Goal: Task Accomplishment & Management: Use online tool/utility

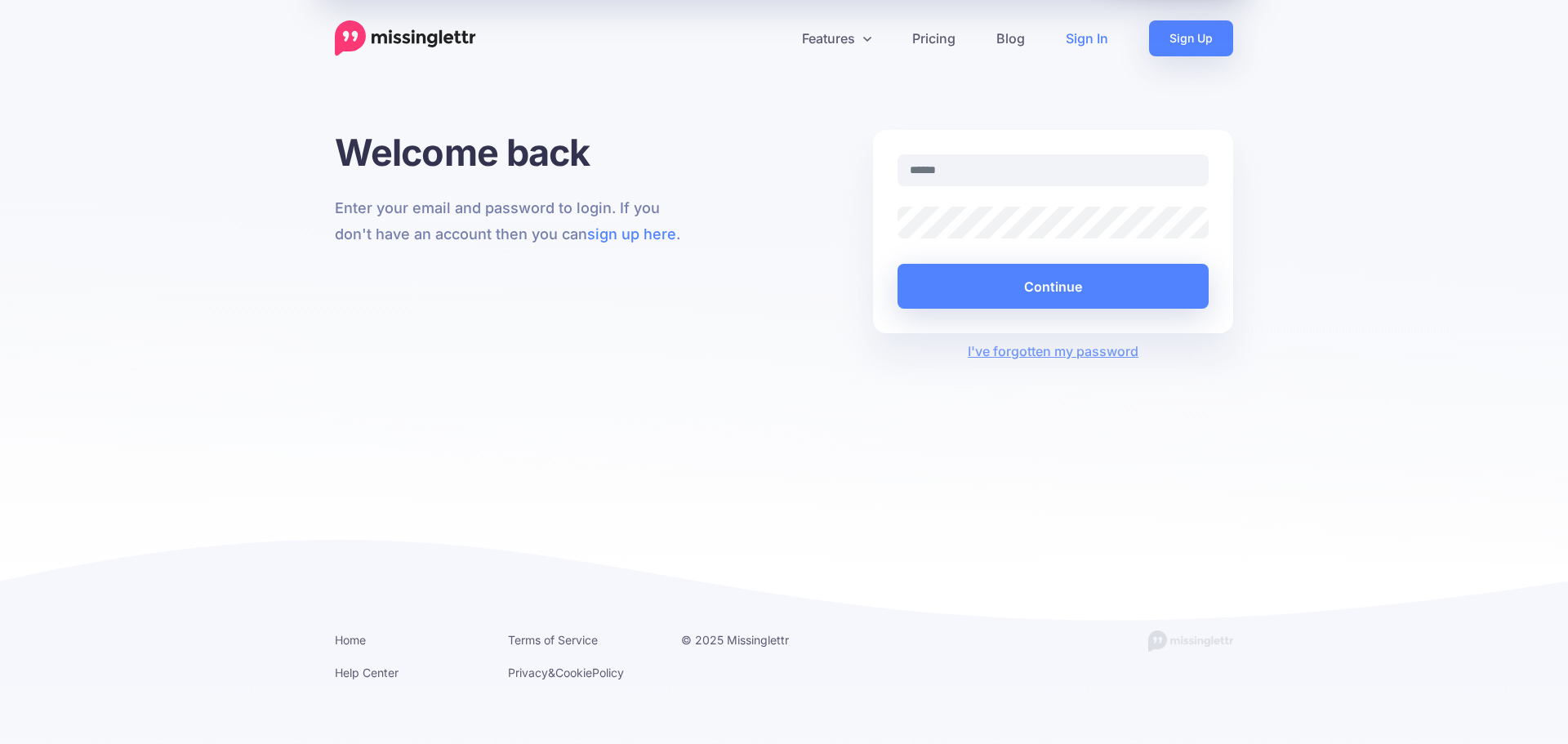
type input "**********"
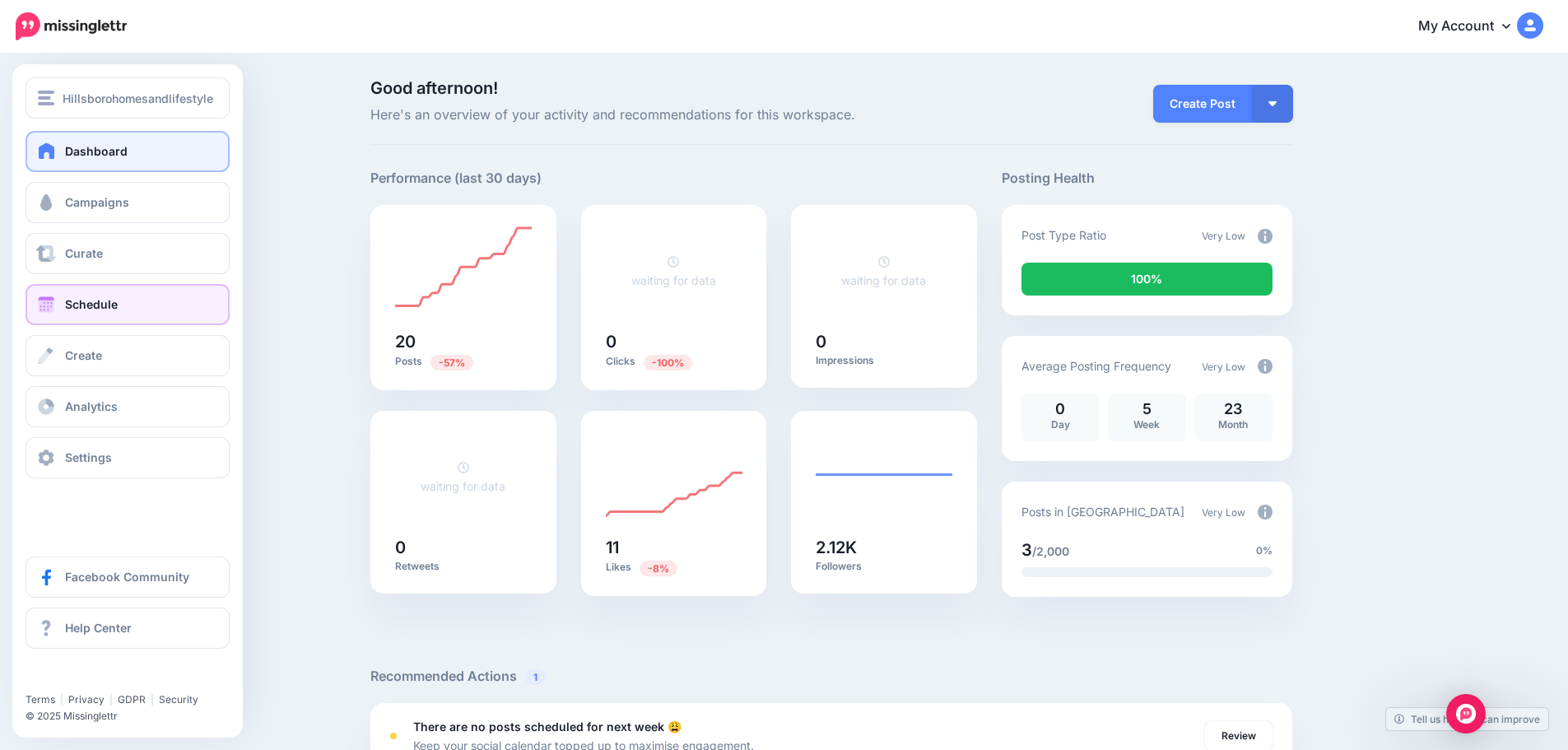
click at [51, 297] on span at bounding box center [46, 304] width 21 height 17
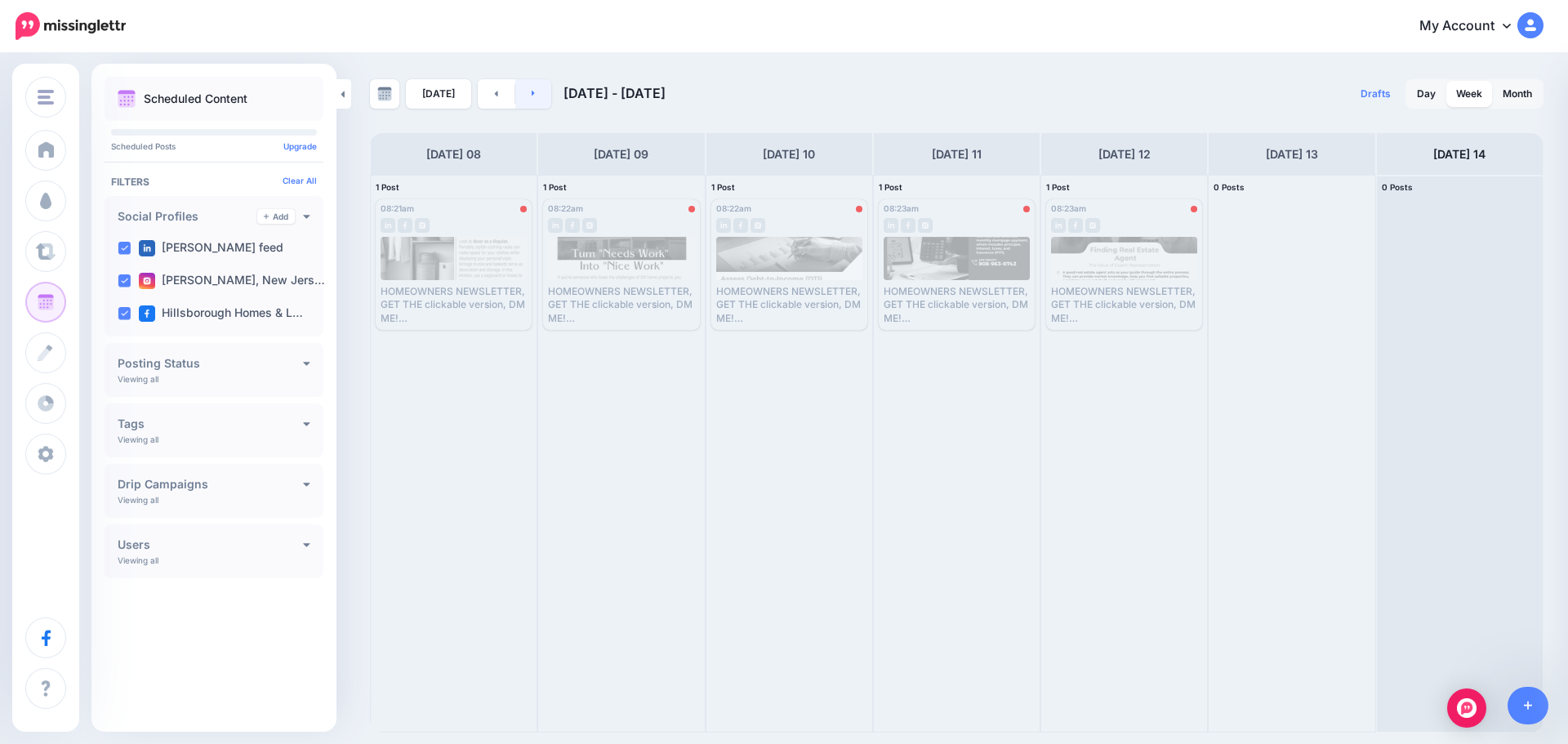
click at [532, 96] on icon at bounding box center [534, 93] width 4 height 10
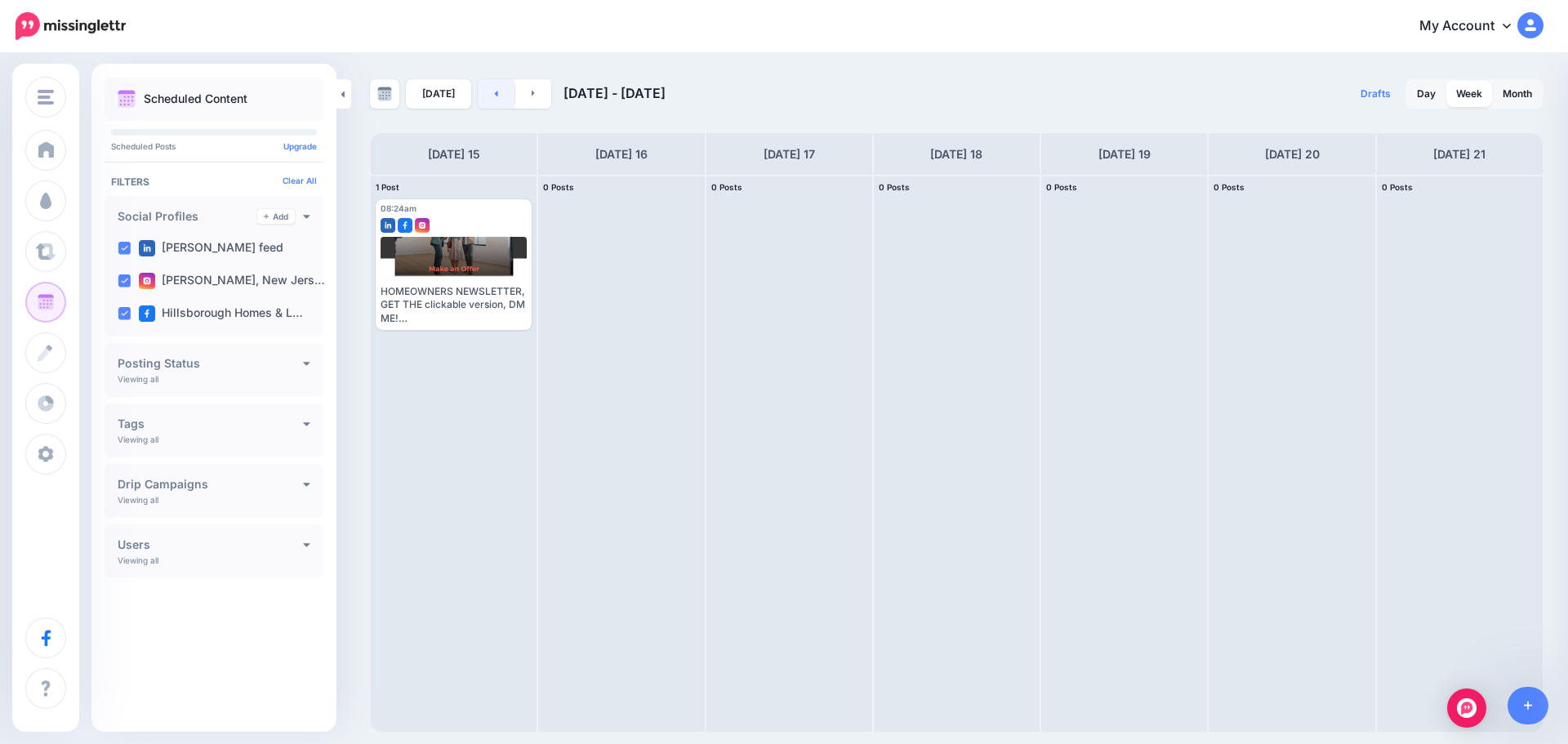
click at [488, 97] on link at bounding box center [496, 94] width 37 height 29
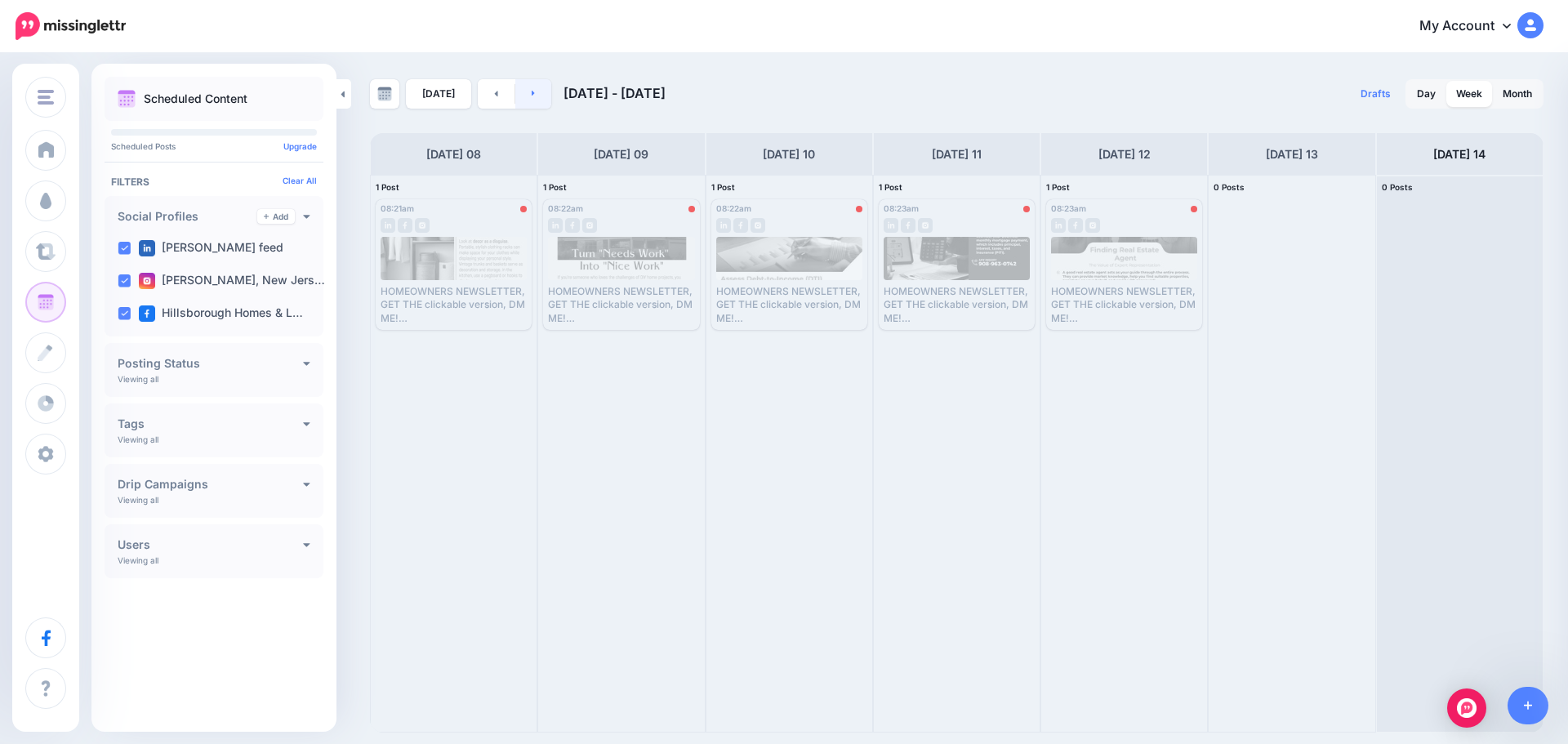
click at [534, 94] on link at bounding box center [534, 94] width 37 height 29
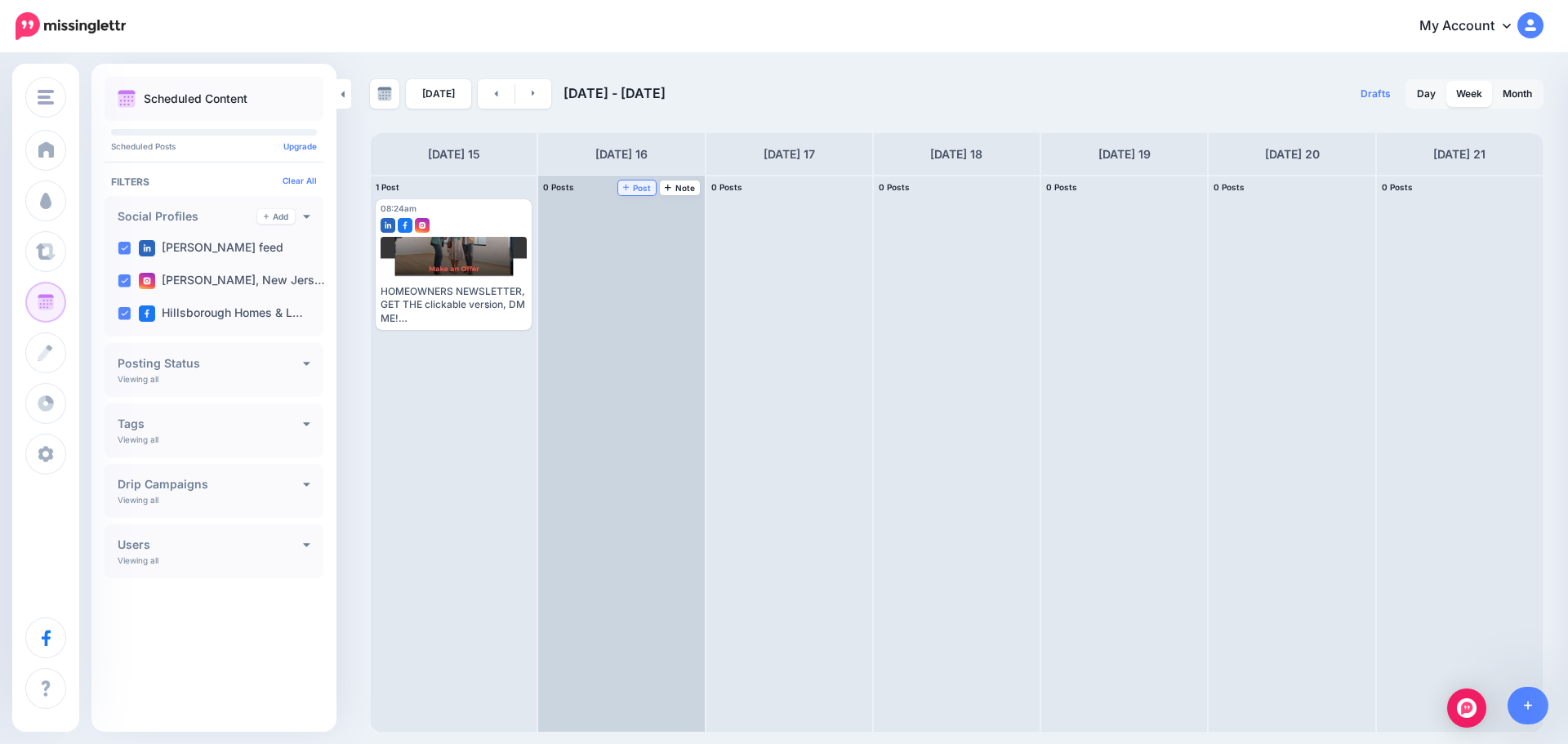
click at [643, 183] on span "Post" at bounding box center [637, 187] width 29 height 8
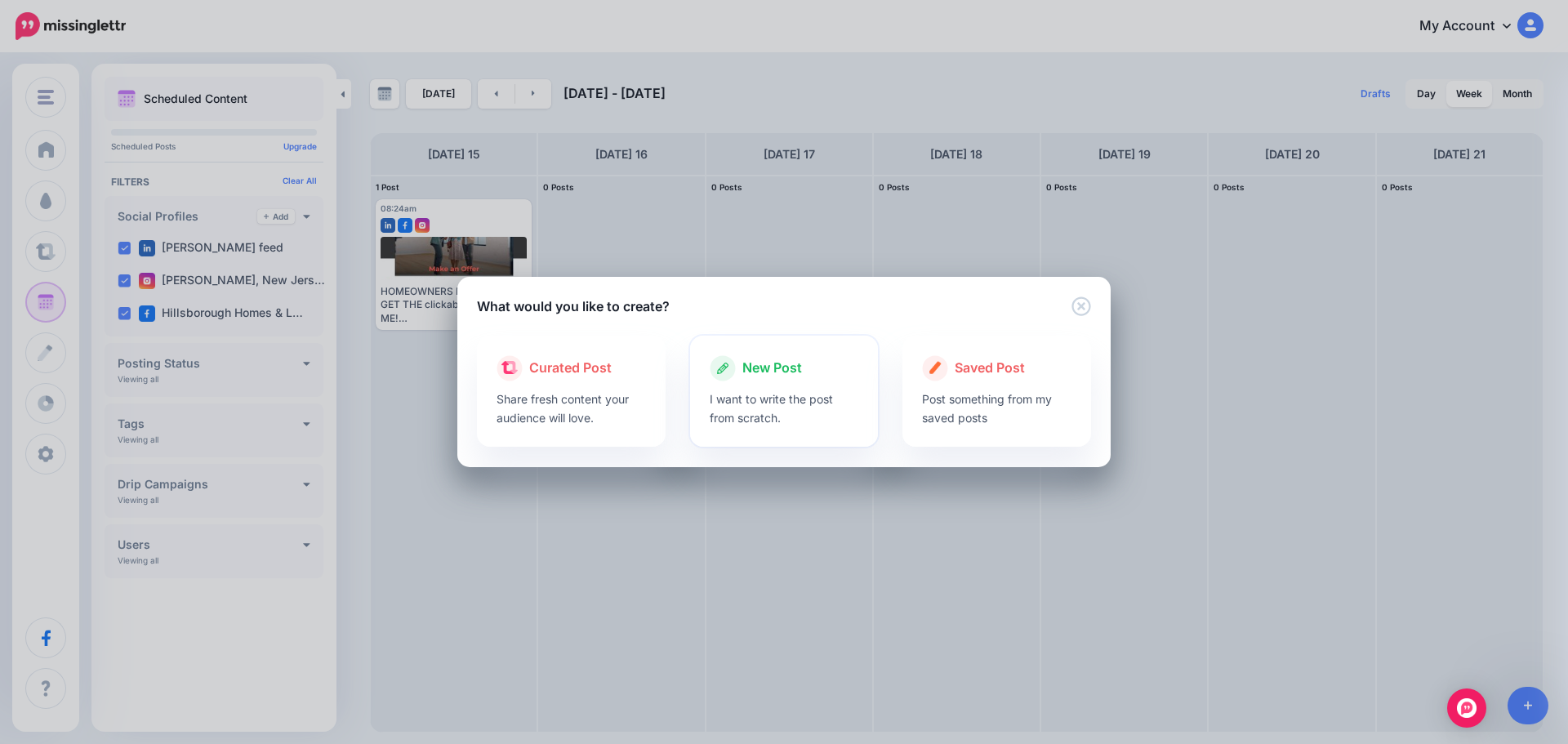
click at [766, 365] on span "New Post" at bounding box center [772, 369] width 60 height 21
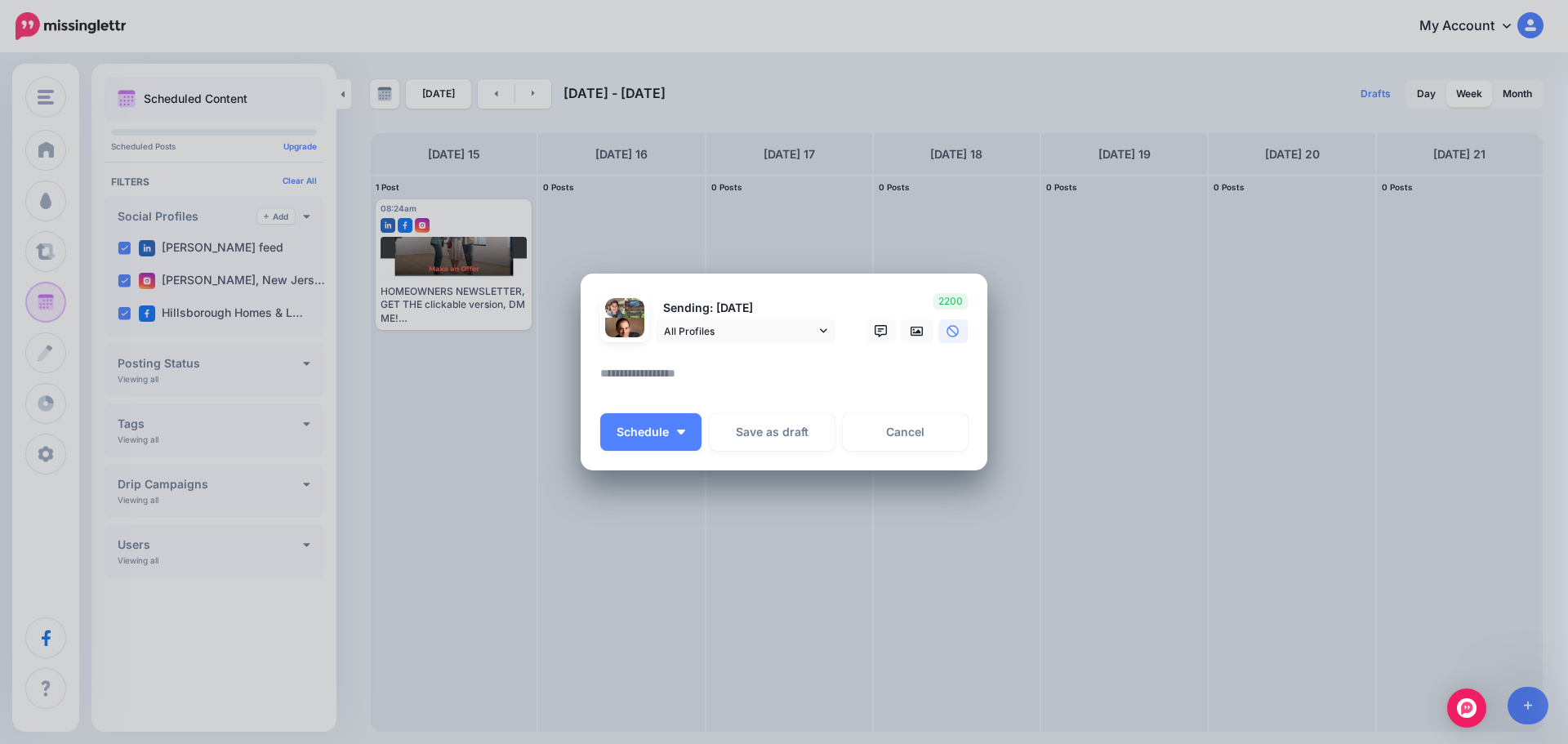
click at [648, 368] on textarea at bounding box center [788, 378] width 376 height 32
paste textarea "**********"
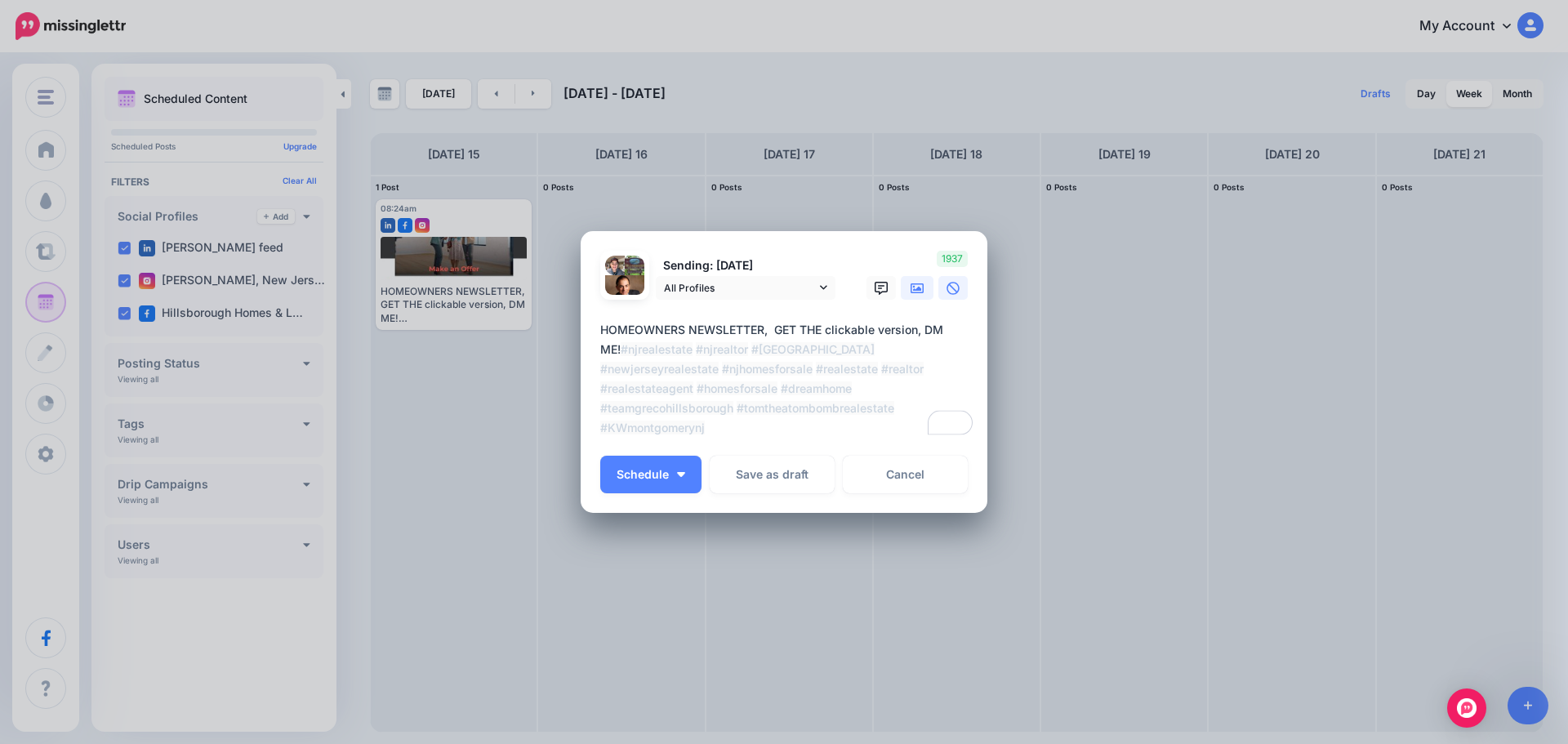
type textarea "**********"
click at [914, 289] on icon at bounding box center [917, 289] width 14 height 14
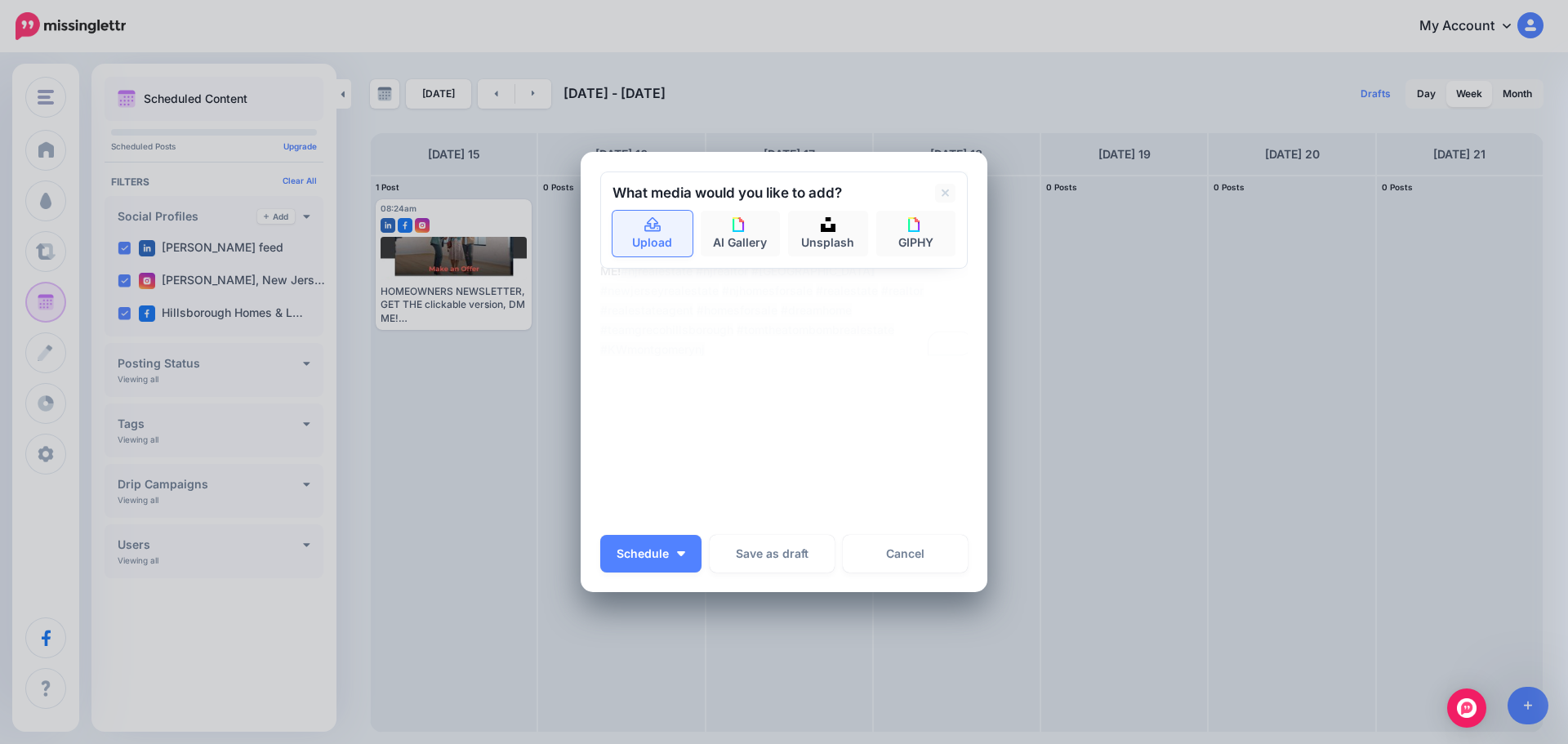
click at [675, 248] on link "Upload" at bounding box center [652, 233] width 80 height 45
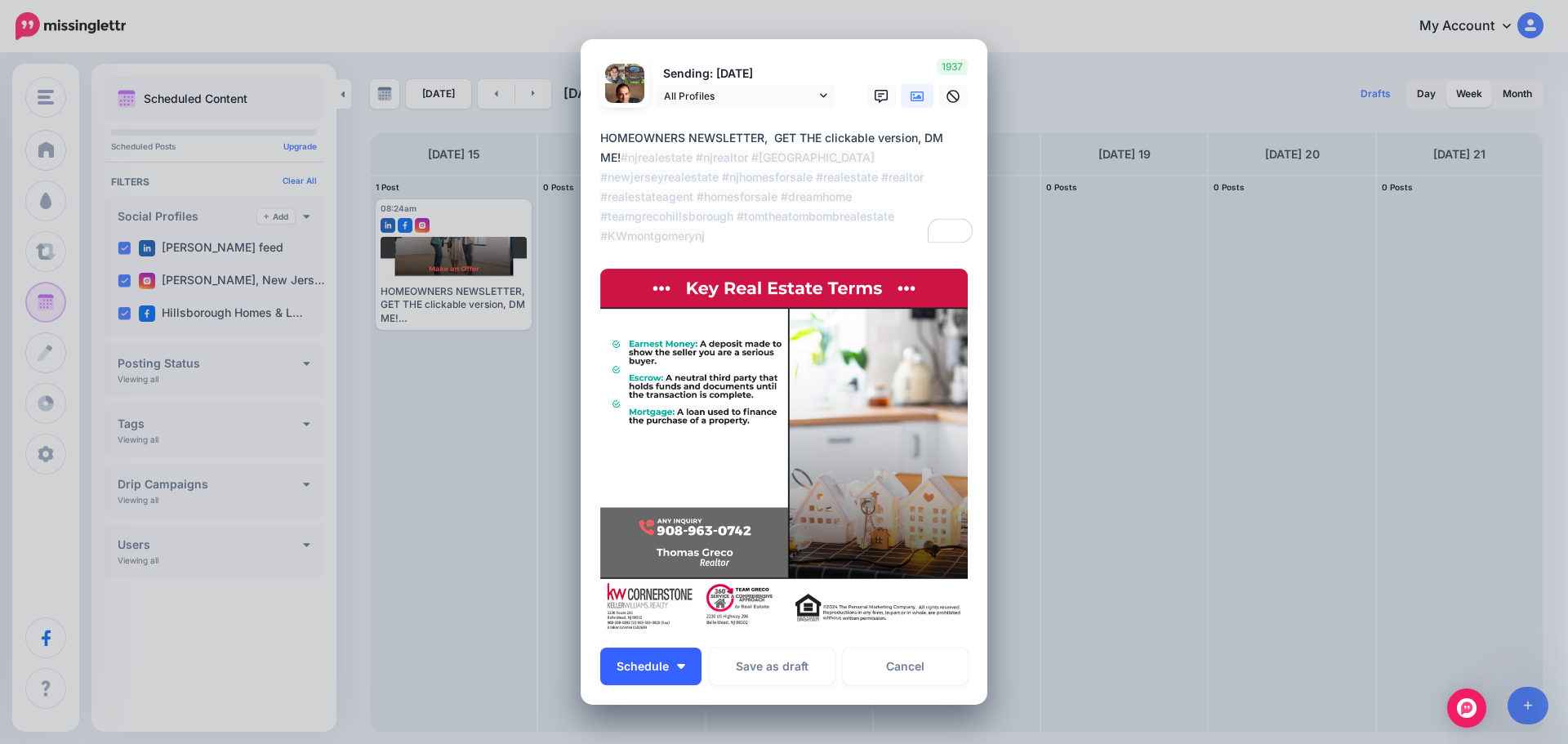
click at [676, 671] on button "Schedule" at bounding box center [651, 666] width 101 height 38
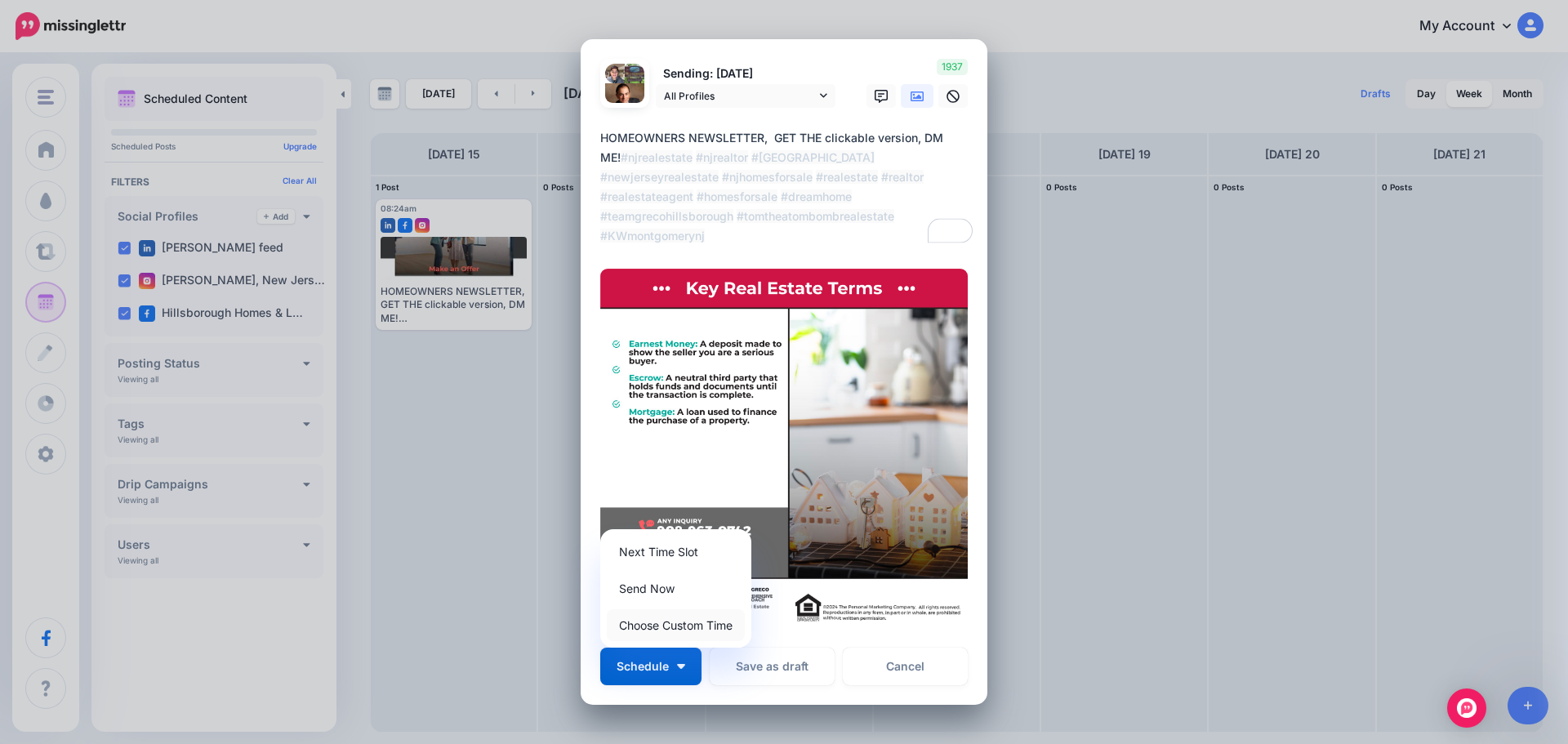
click at [663, 623] on link "Choose Custom Time" at bounding box center [676, 624] width 138 height 32
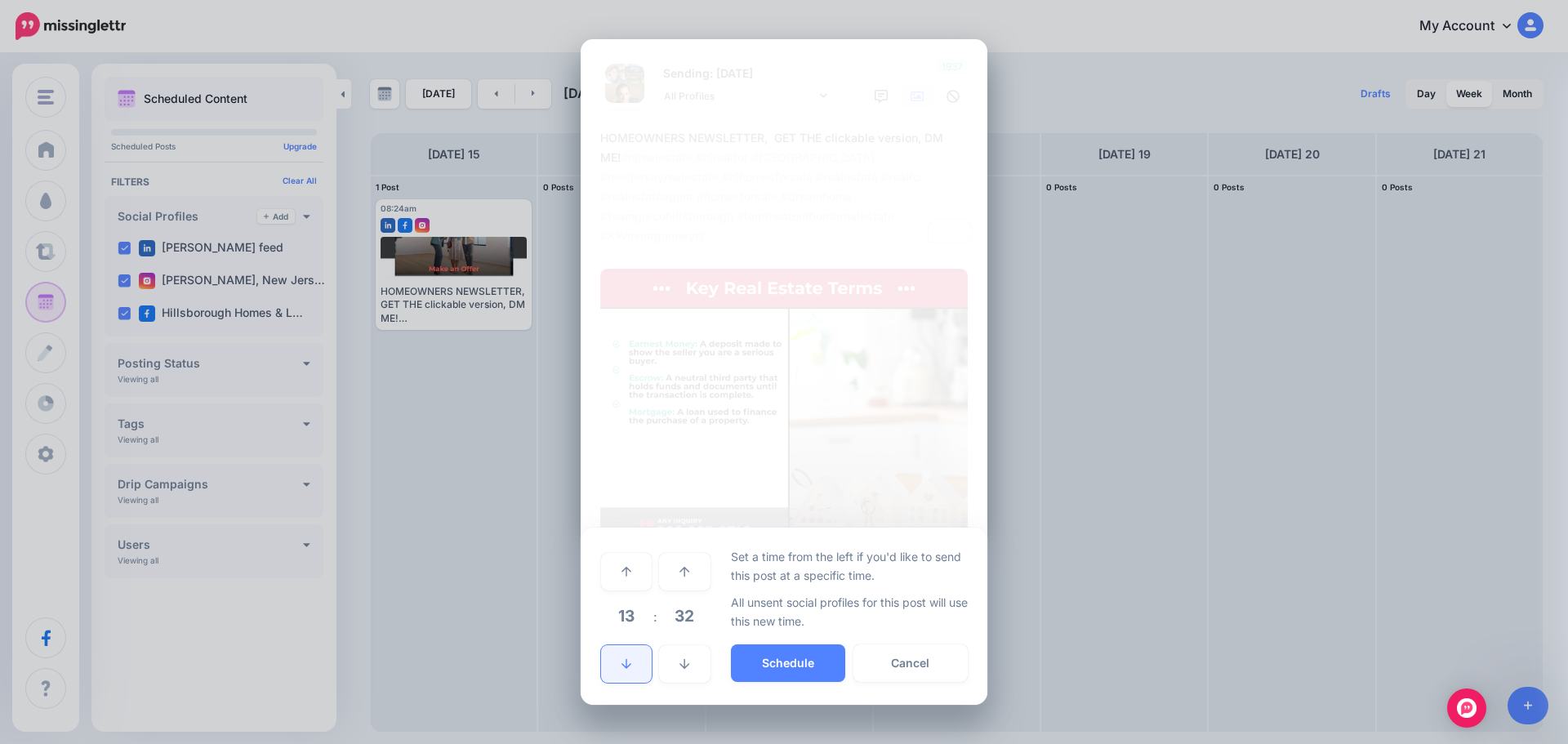
click at [628, 663] on icon at bounding box center [627, 664] width 10 height 12
click at [627, 663] on icon at bounding box center [627, 664] width 10 height 10
click at [627, 662] on icon at bounding box center [627, 664] width 10 height 10
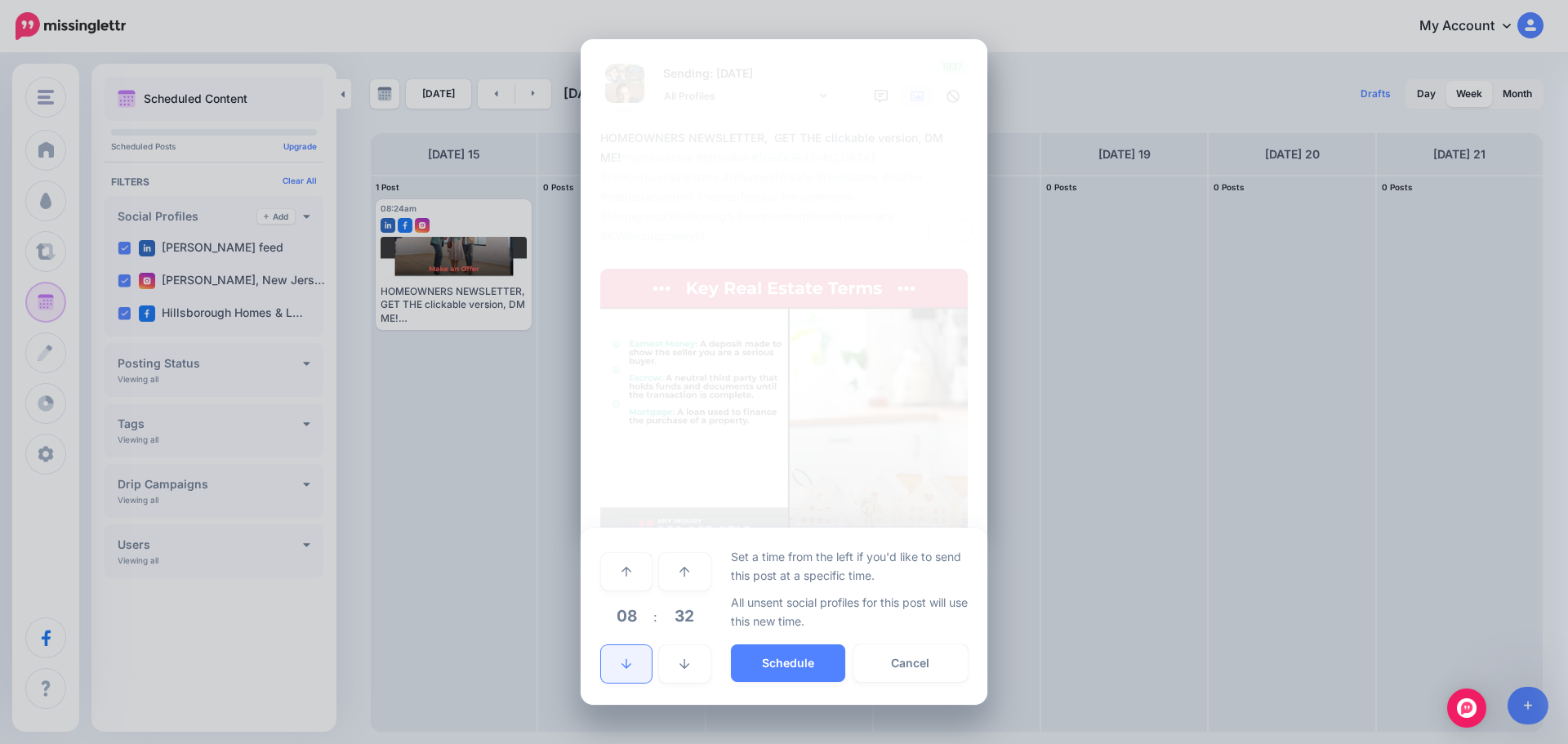
click at [627, 660] on icon at bounding box center [627, 664] width 10 height 10
click at [622, 568] on icon at bounding box center [627, 571] width 10 height 12
click at [777, 655] on button "Schedule" at bounding box center [788, 662] width 114 height 38
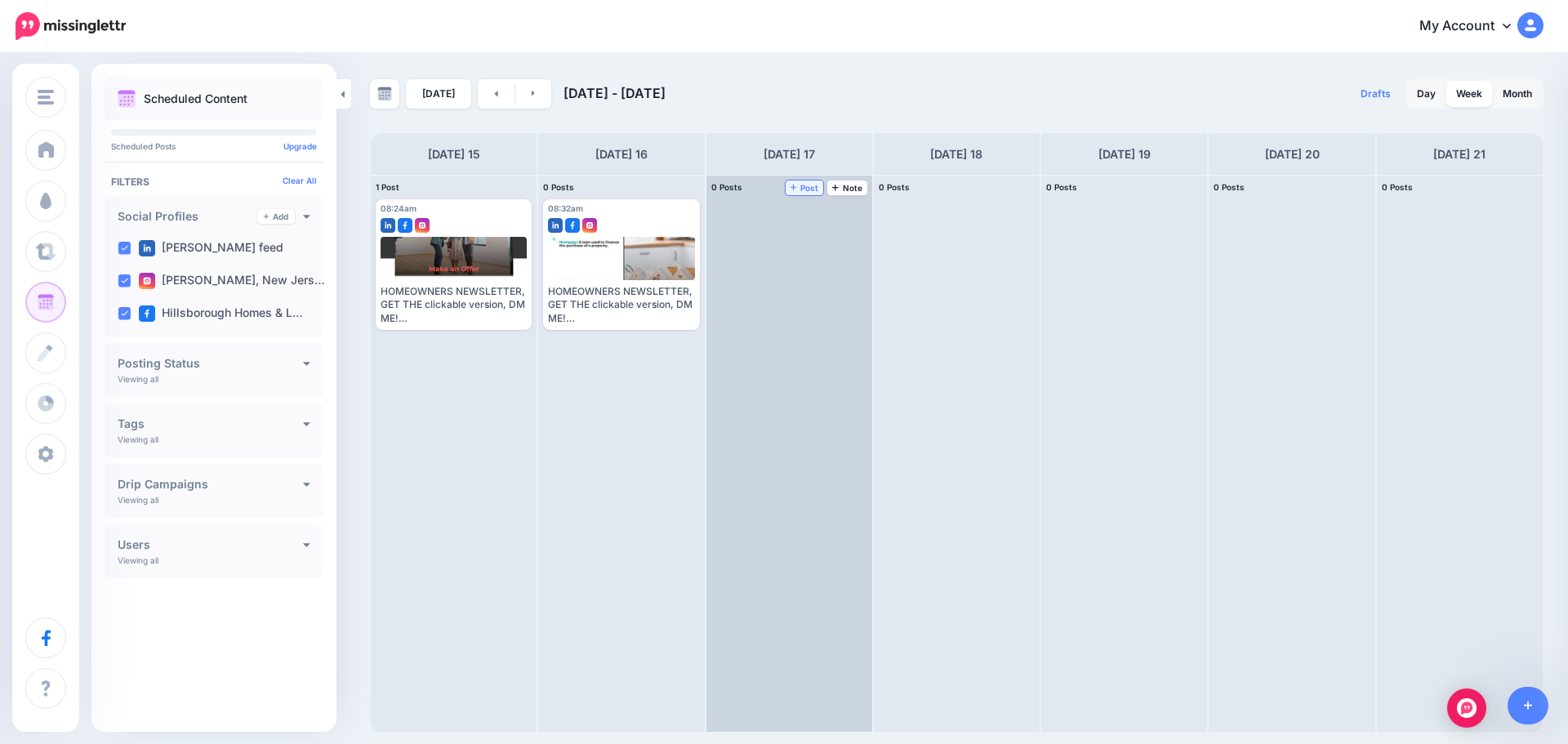
click at [798, 190] on span "Post" at bounding box center [805, 187] width 29 height 8
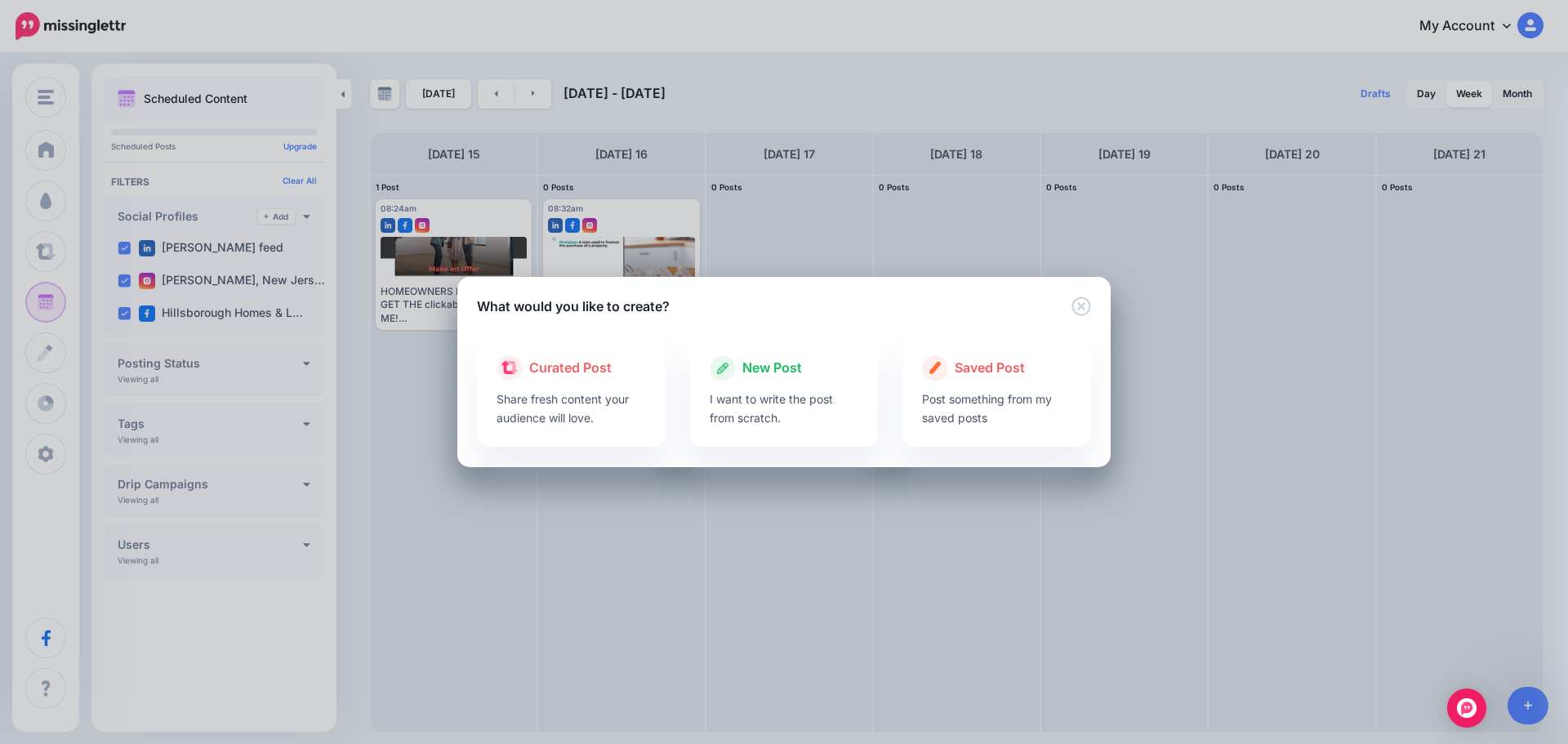
click at [752, 381] on div at bounding box center [784, 385] width 150 height 8
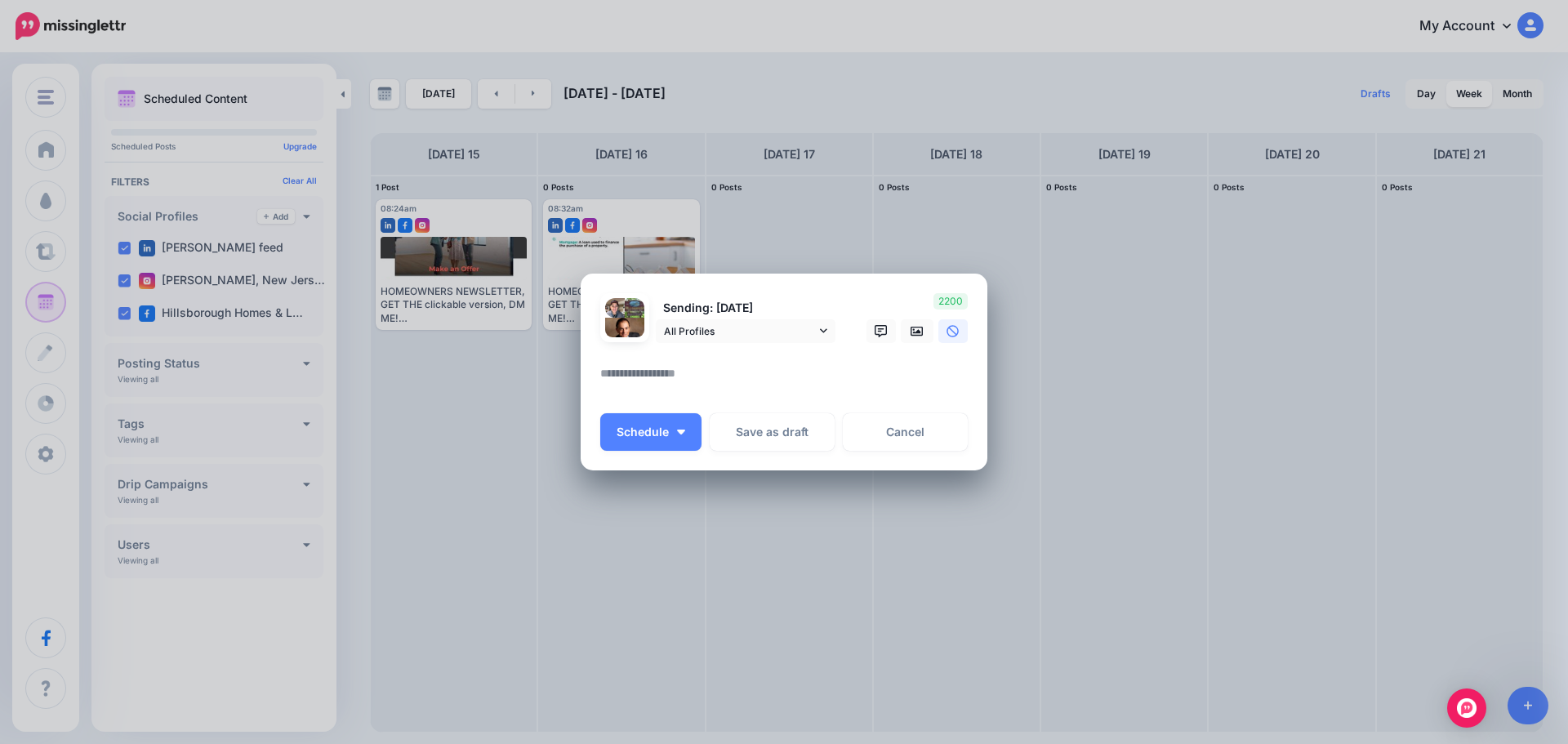
click at [608, 373] on textarea at bounding box center [788, 378] width 376 height 32
paste textarea "**********"
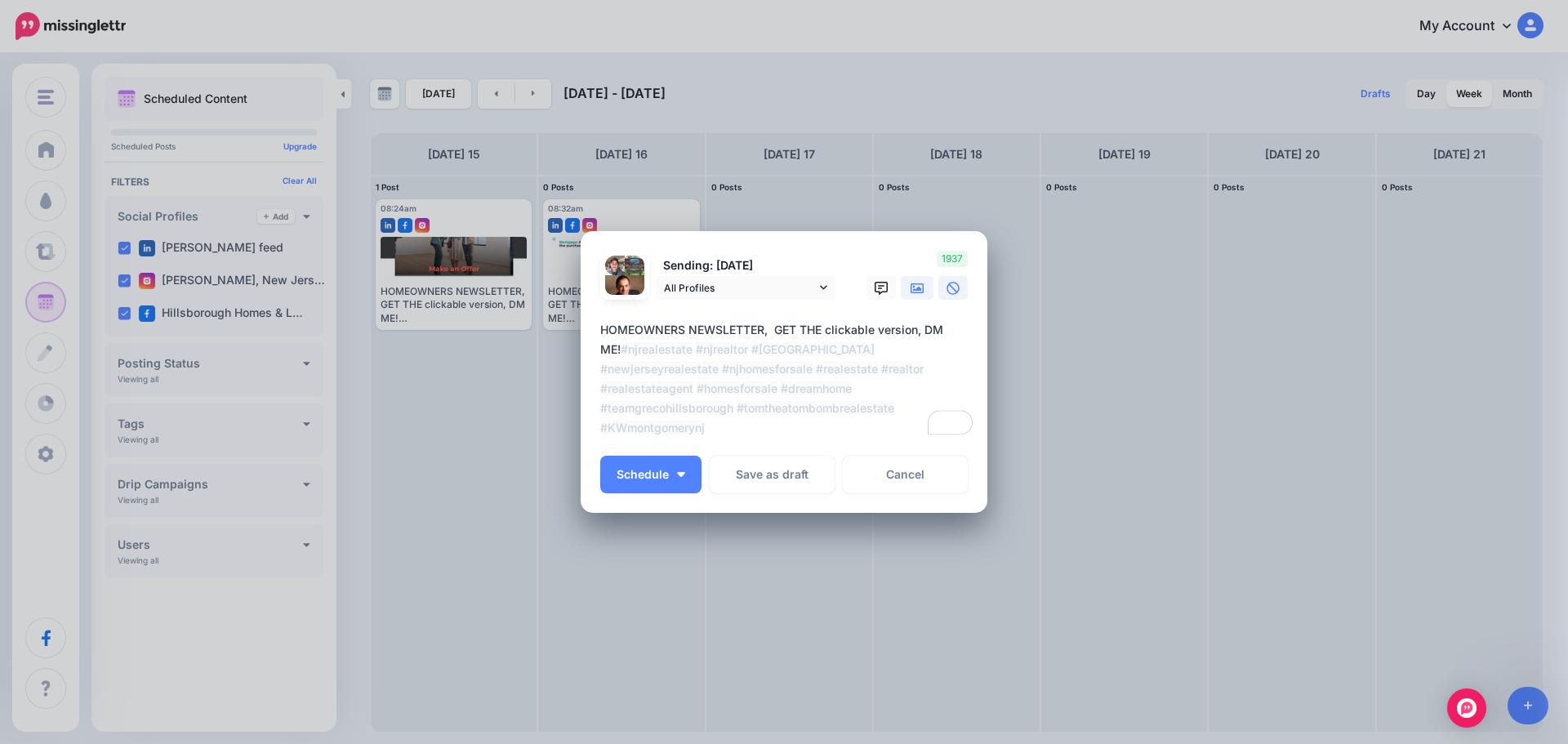
type textarea "**********"
click at [921, 280] on link at bounding box center [917, 288] width 33 height 24
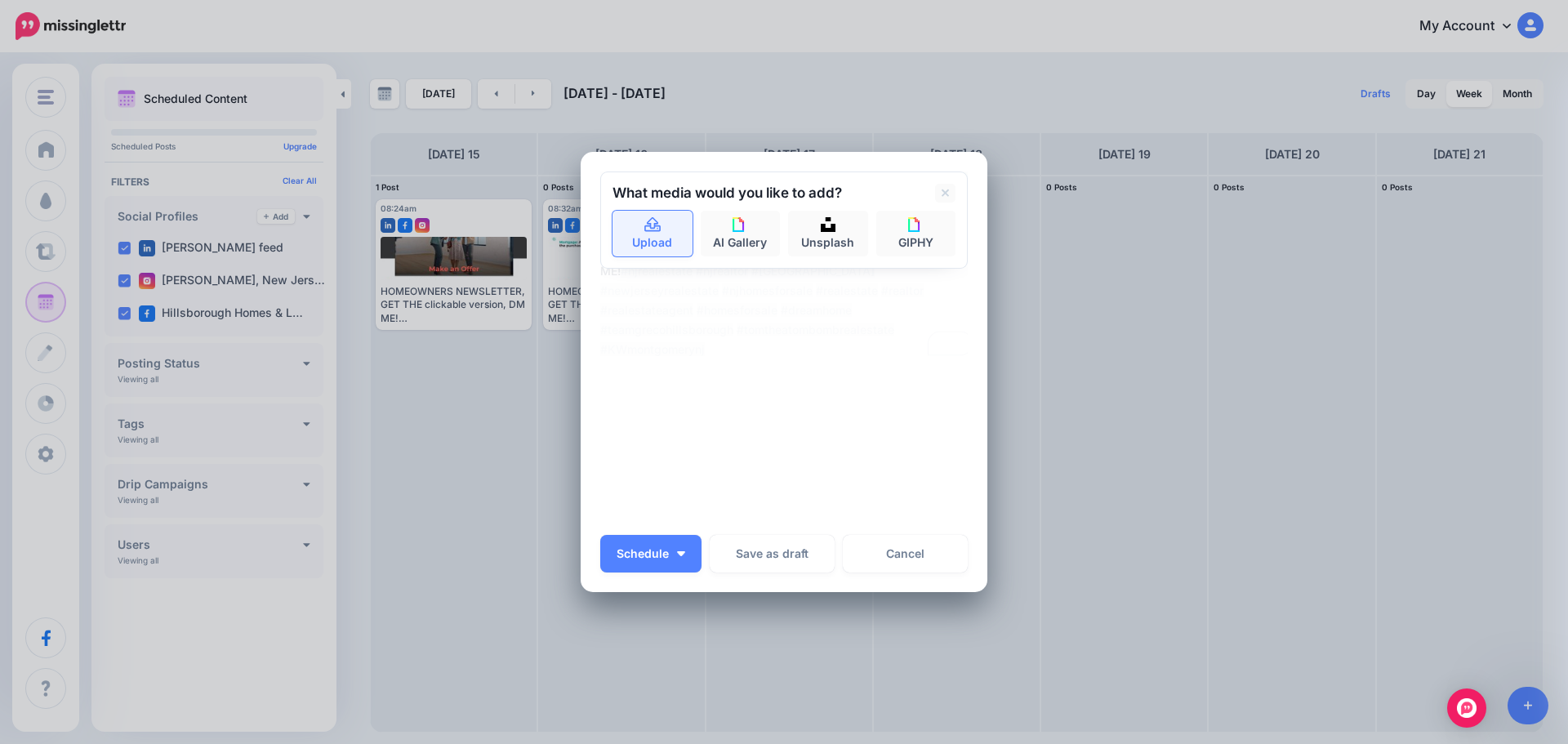
click at [655, 237] on link "Upload" at bounding box center [652, 233] width 80 height 45
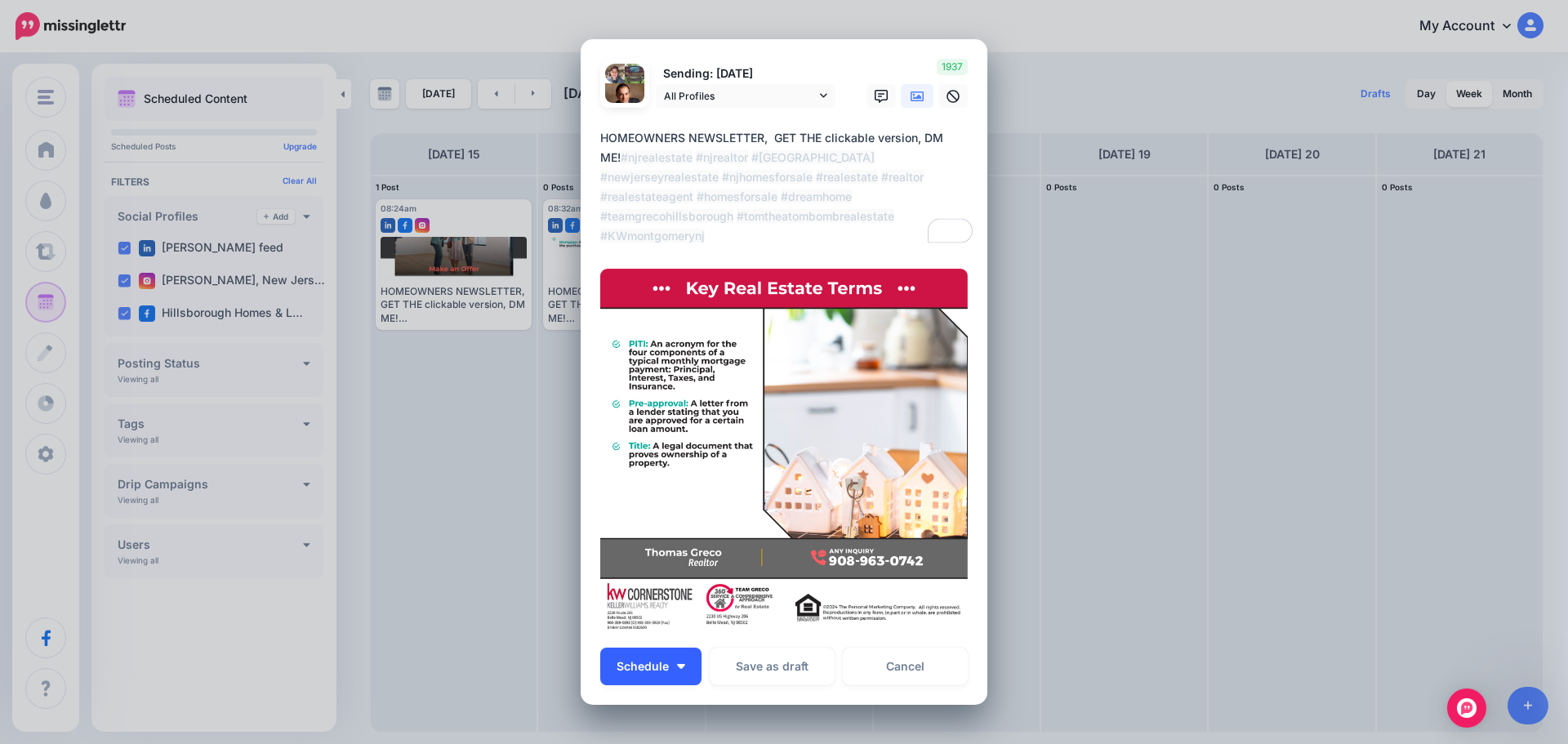
click at [686, 670] on button "Schedule" at bounding box center [651, 666] width 101 height 38
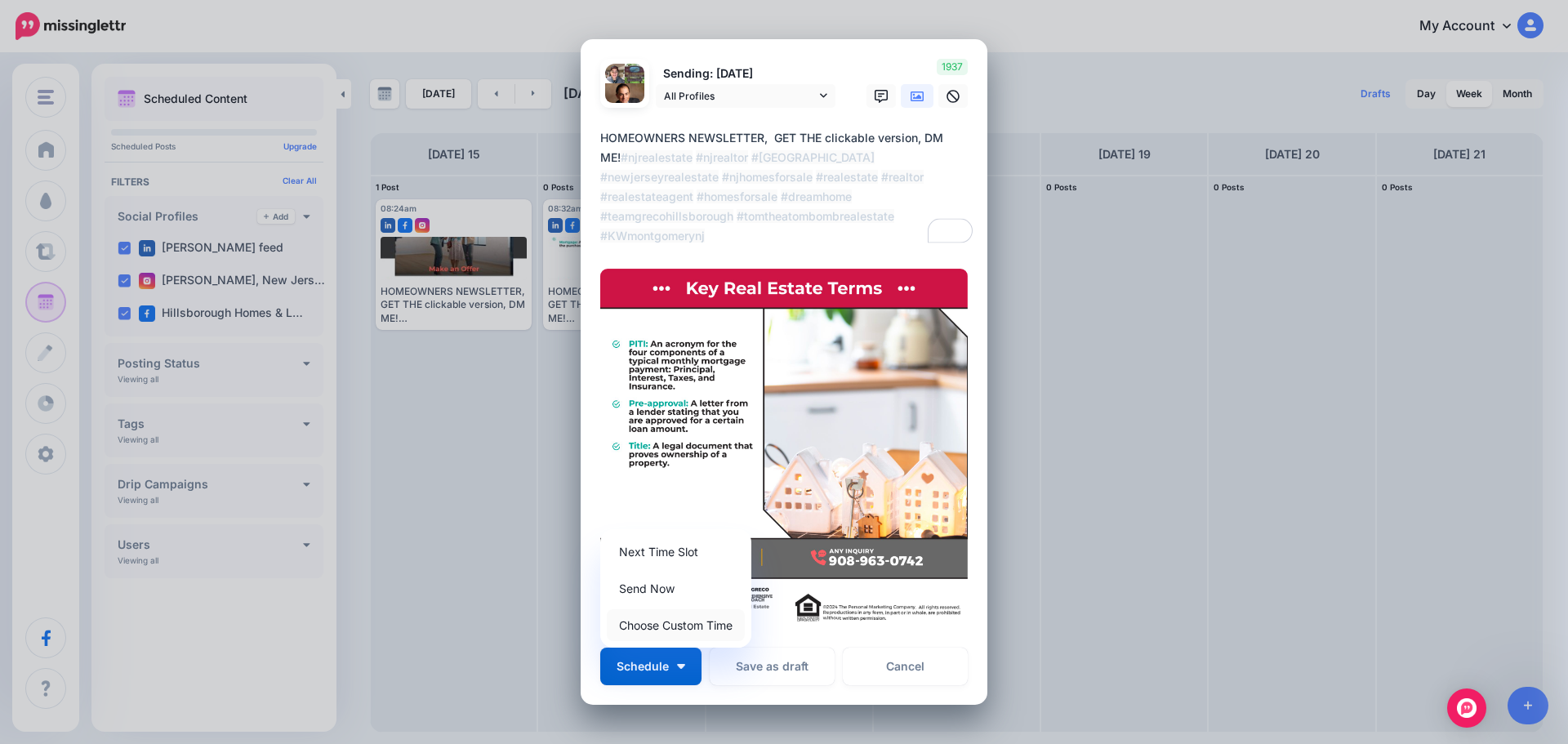
click at [682, 633] on link "Choose Custom Time" at bounding box center [676, 624] width 138 height 32
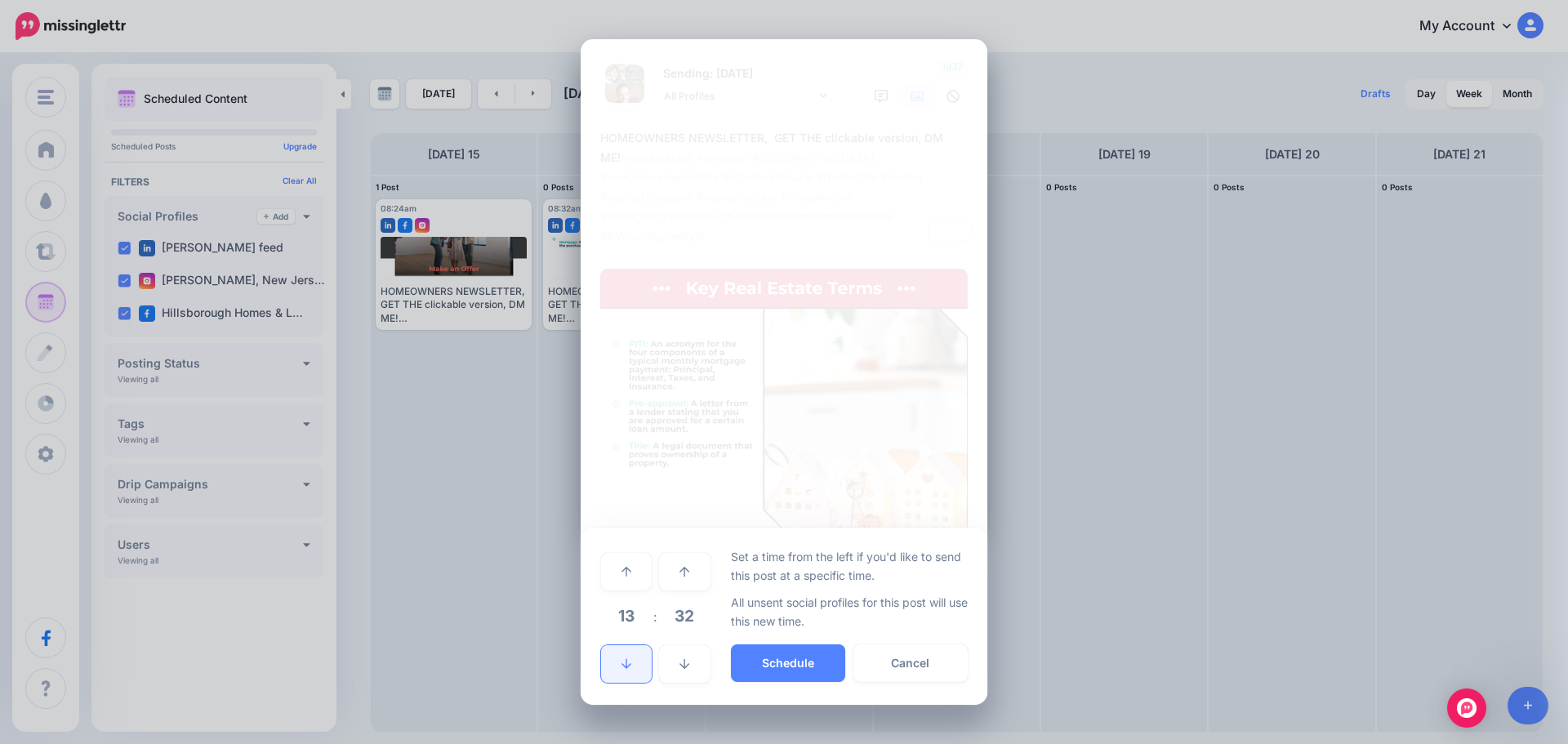
click at [622, 668] on icon at bounding box center [627, 664] width 10 height 12
click at [623, 665] on icon at bounding box center [627, 664] width 10 height 12
click at [623, 665] on icon at bounding box center [627, 664] width 10 height 10
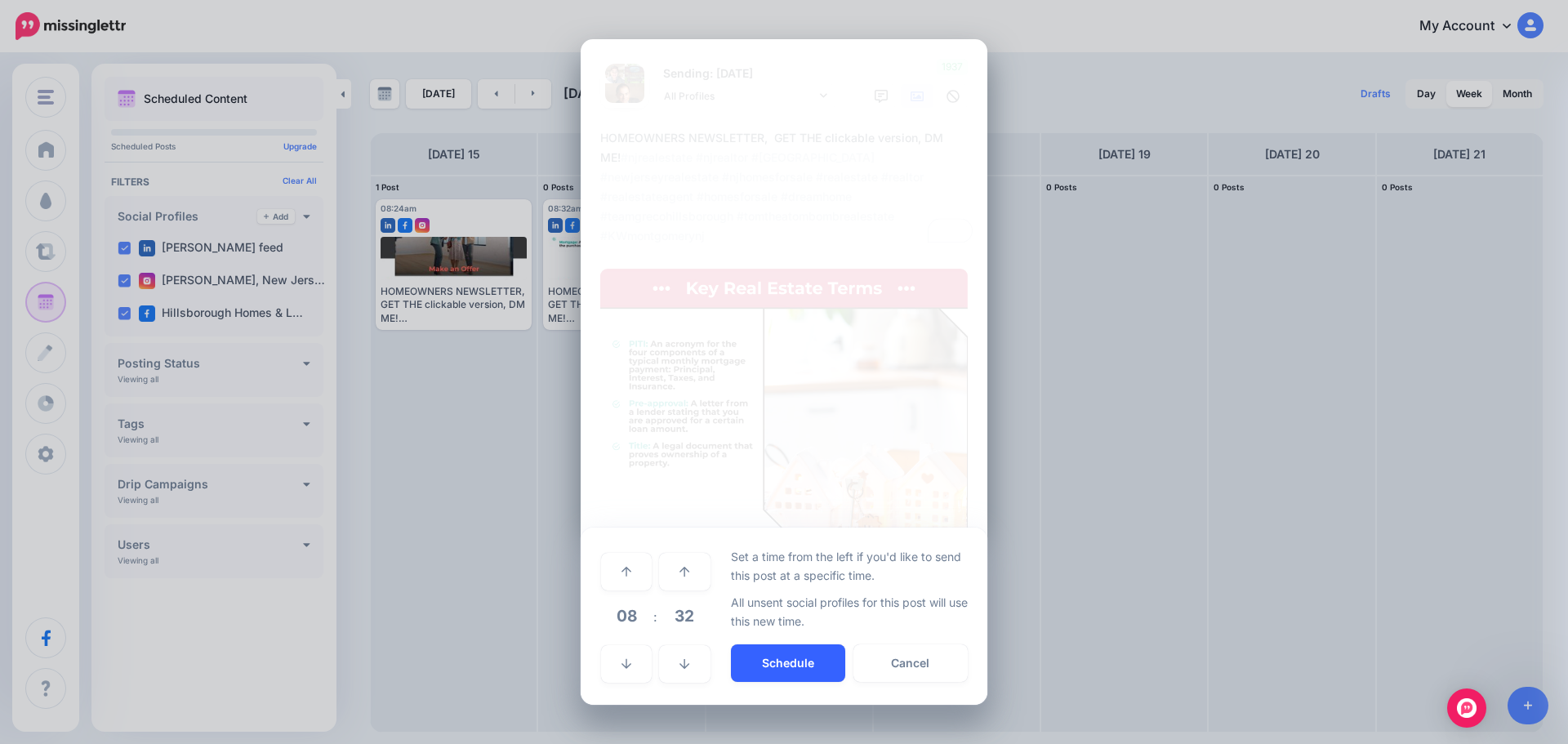
click at [803, 651] on button "Schedule" at bounding box center [788, 662] width 114 height 38
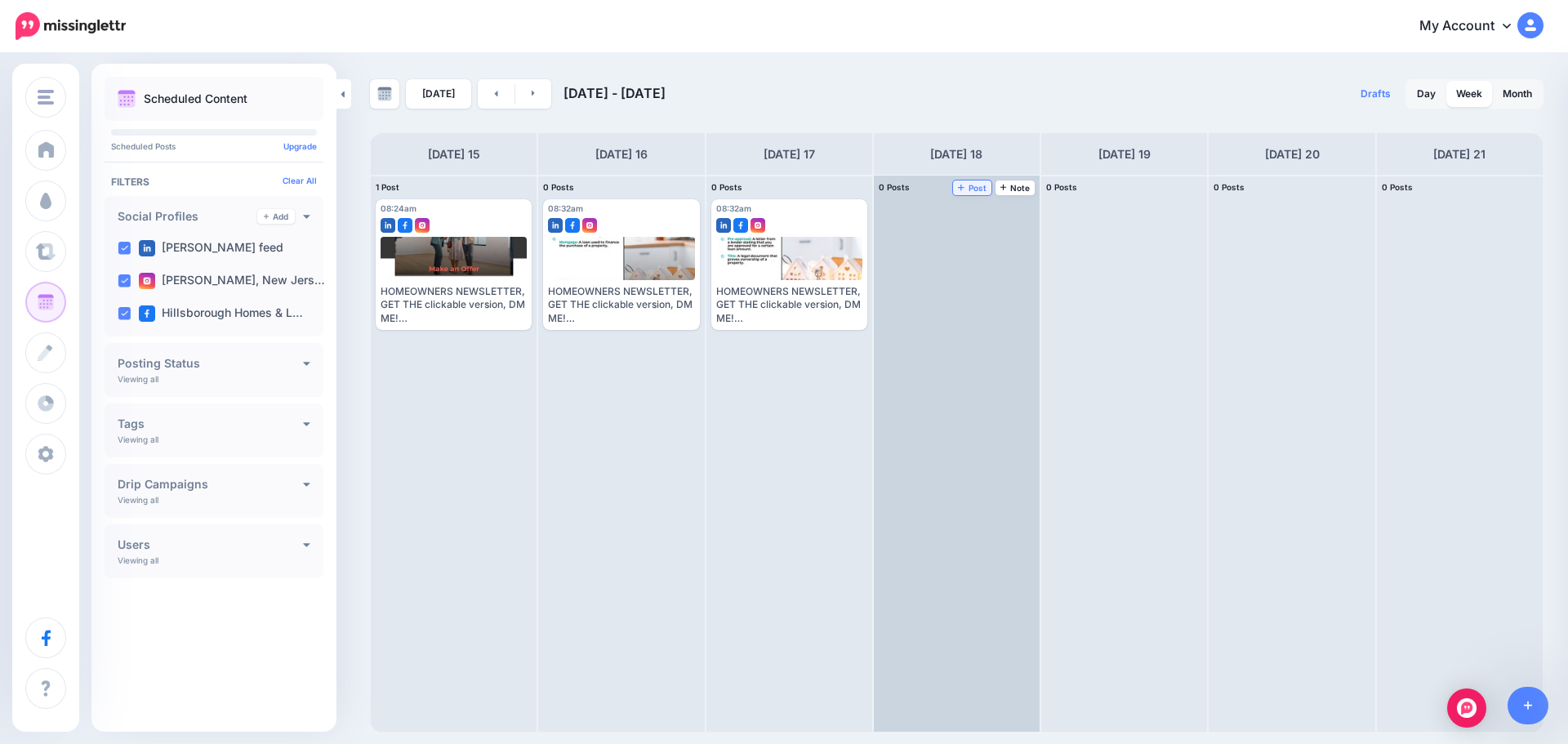
click at [973, 186] on span "Post" at bounding box center [972, 187] width 29 height 8
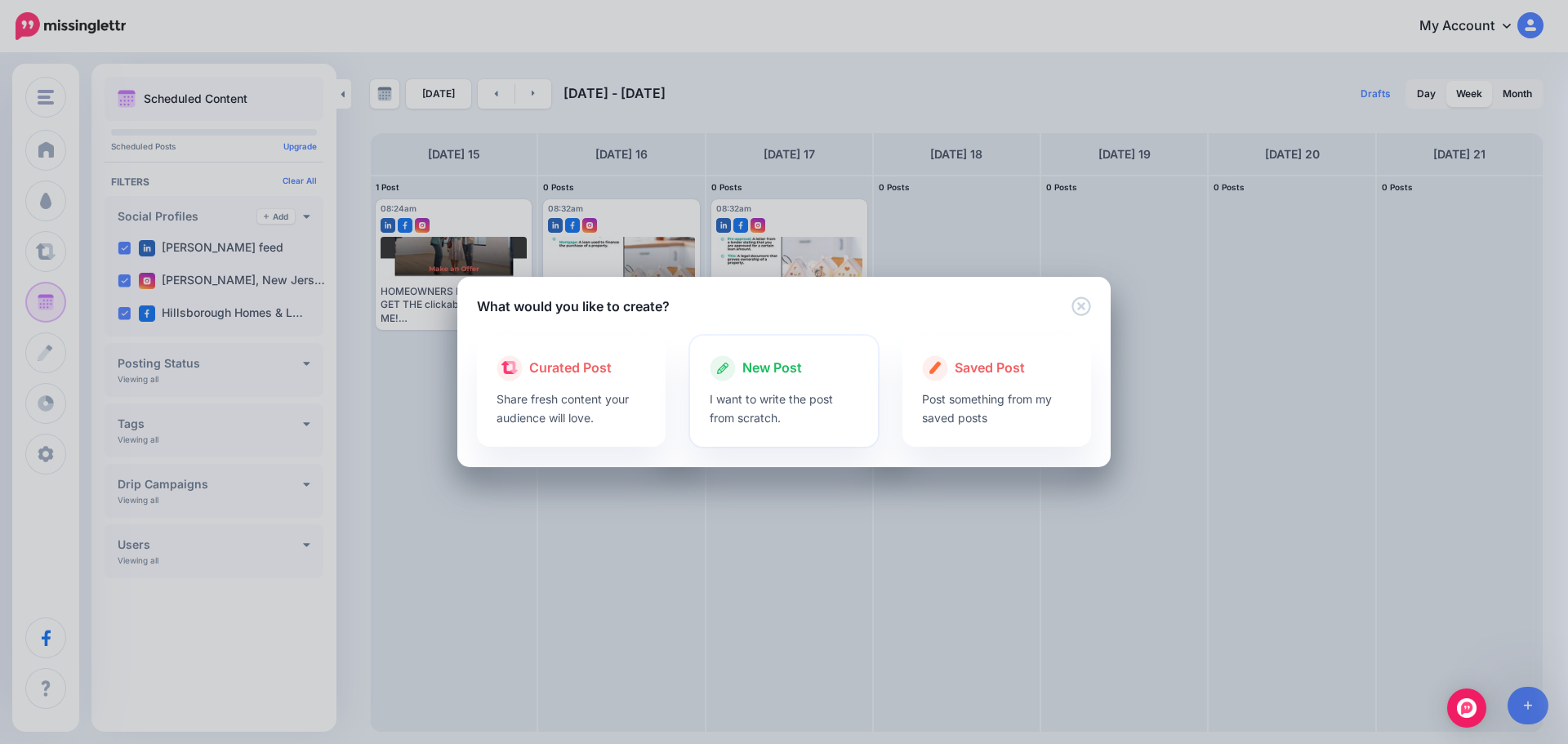
click at [793, 365] on span "New Post" at bounding box center [772, 369] width 60 height 21
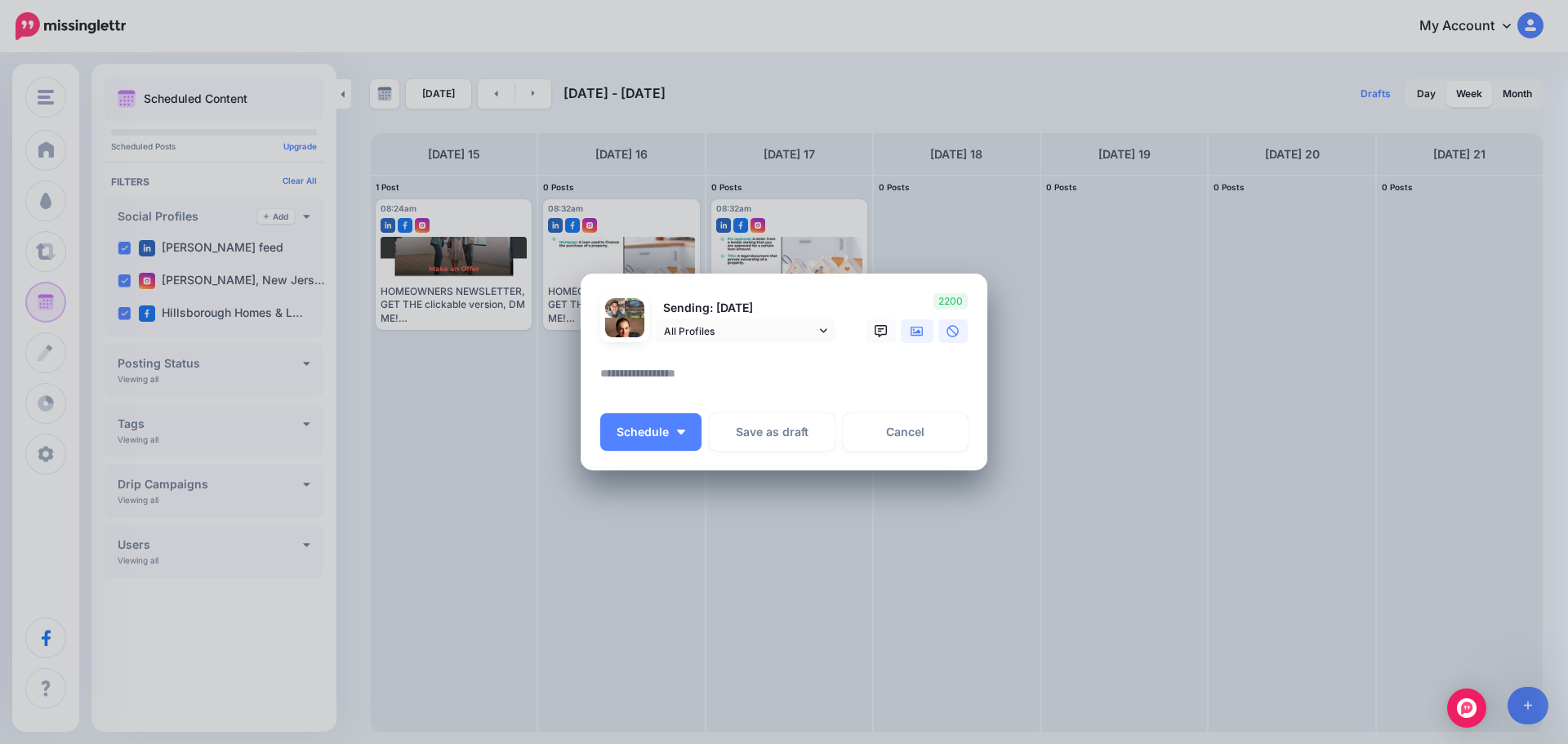
click at [909, 334] on link at bounding box center [917, 331] width 33 height 24
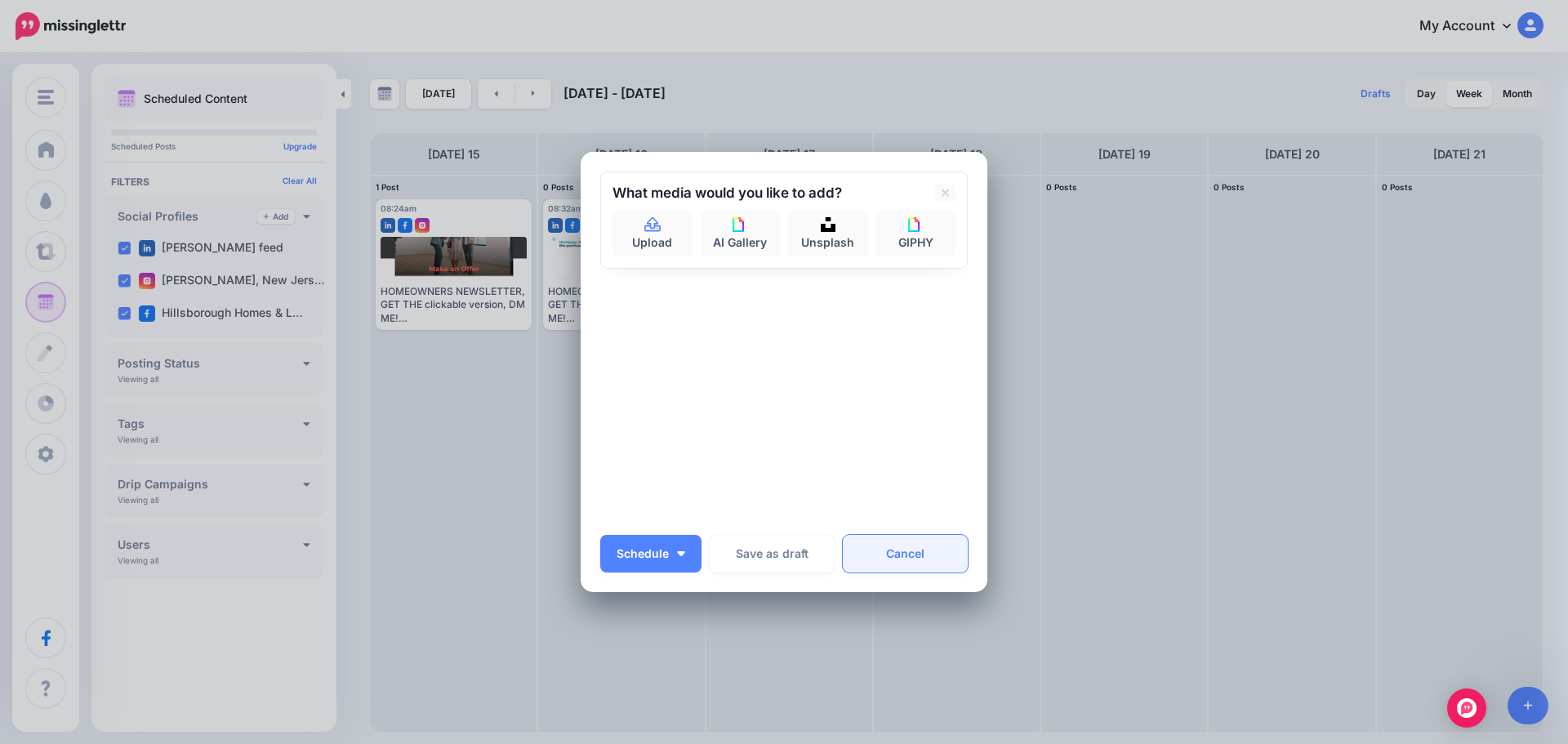
click at [906, 548] on link "Cancel" at bounding box center [905, 553] width 125 height 38
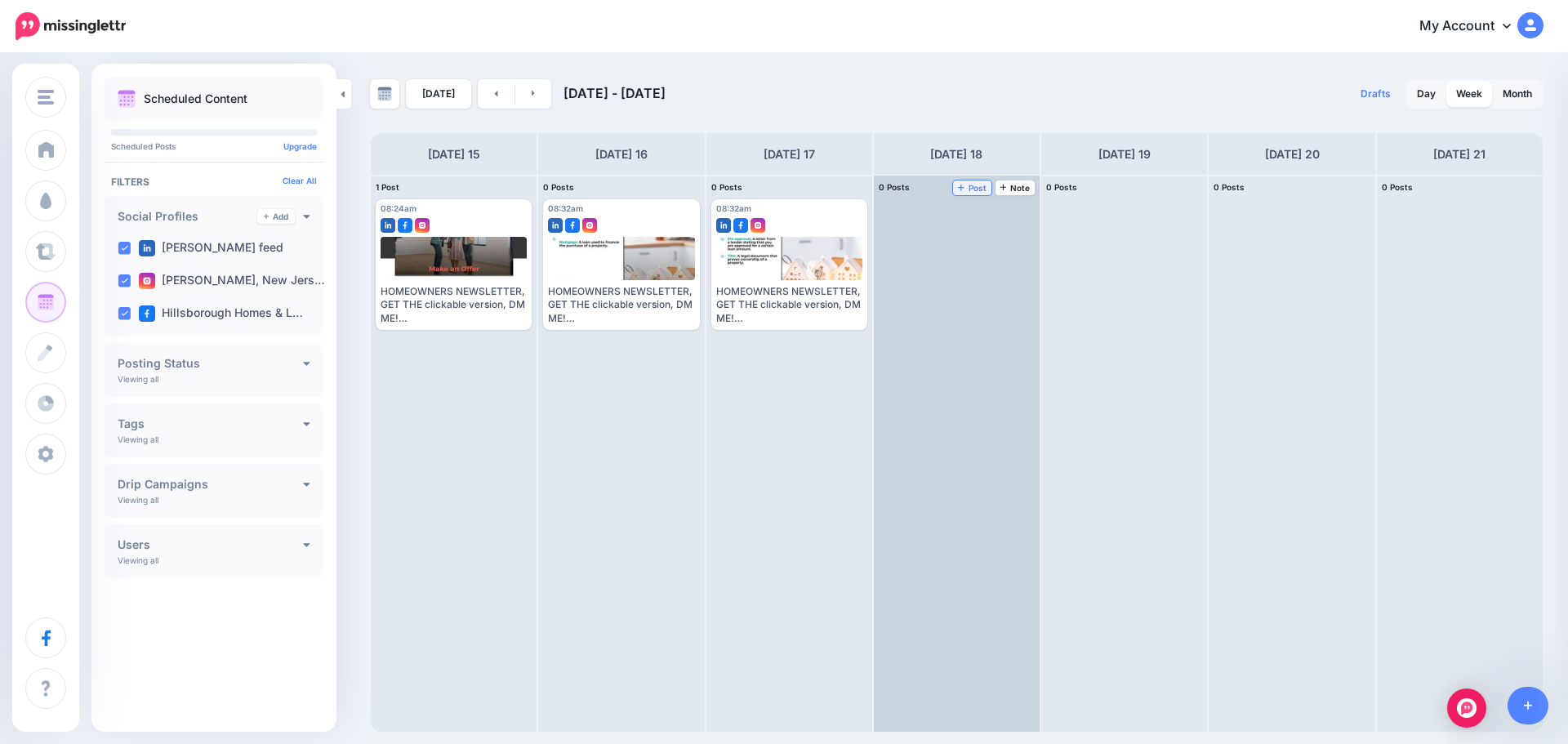
click at [983, 183] on span "Post" at bounding box center [972, 187] width 29 height 8
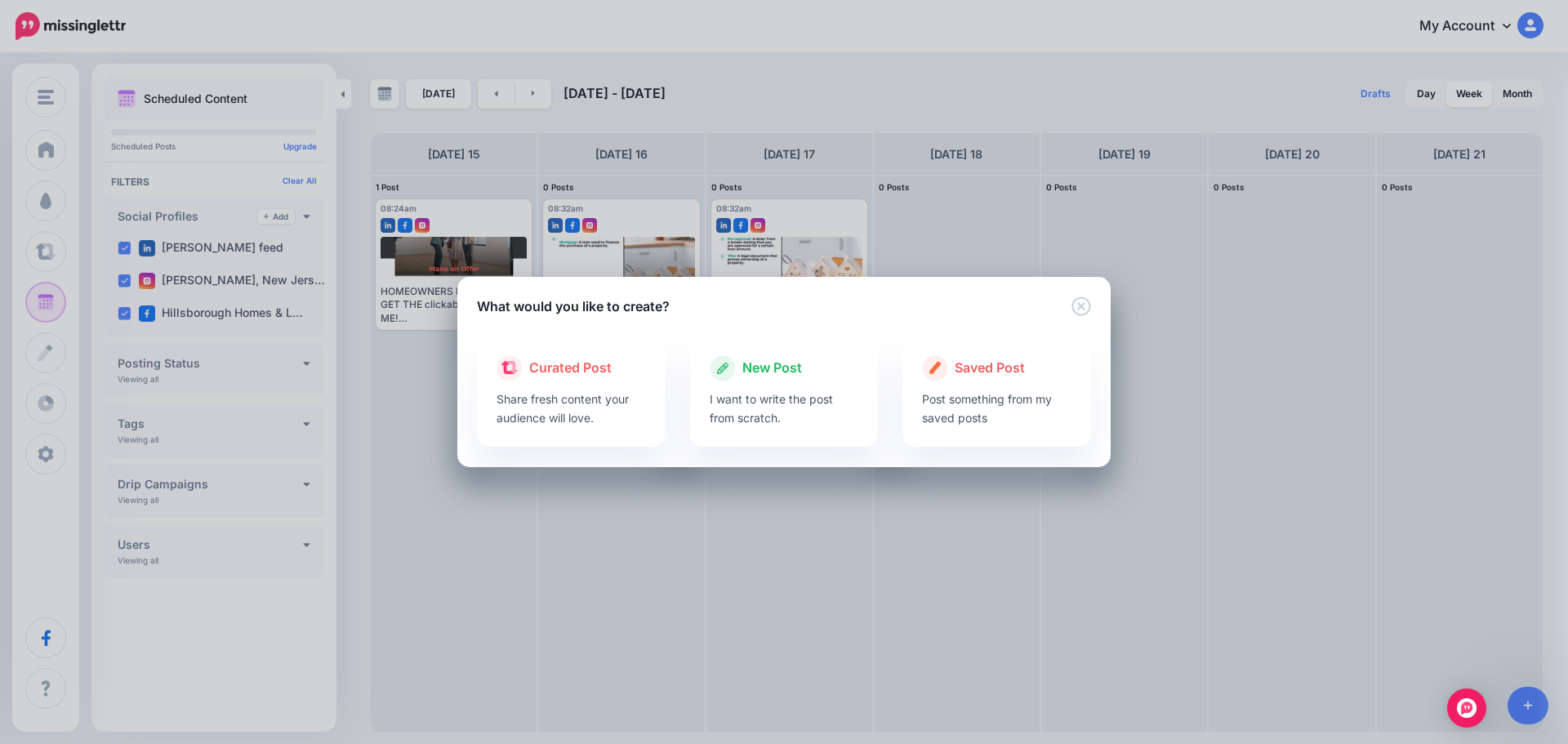
click at [814, 369] on div "New Post" at bounding box center [784, 368] width 150 height 26
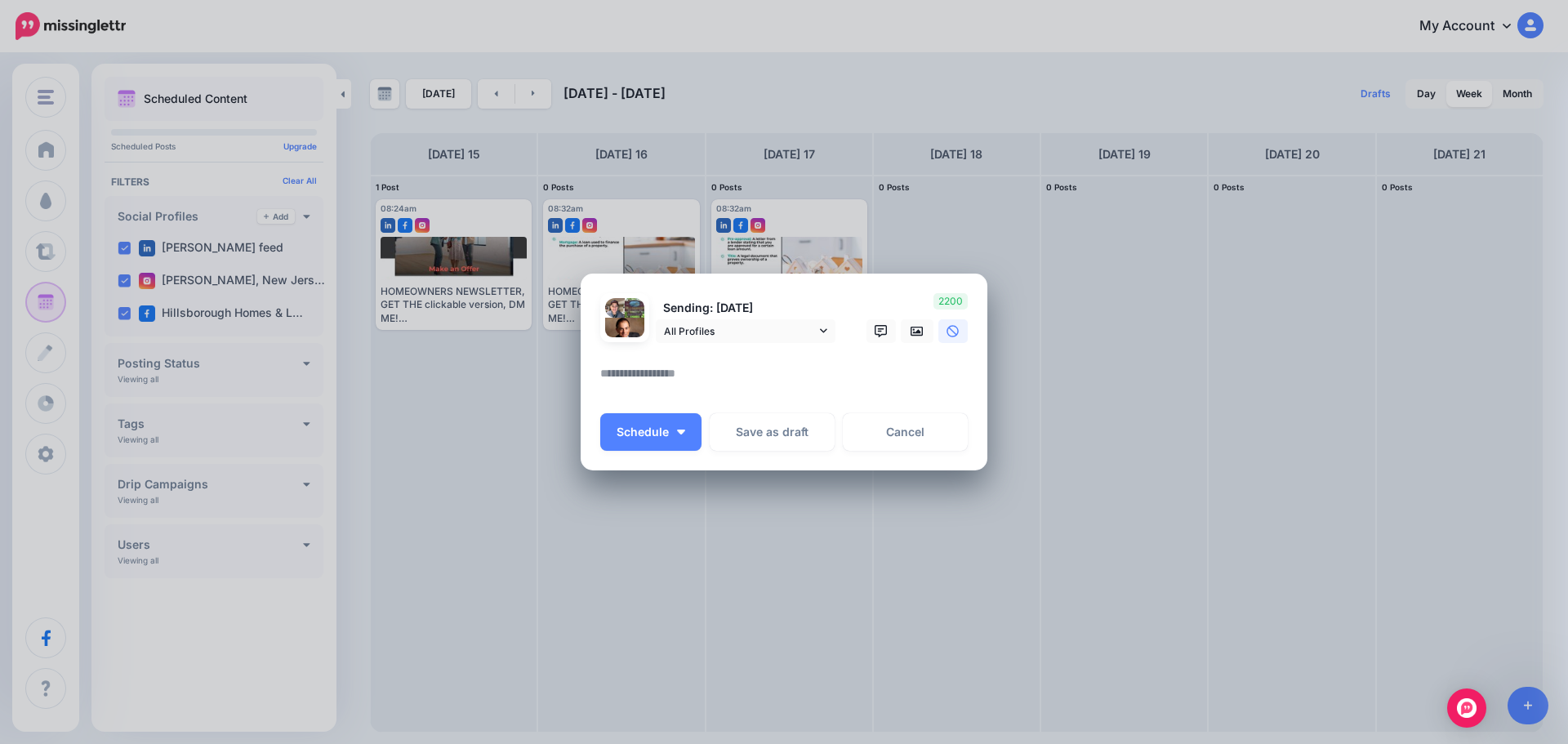
click at [630, 374] on textarea at bounding box center [788, 378] width 376 height 32
paste textarea "**********"
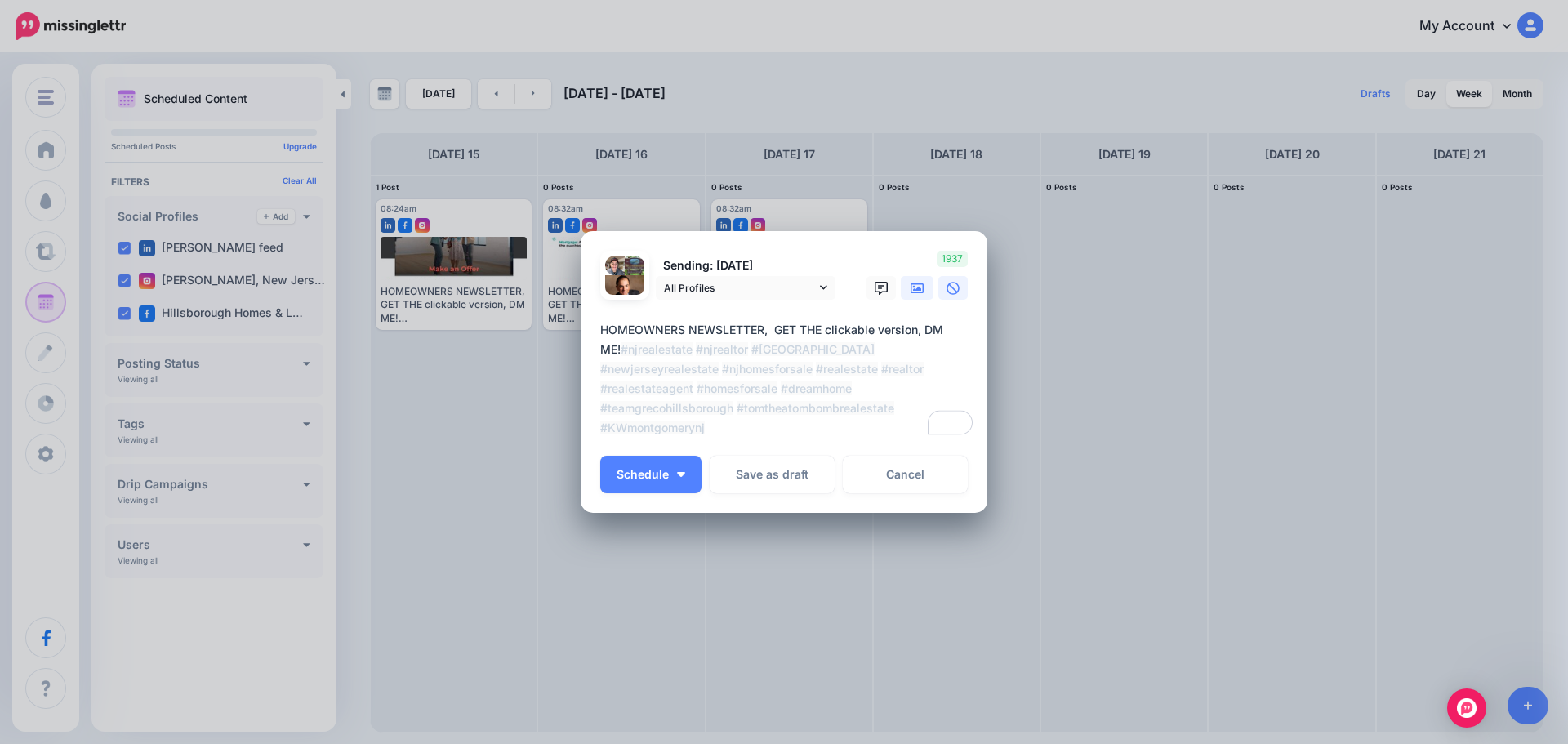
type textarea "**********"
click at [912, 291] on icon at bounding box center [917, 289] width 14 height 14
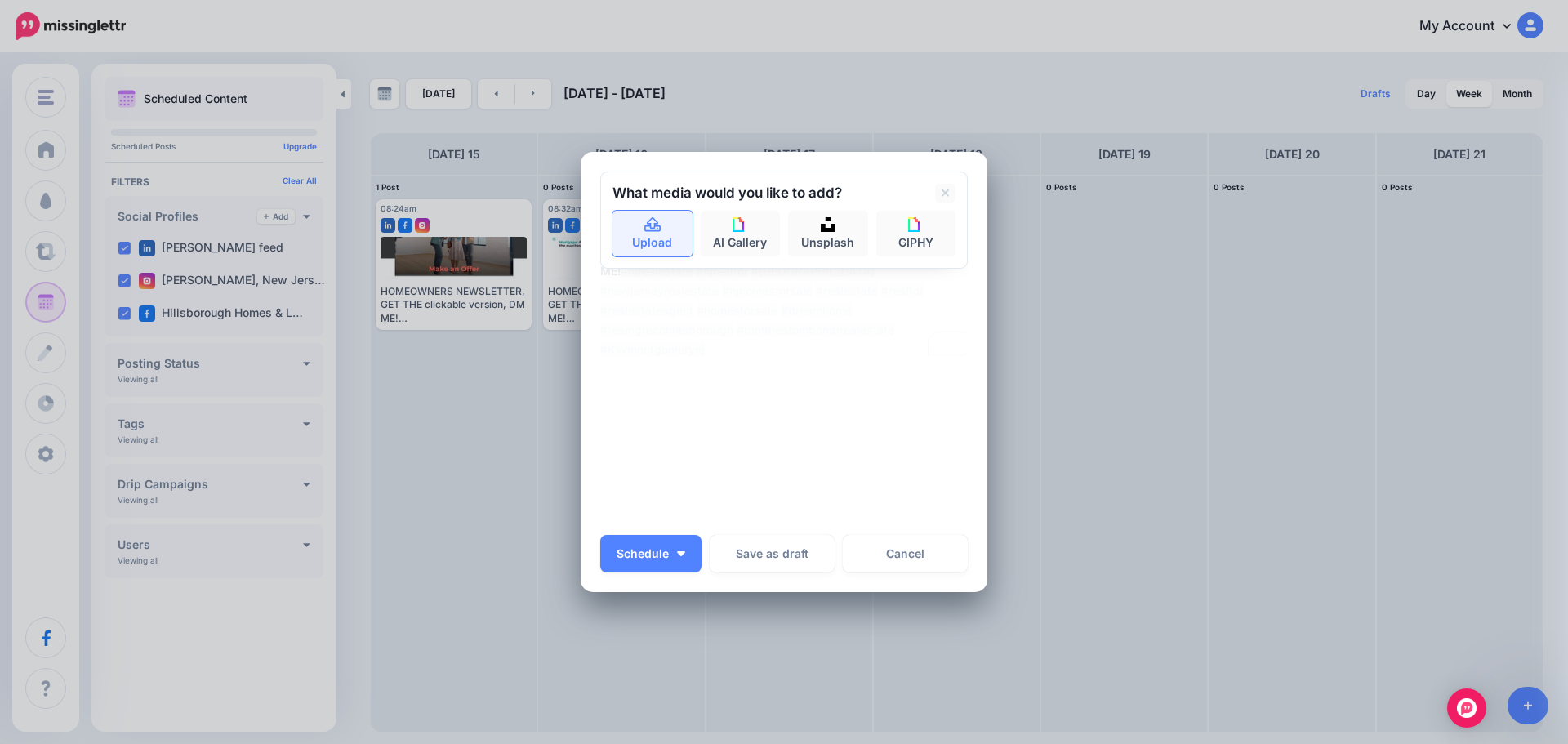
click at [645, 246] on link "Upload" at bounding box center [652, 233] width 80 height 45
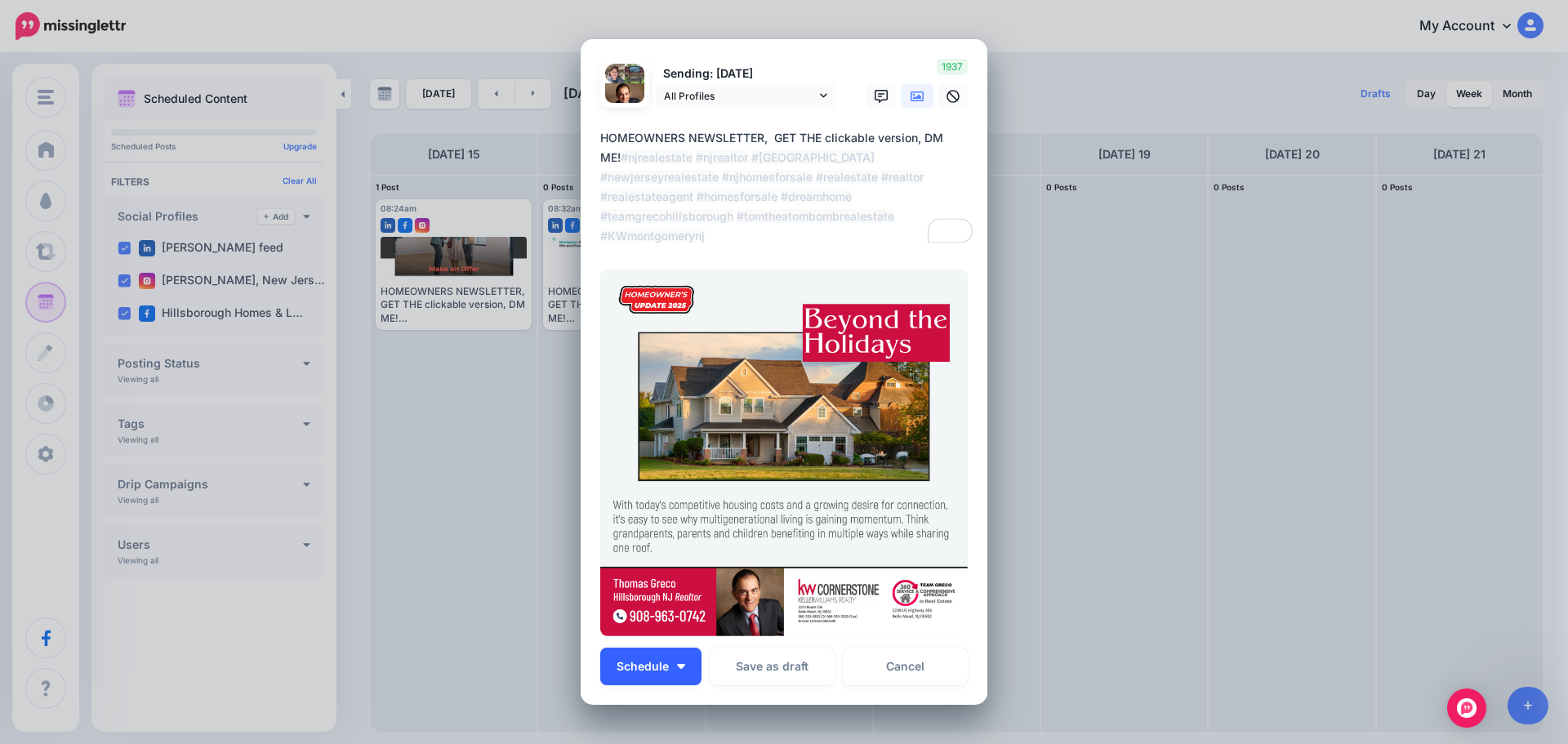
click at [674, 676] on button "Schedule" at bounding box center [651, 666] width 101 height 38
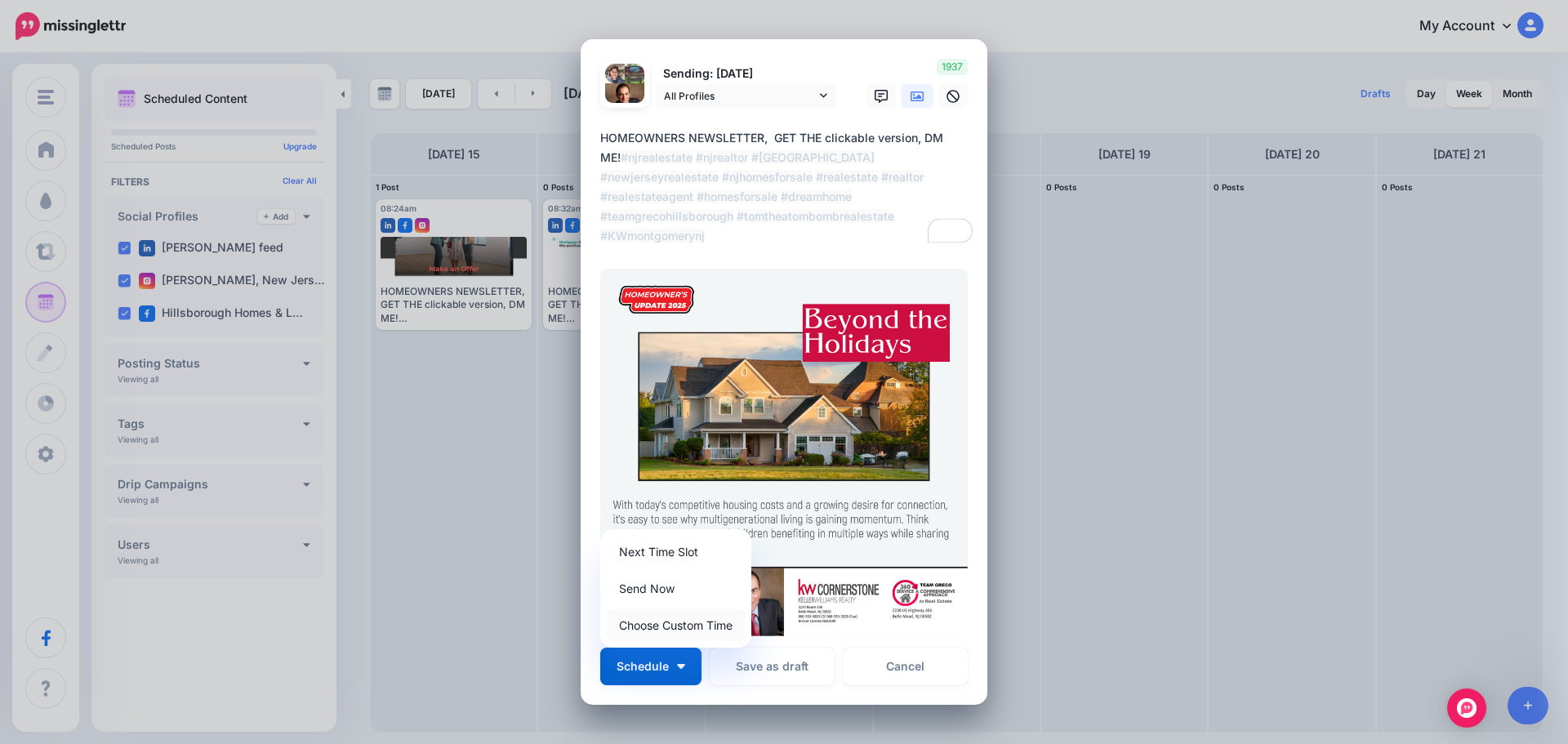
click at [677, 630] on link "Choose Custom Time" at bounding box center [676, 624] width 138 height 32
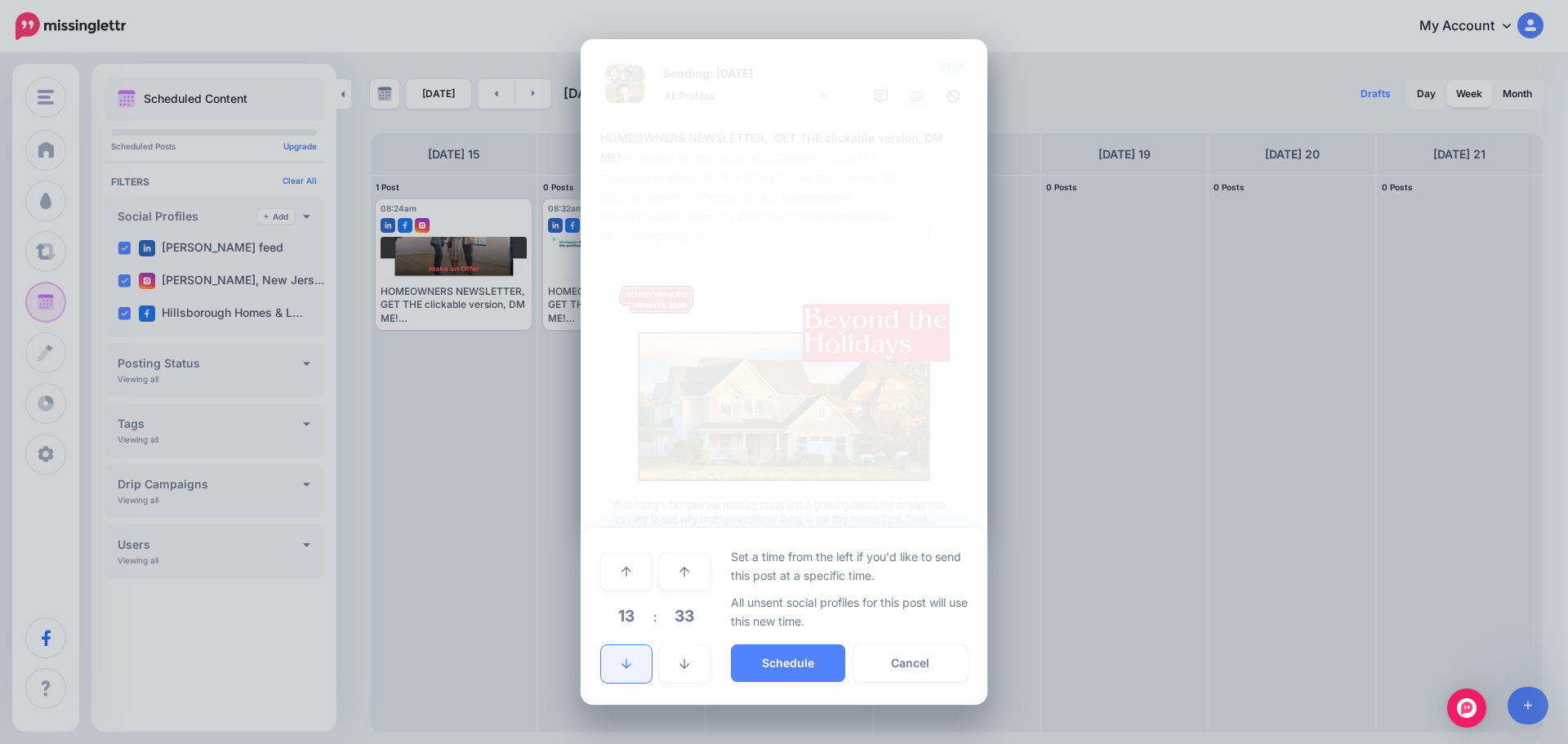
click at [629, 656] on link at bounding box center [627, 663] width 50 height 38
click at [633, 657] on link at bounding box center [627, 663] width 50 height 38
click at [633, 662] on link at bounding box center [627, 663] width 50 height 38
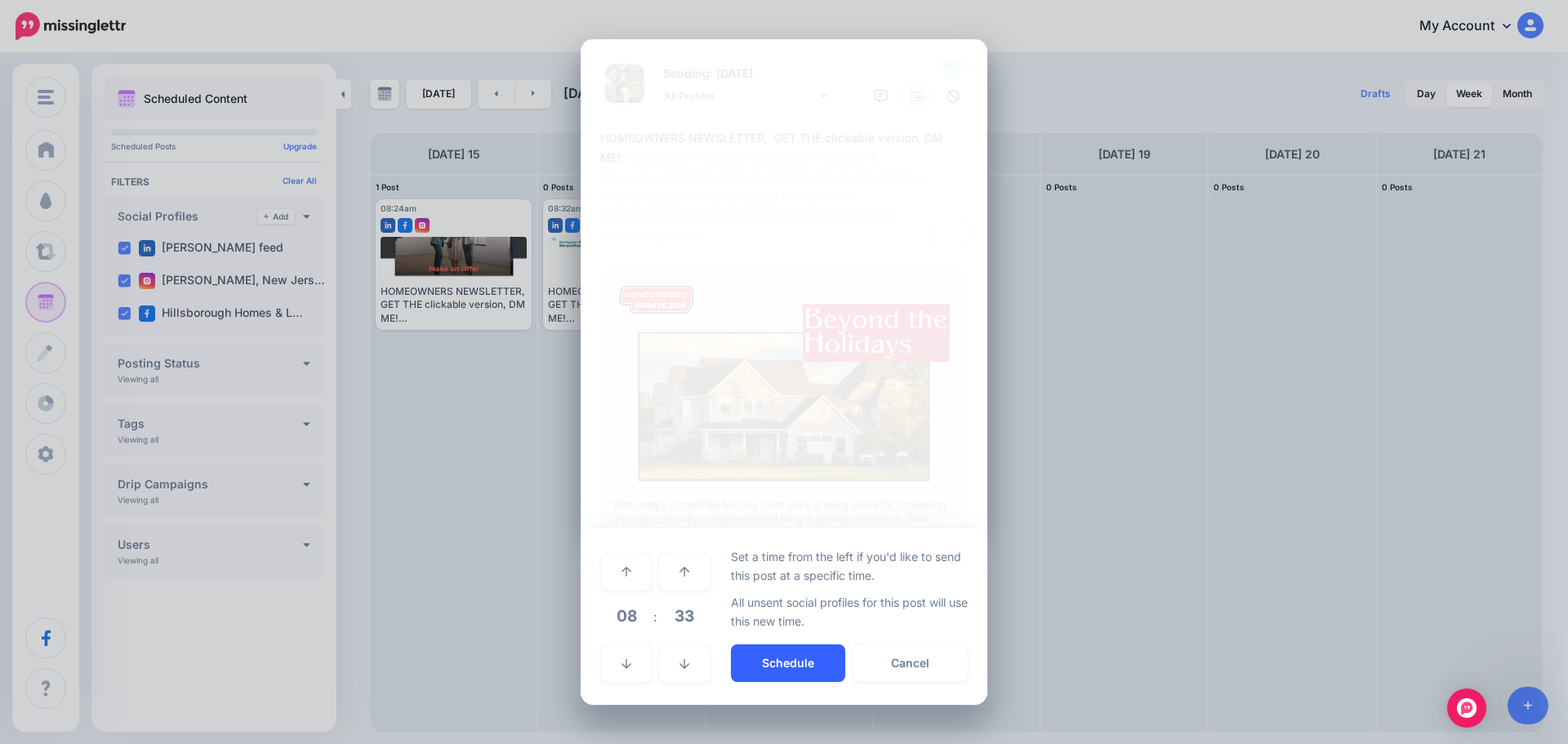
click at [781, 655] on button "Schedule" at bounding box center [788, 662] width 114 height 38
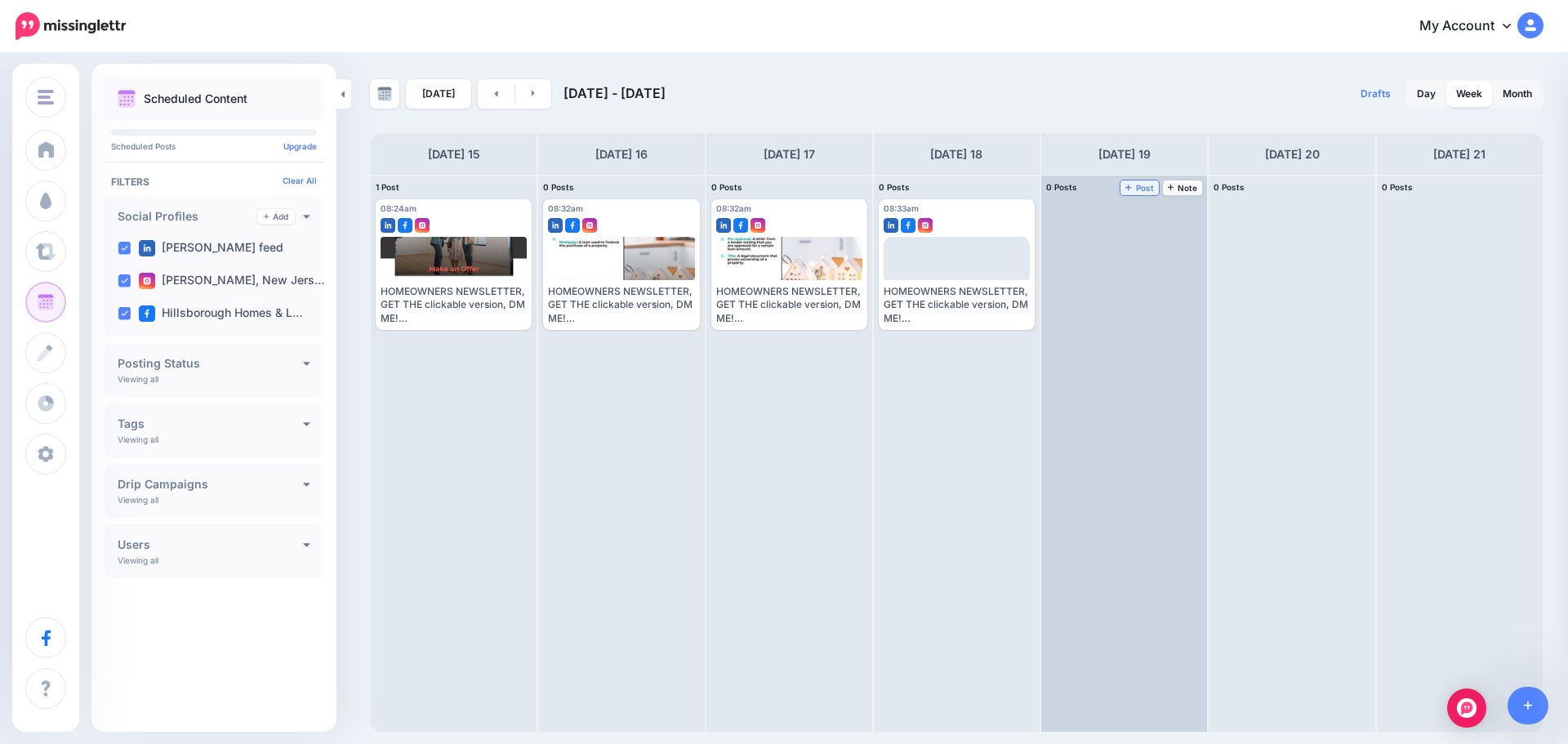
click at [1137, 187] on span "Post" at bounding box center [1140, 187] width 29 height 8
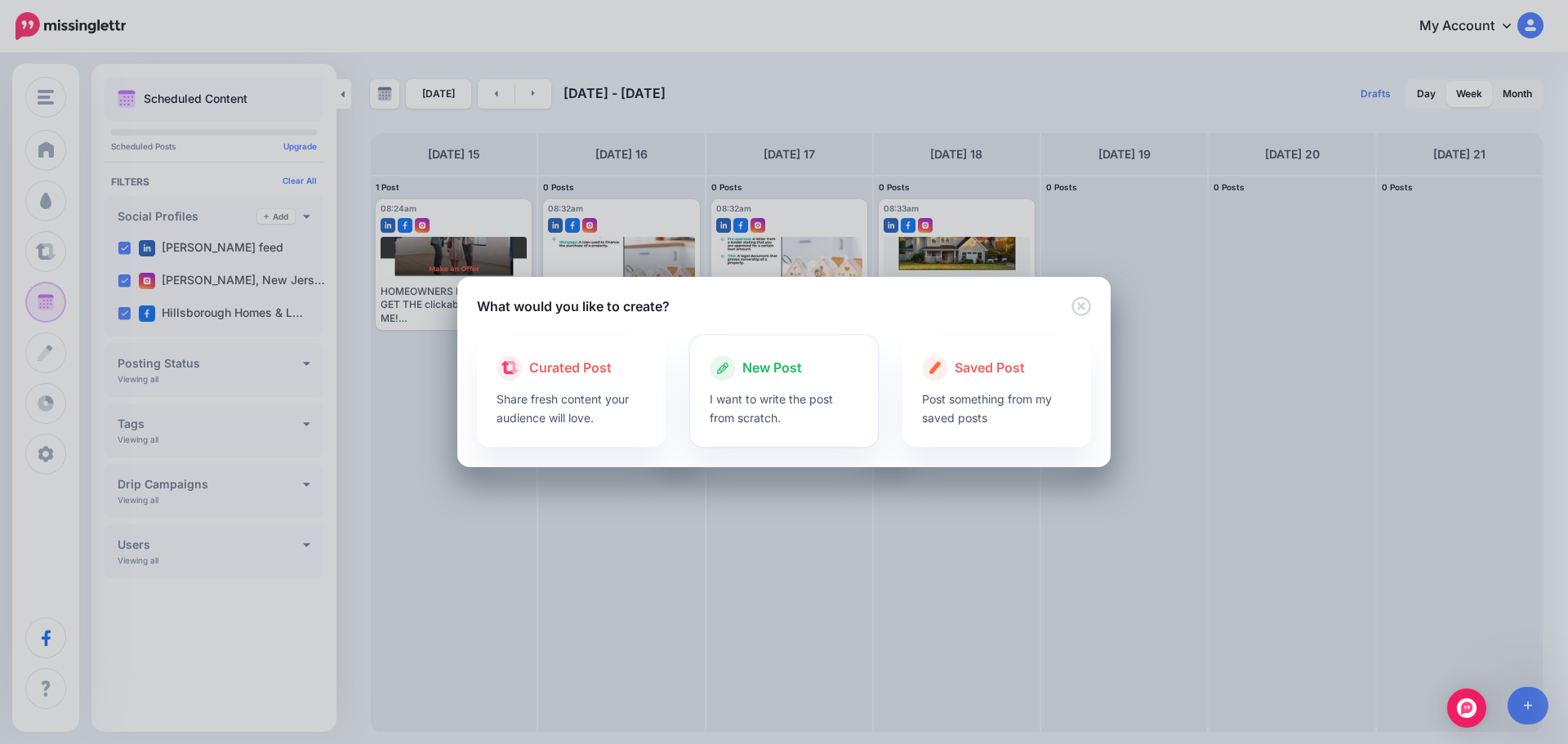
click at [794, 360] on span "New Post" at bounding box center [772, 369] width 60 height 21
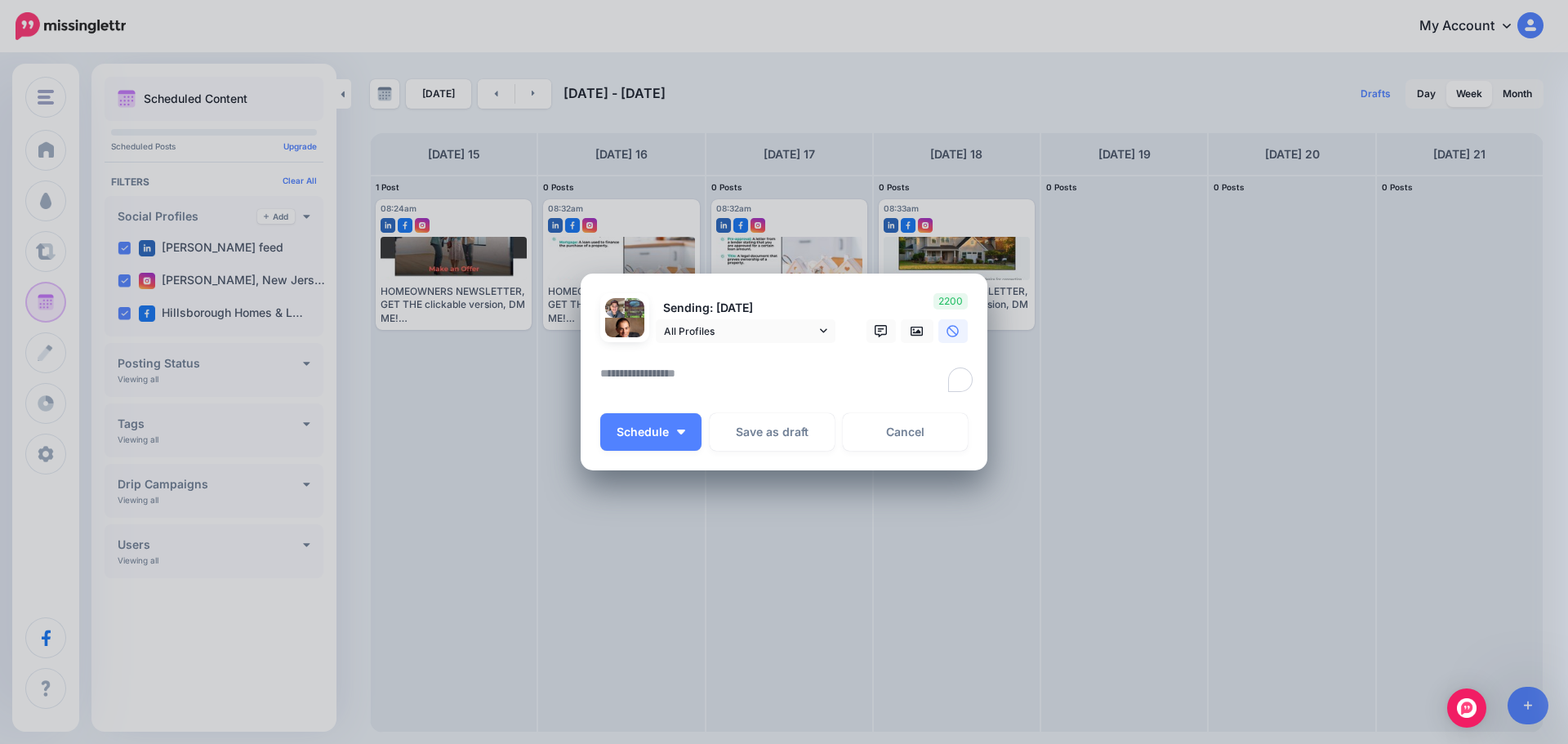
click at [633, 370] on textarea "To enrich screen reader interactions, please activate Accessibility in Grammarl…" at bounding box center [788, 378] width 376 height 32
paste textarea "**********"
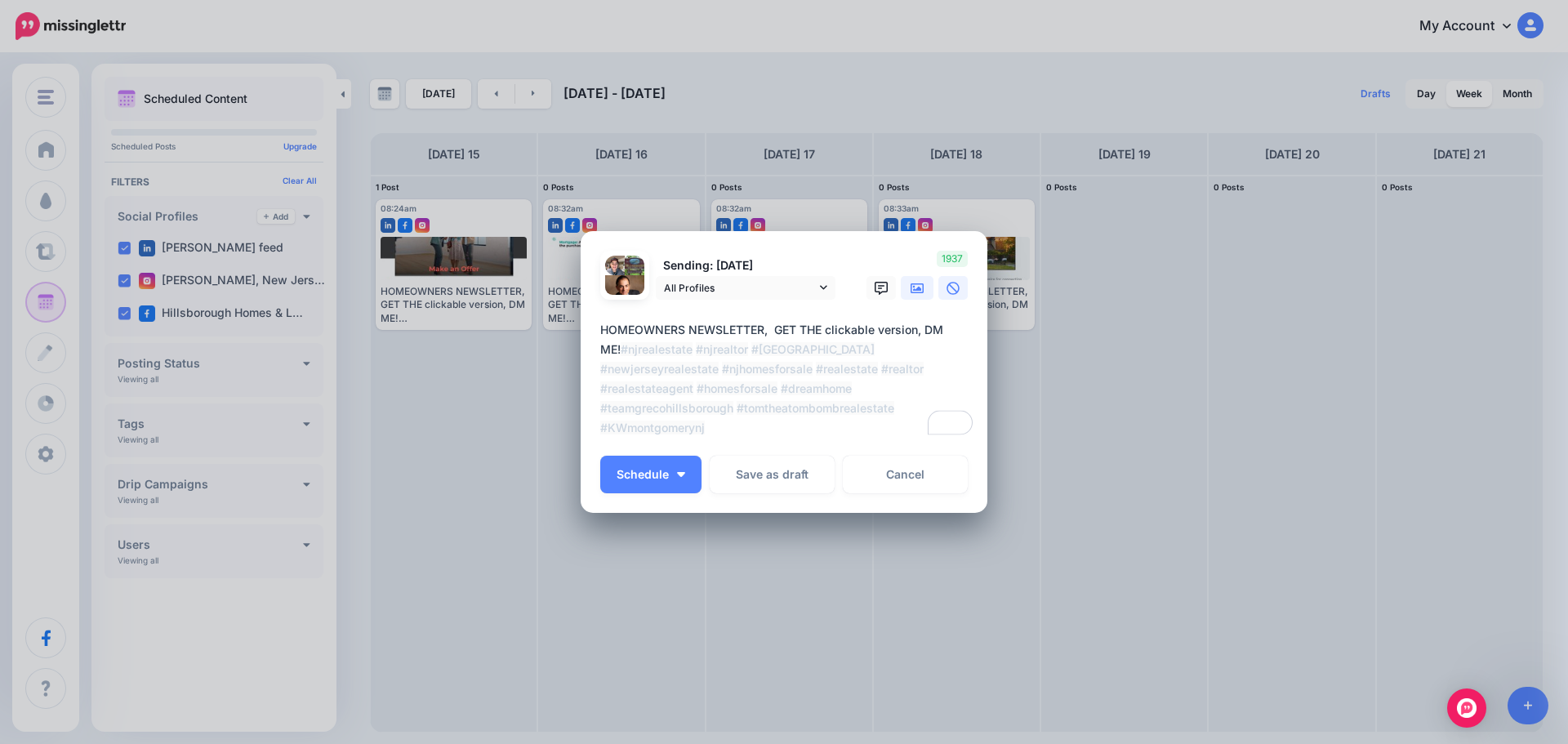
type textarea "**********"
click at [911, 292] on icon at bounding box center [917, 289] width 14 height 10
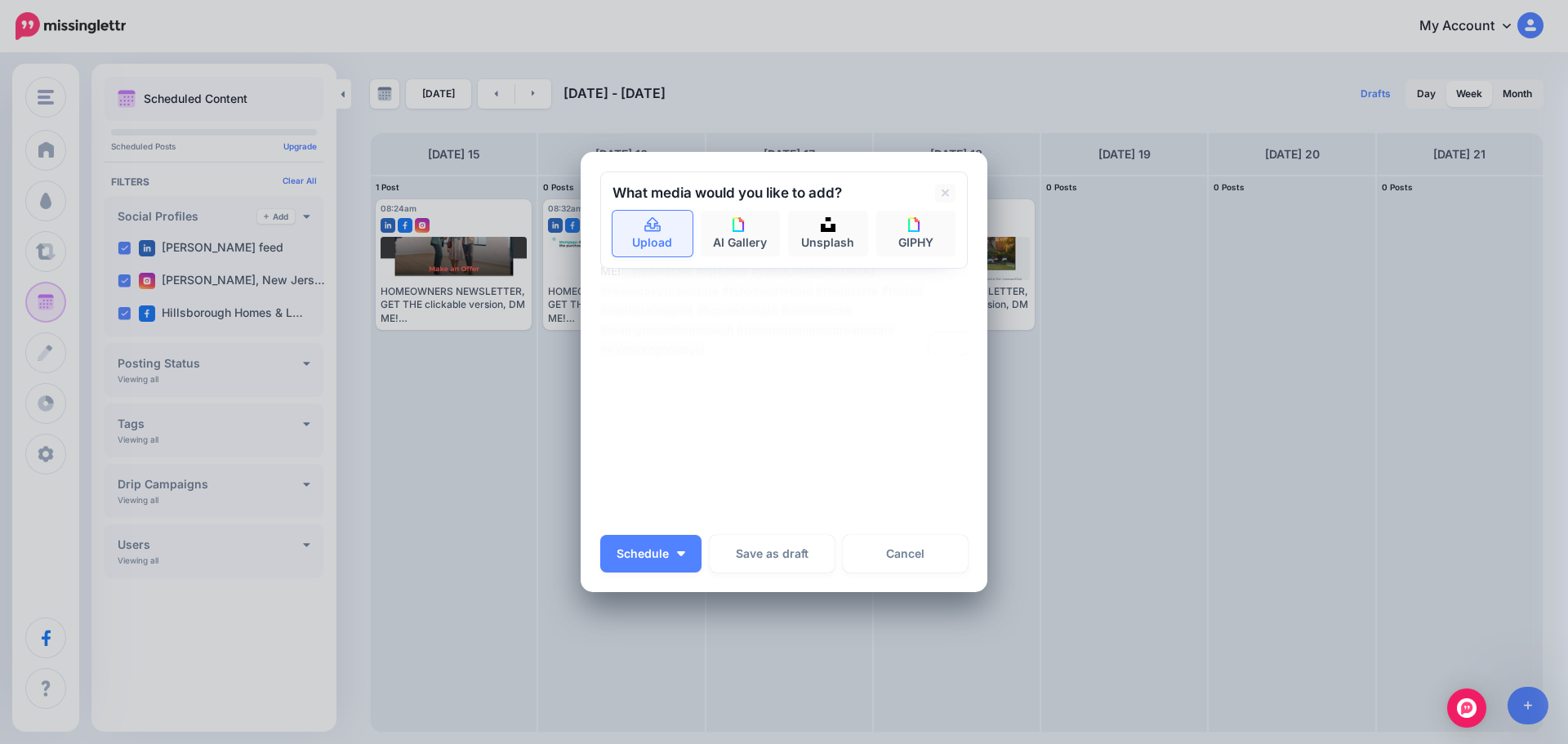
click at [658, 249] on link "Upload" at bounding box center [652, 233] width 80 height 45
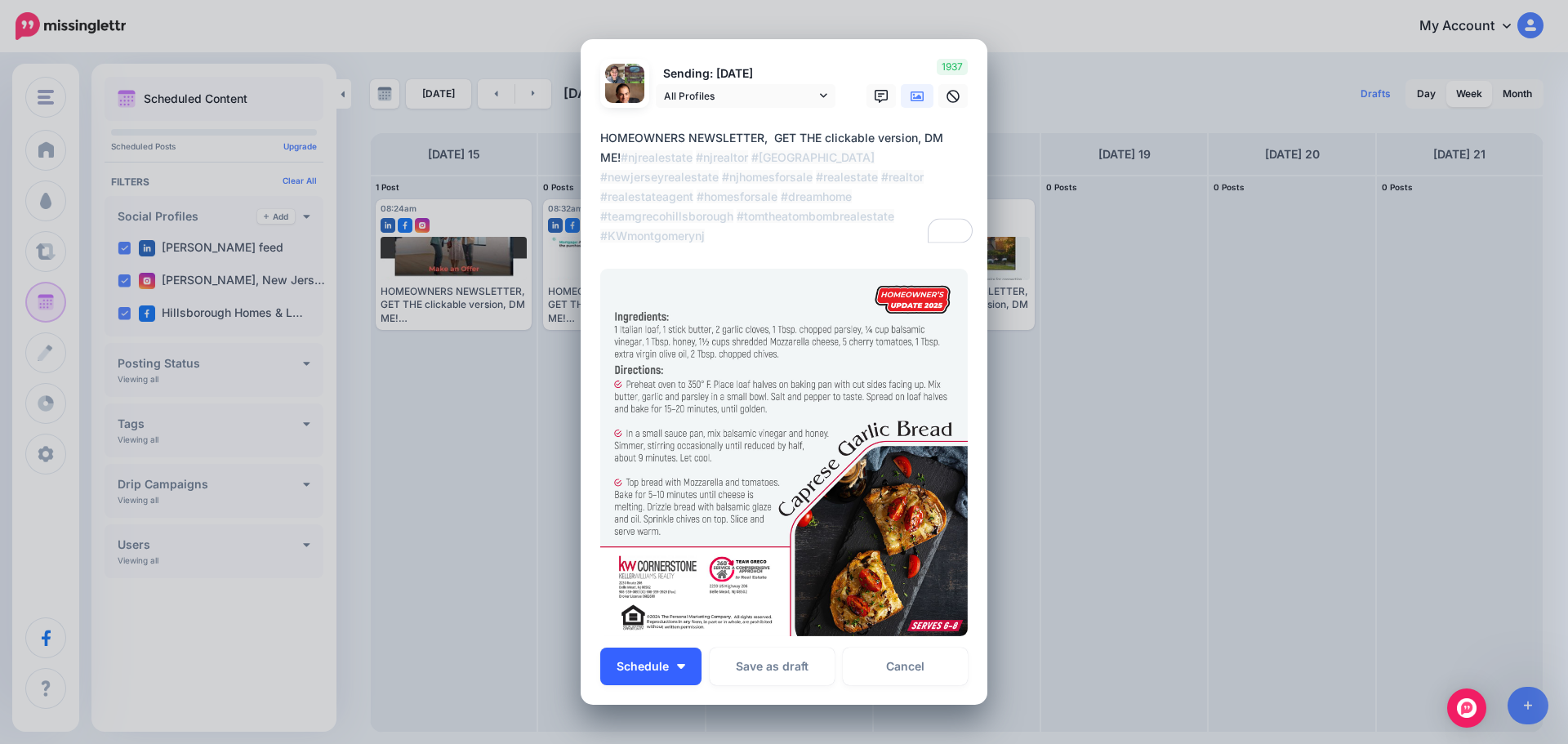
click at [688, 651] on button "Schedule" at bounding box center [651, 666] width 101 height 38
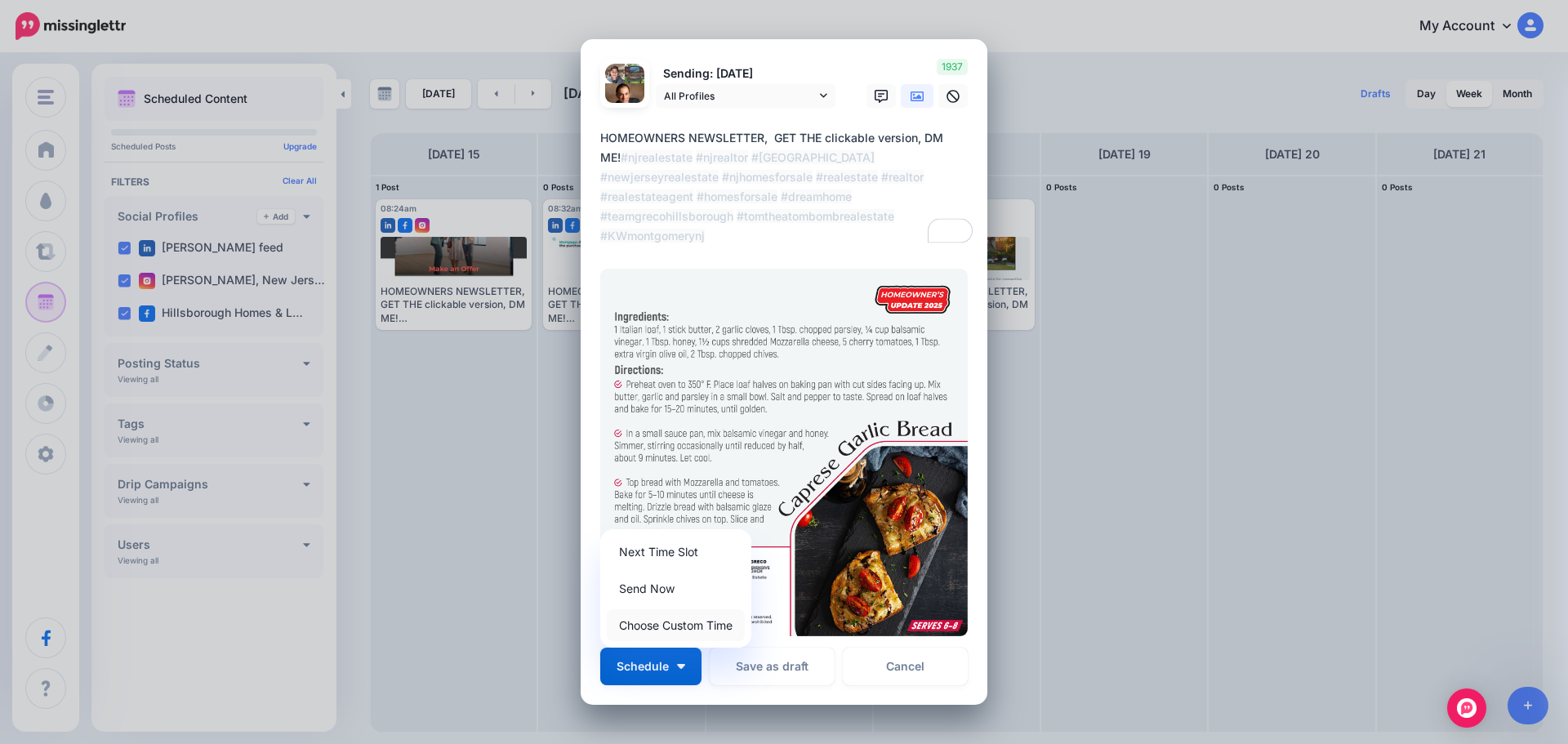
click at [677, 618] on link "Choose Custom Time" at bounding box center [676, 624] width 138 height 32
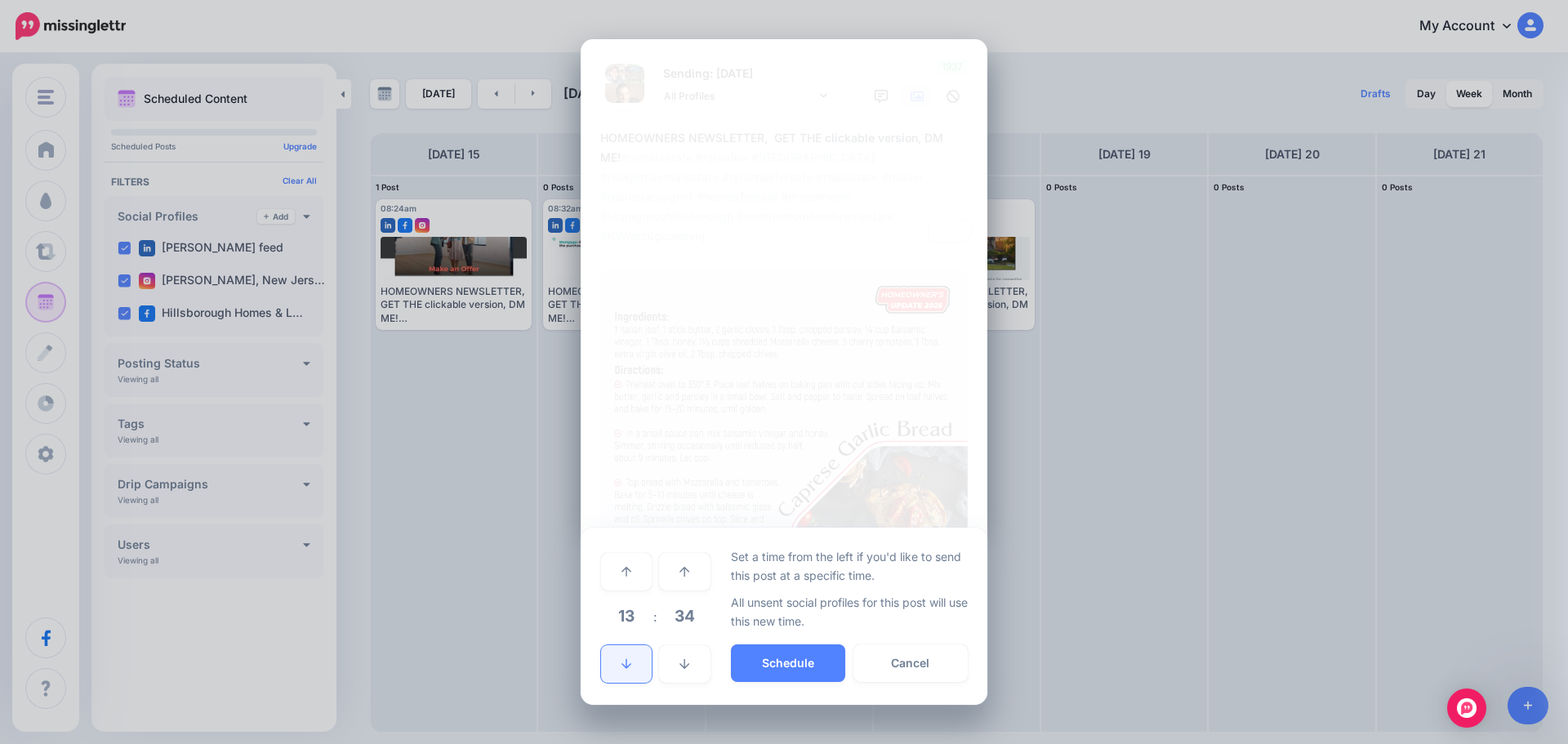
click at [626, 666] on icon at bounding box center [627, 664] width 10 height 12
click at [630, 664] on icon at bounding box center [627, 664] width 10 height 12
click at [630, 664] on icon at bounding box center [627, 664] width 10 height 12
click at [631, 664] on icon at bounding box center [627, 664] width 10 height 10
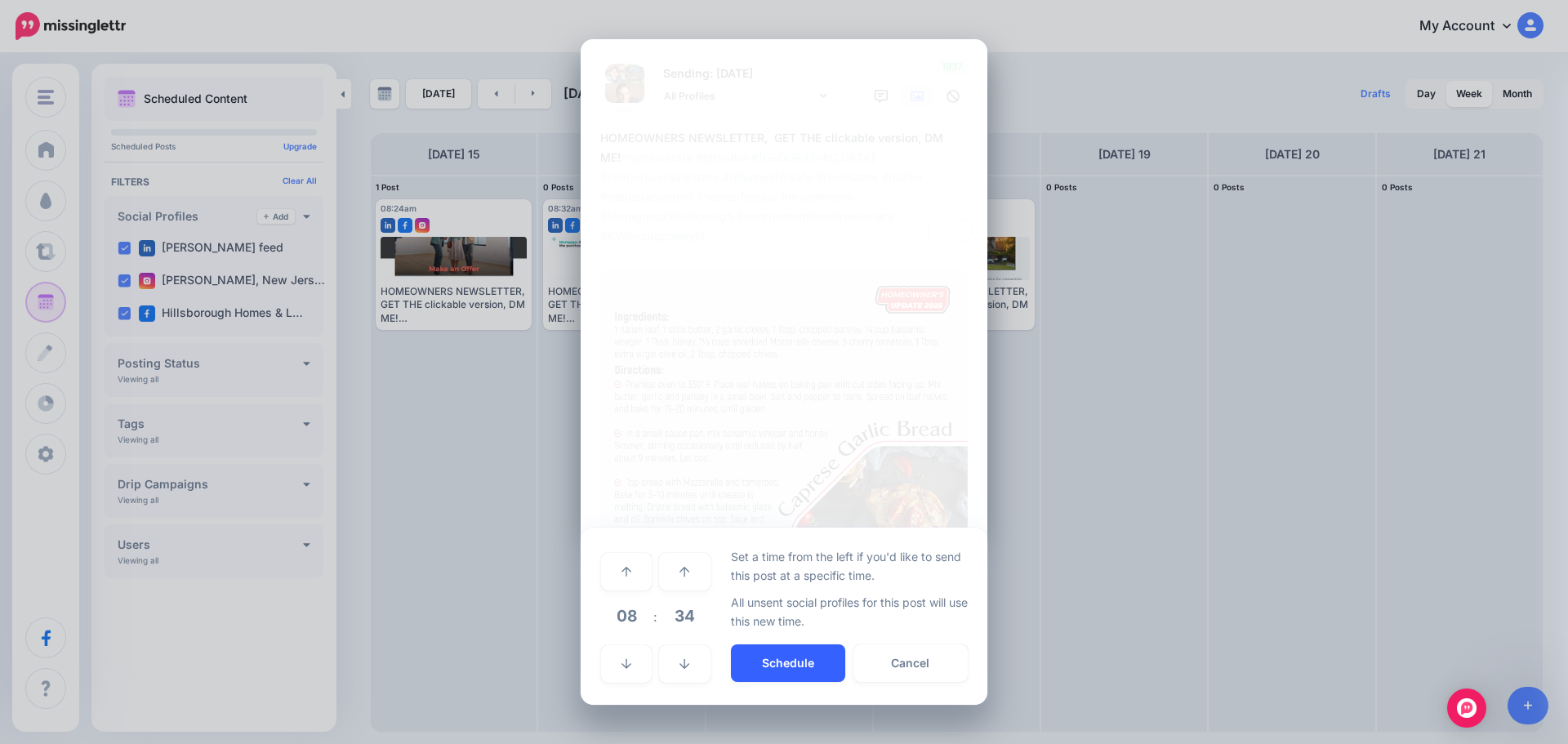
click at [823, 661] on button "Schedule" at bounding box center [788, 662] width 114 height 38
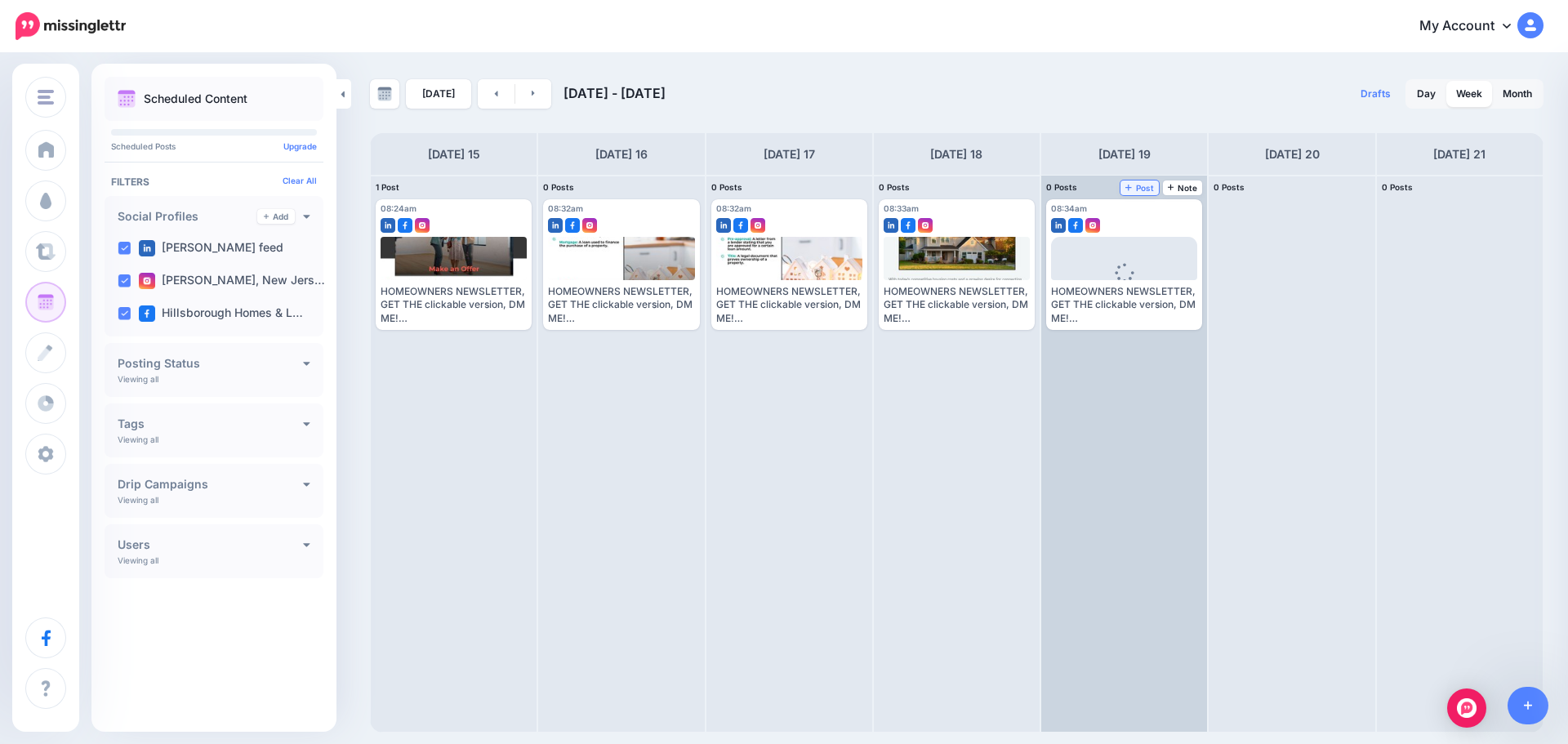
click at [1143, 190] on span "Post" at bounding box center [1140, 187] width 29 height 8
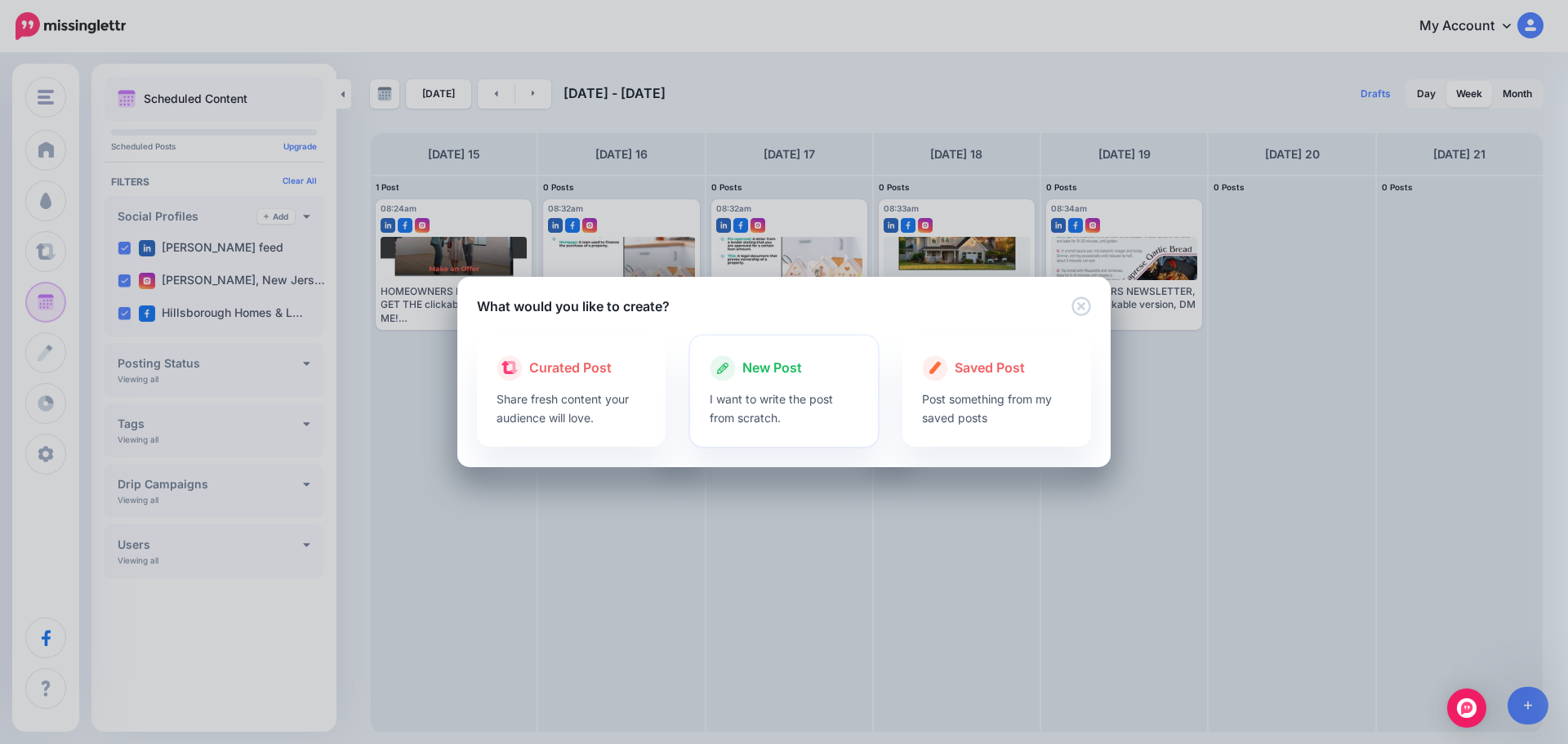
click at [795, 363] on span "New Post" at bounding box center [772, 369] width 60 height 21
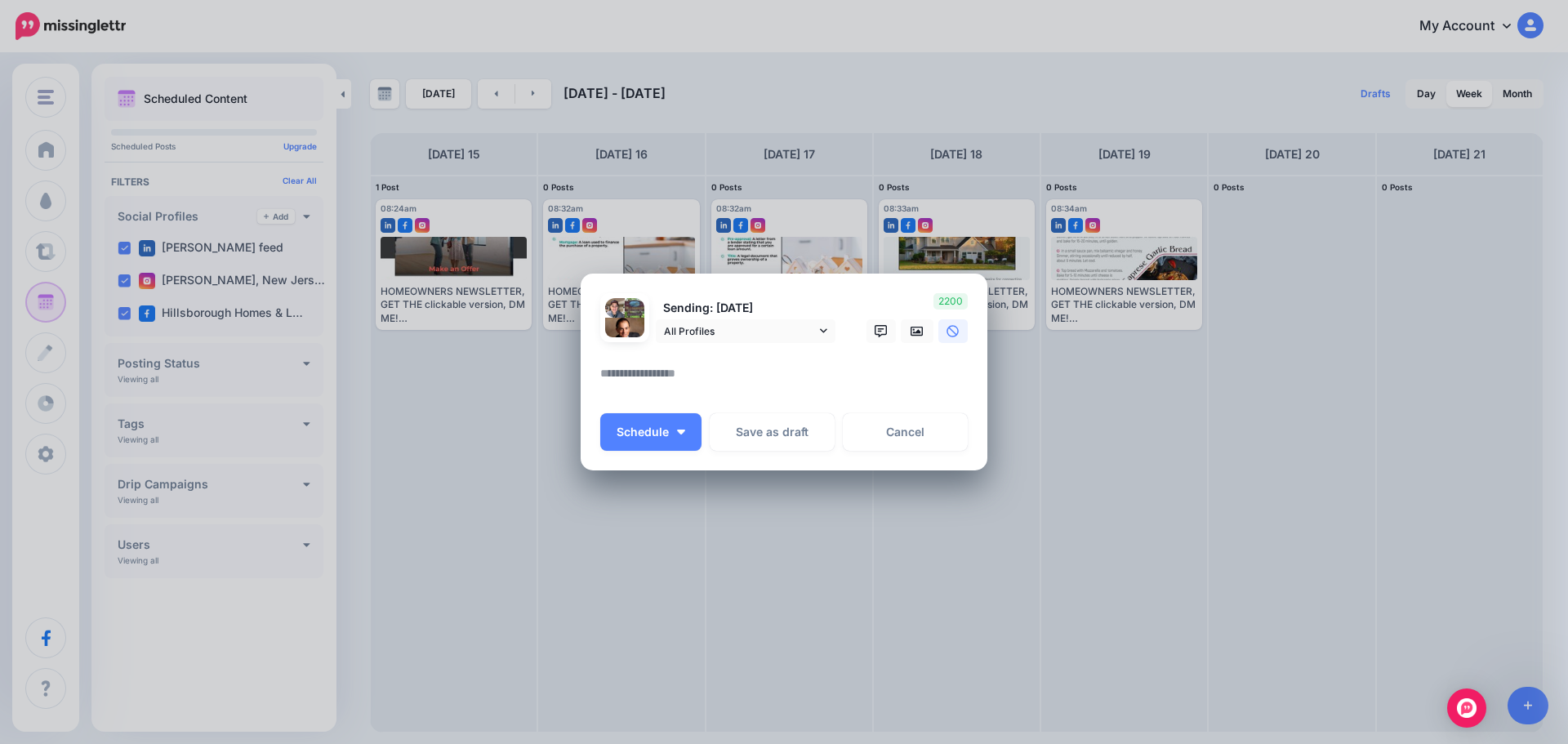
click at [633, 371] on textarea at bounding box center [788, 378] width 376 height 32
paste textarea "**********"
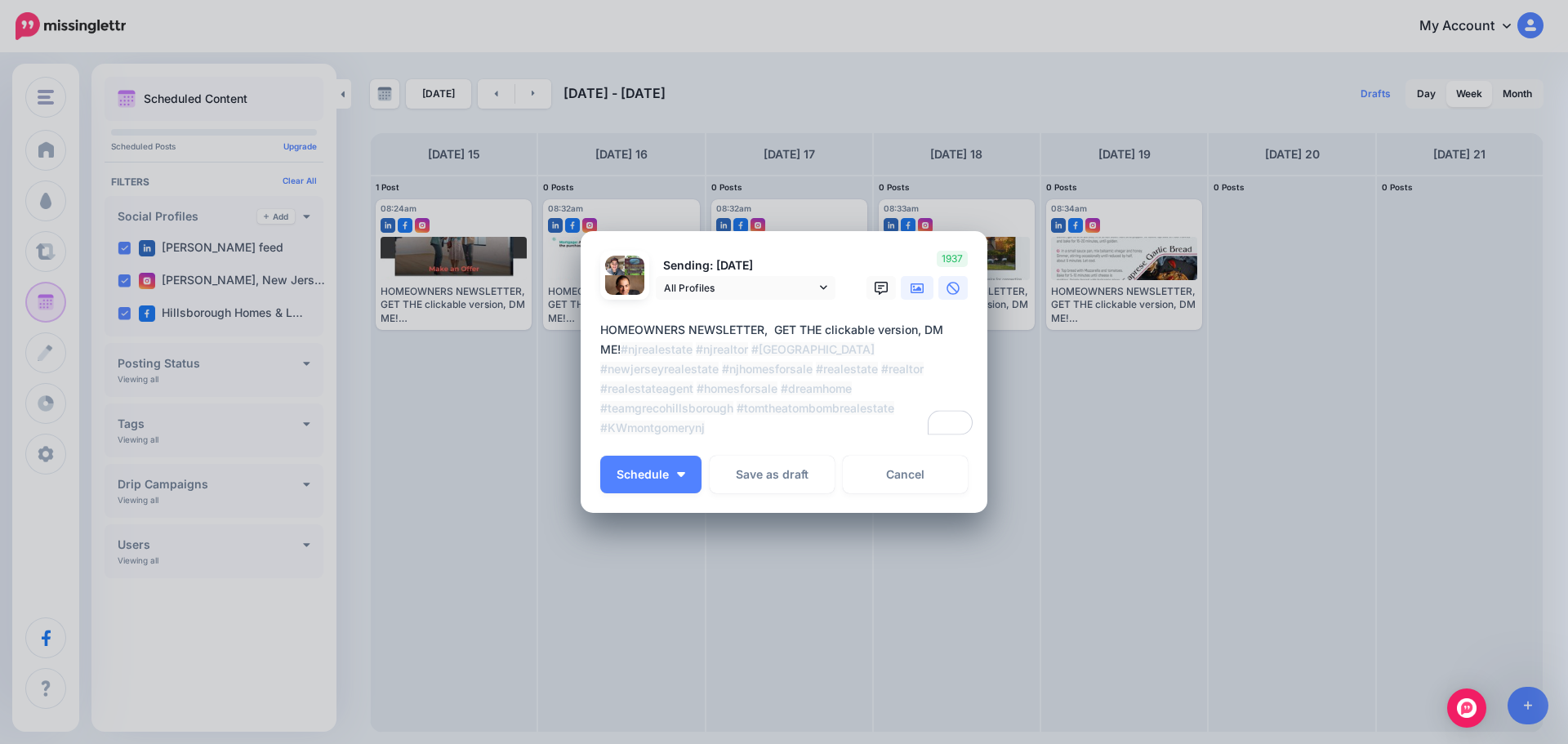
type textarea "**********"
click at [915, 289] on icon at bounding box center [917, 289] width 14 height 14
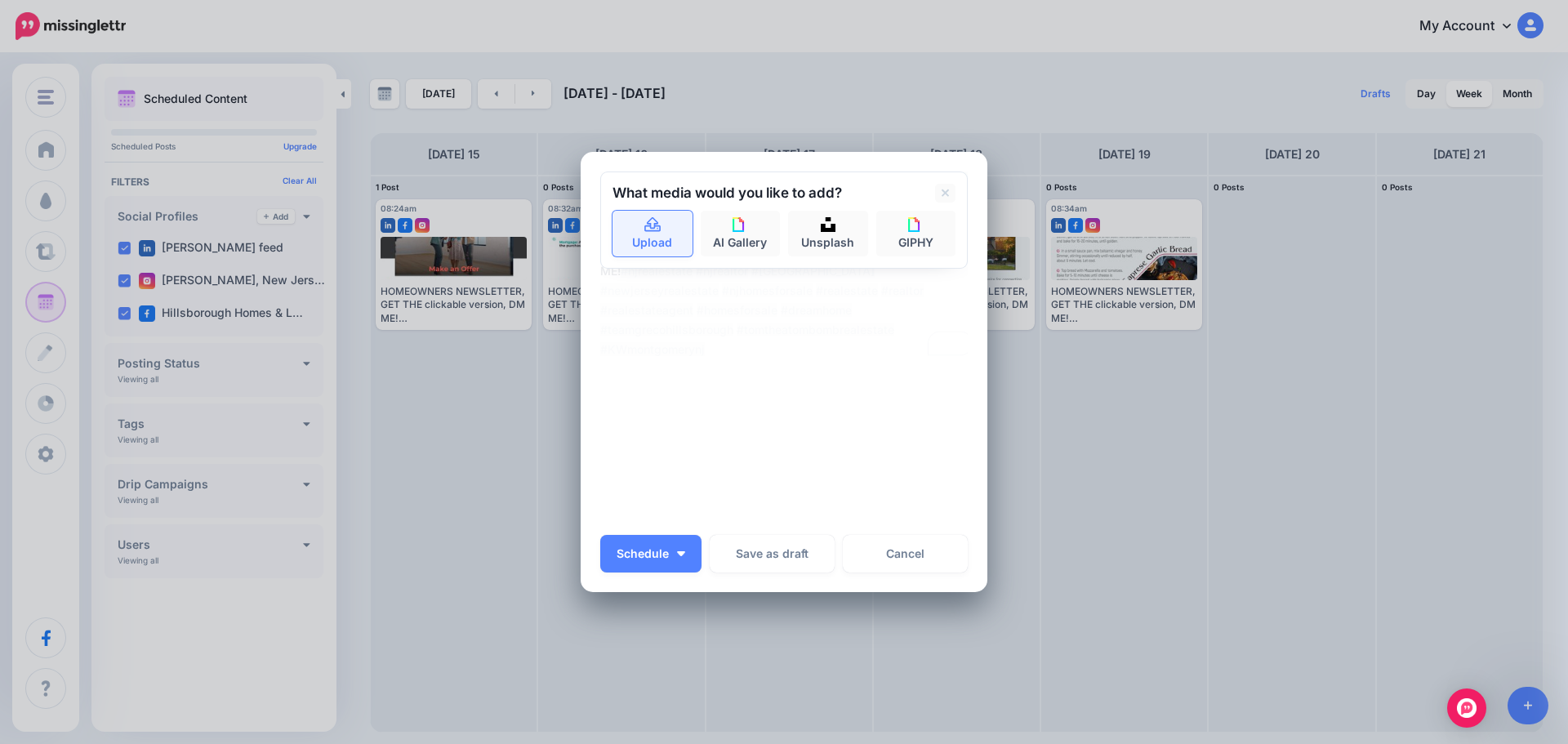
click at [665, 253] on link "Upload" at bounding box center [652, 233] width 80 height 45
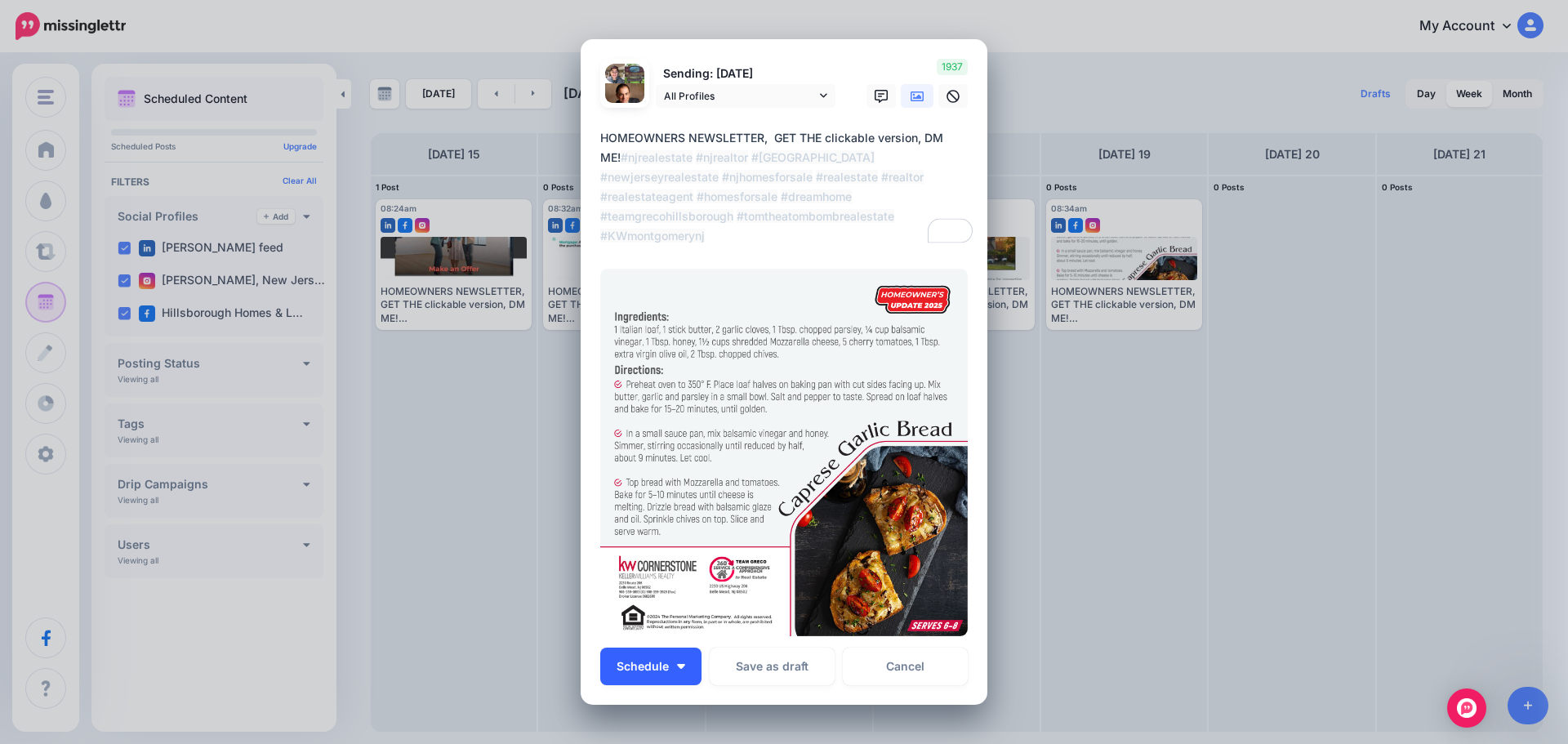
click at [671, 654] on button "Schedule" at bounding box center [651, 666] width 101 height 38
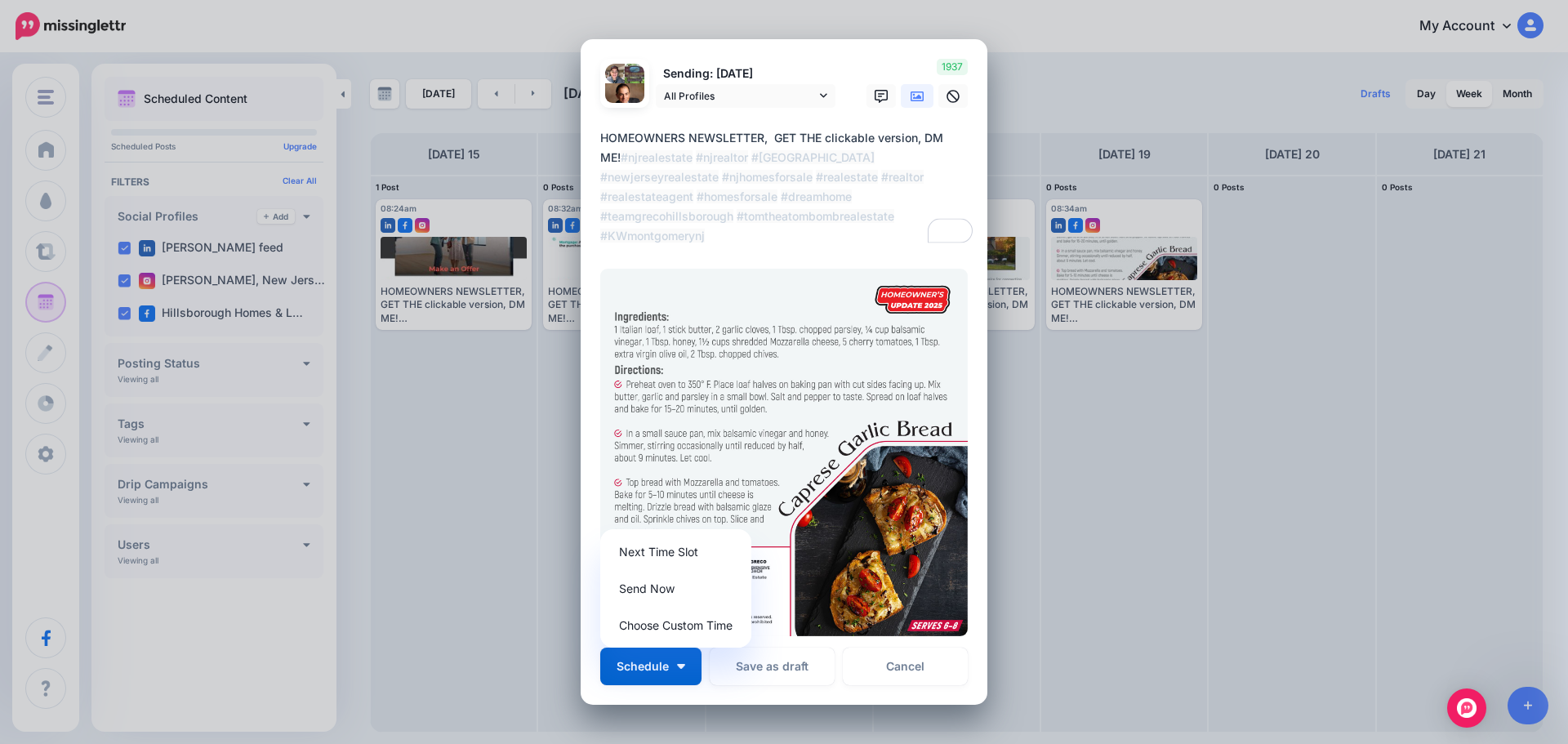
click at [910, 92] on icon at bounding box center [917, 96] width 14 height 10
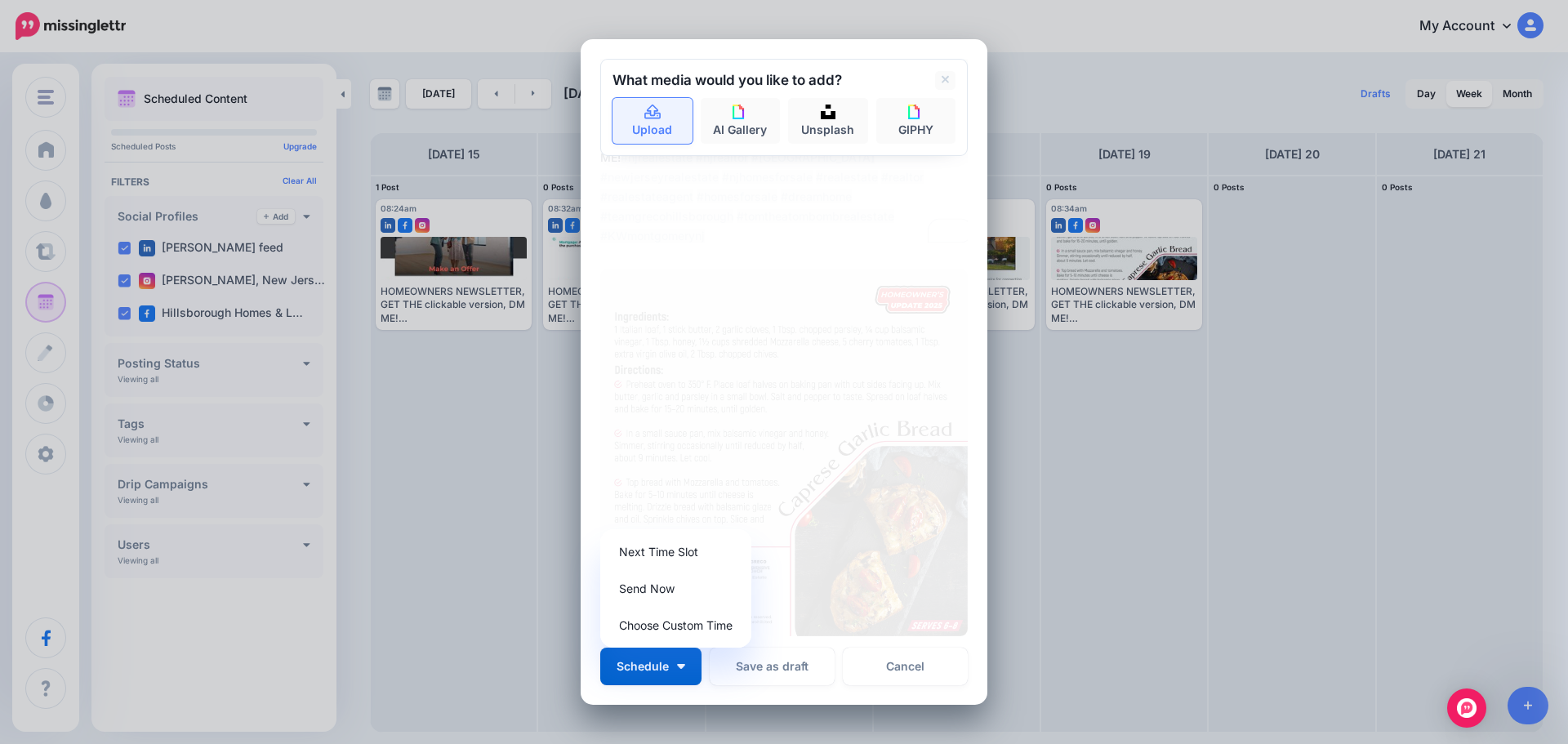
click at [633, 114] on link "Upload" at bounding box center [652, 121] width 80 height 45
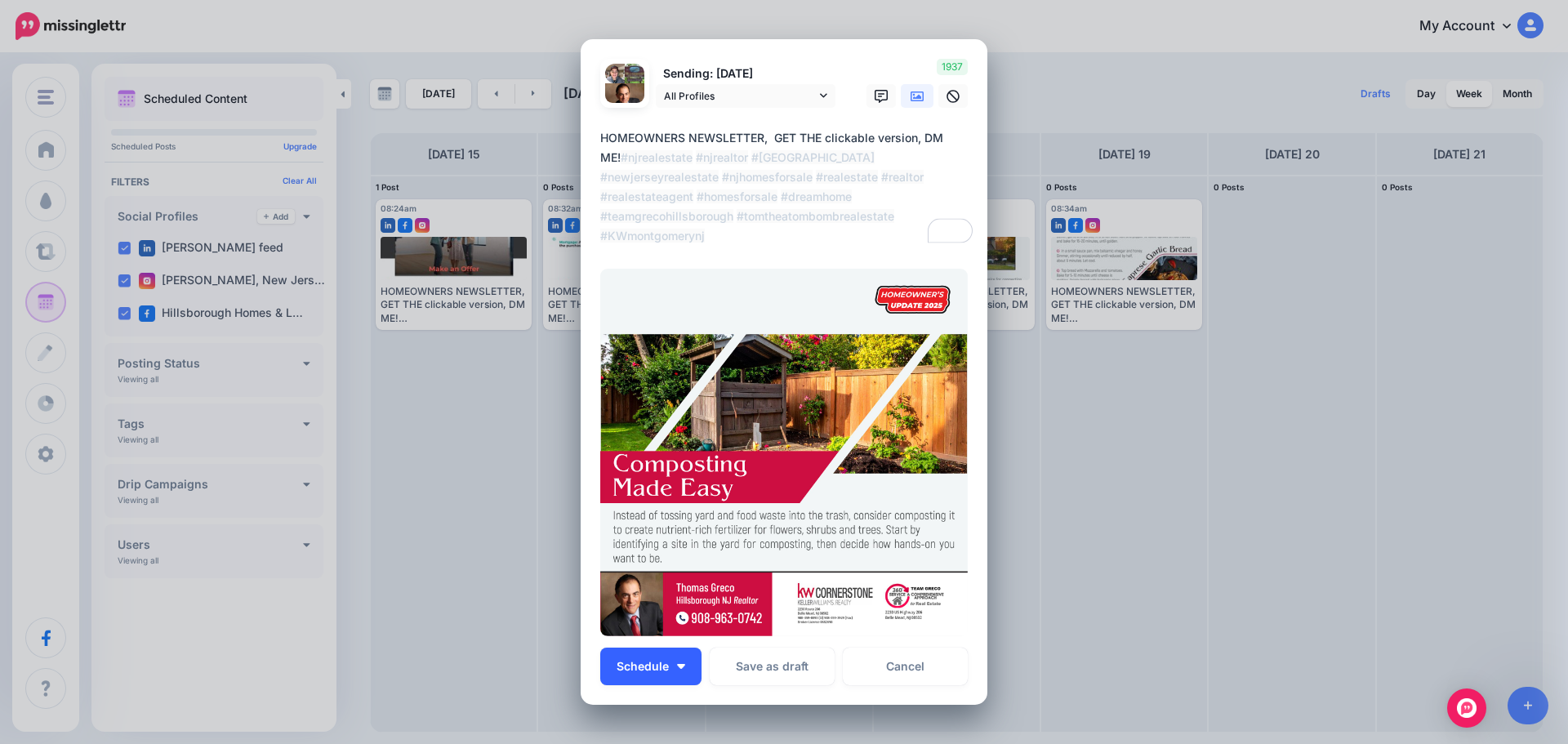
click at [677, 664] on img "button" at bounding box center [681, 666] width 8 height 5
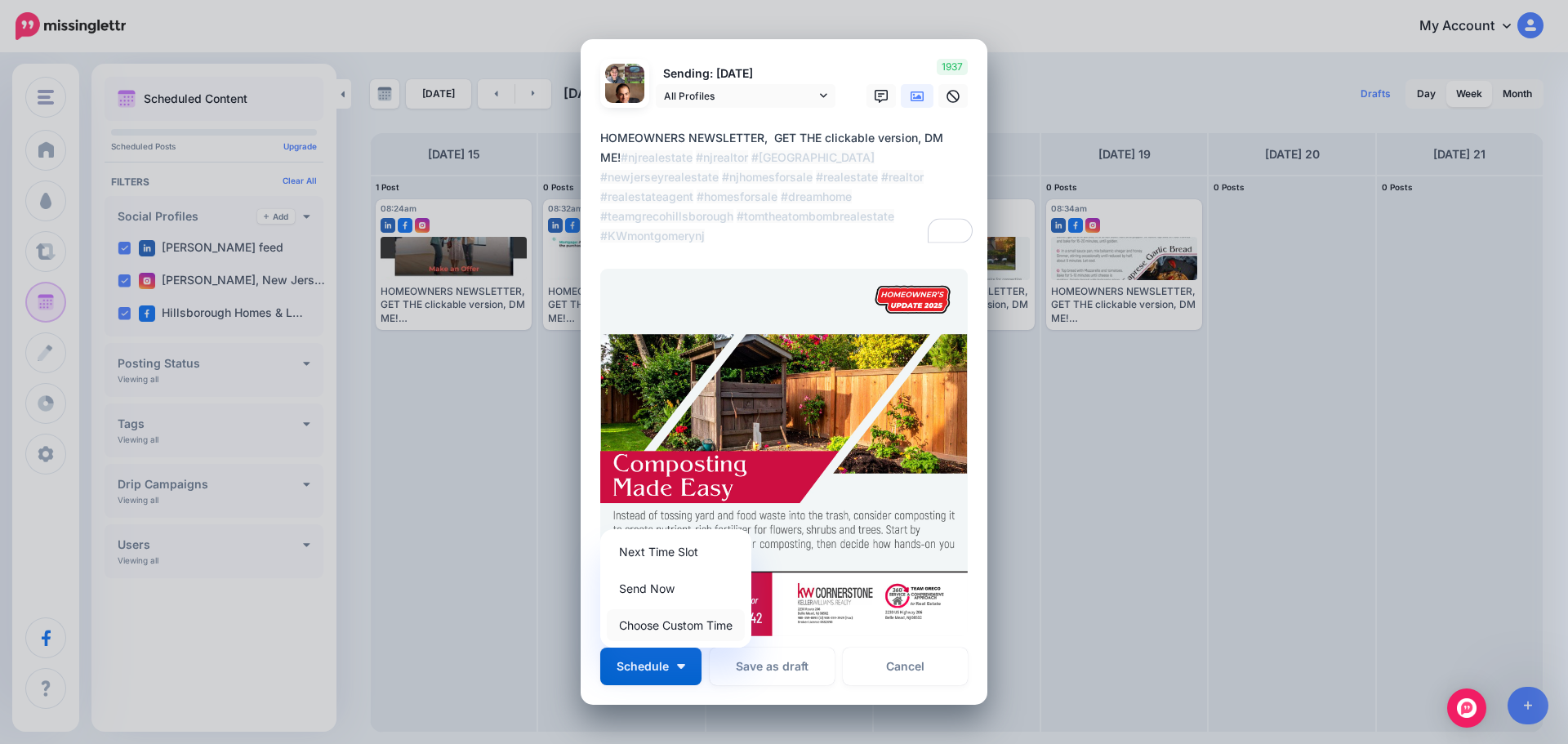
click at [685, 618] on link "Choose Custom Time" at bounding box center [676, 624] width 138 height 32
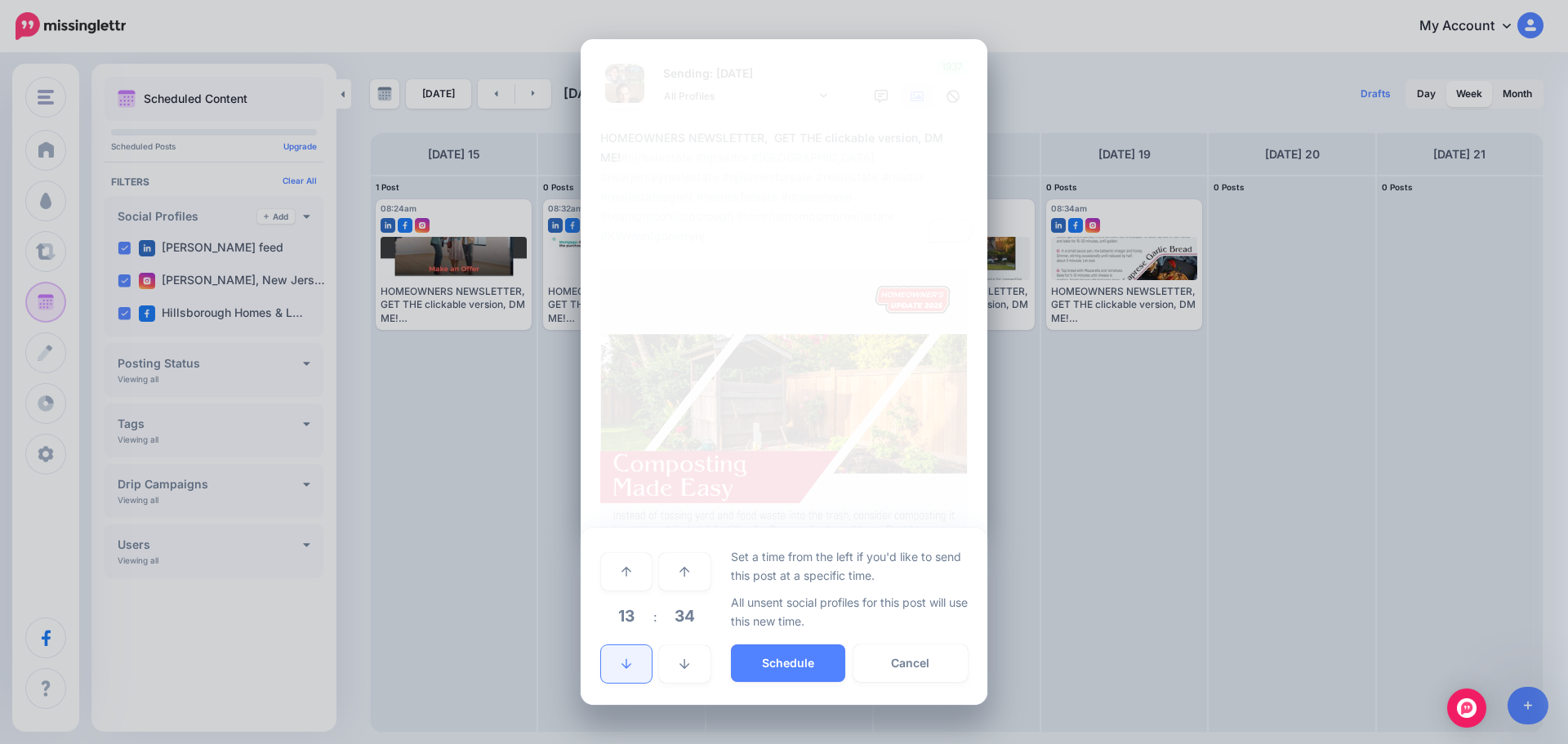
click at [637, 654] on link at bounding box center [627, 663] width 50 height 38
click at [637, 655] on link at bounding box center [627, 663] width 50 height 38
click at [636, 655] on link at bounding box center [627, 663] width 50 height 38
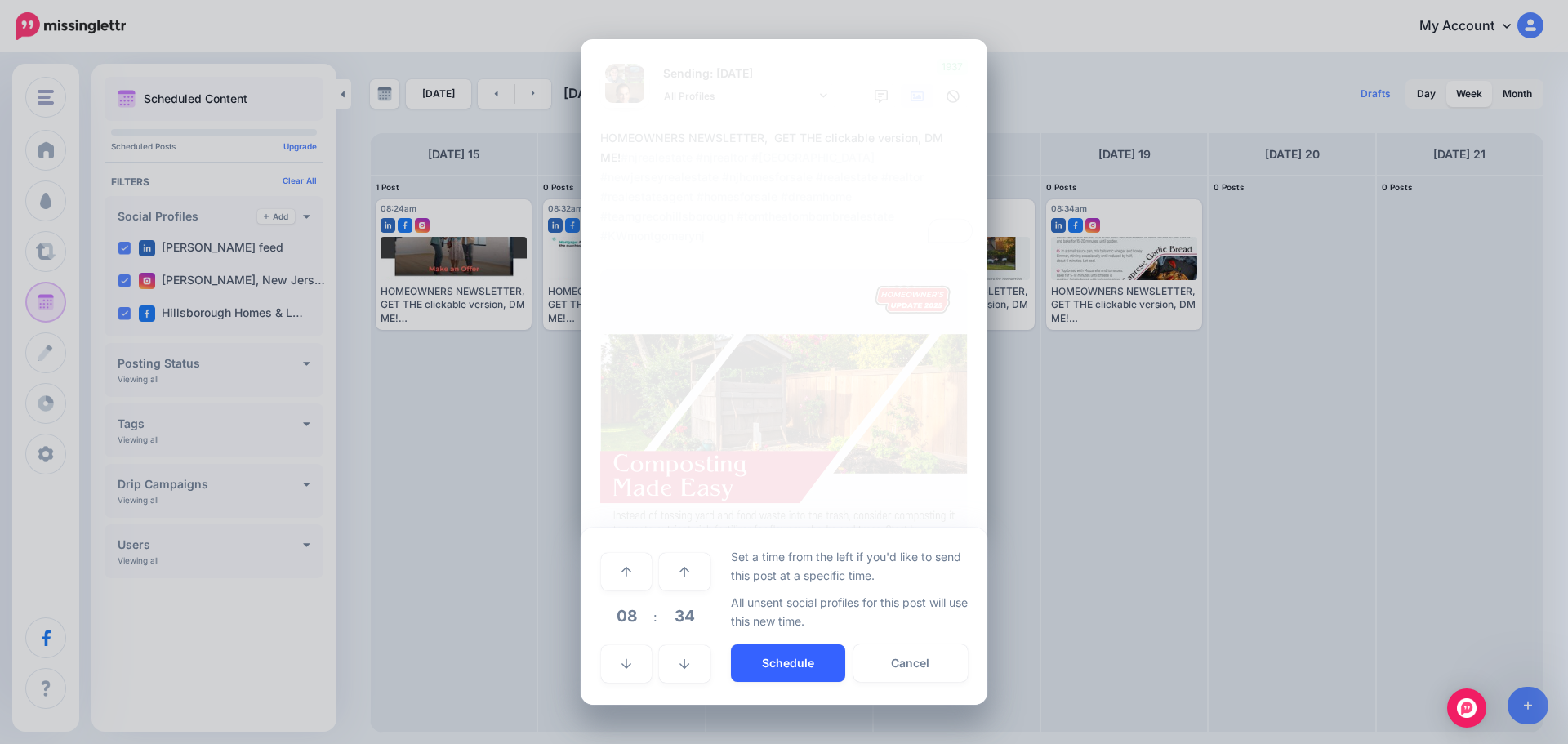
click at [799, 654] on button "Schedule" at bounding box center [788, 662] width 114 height 38
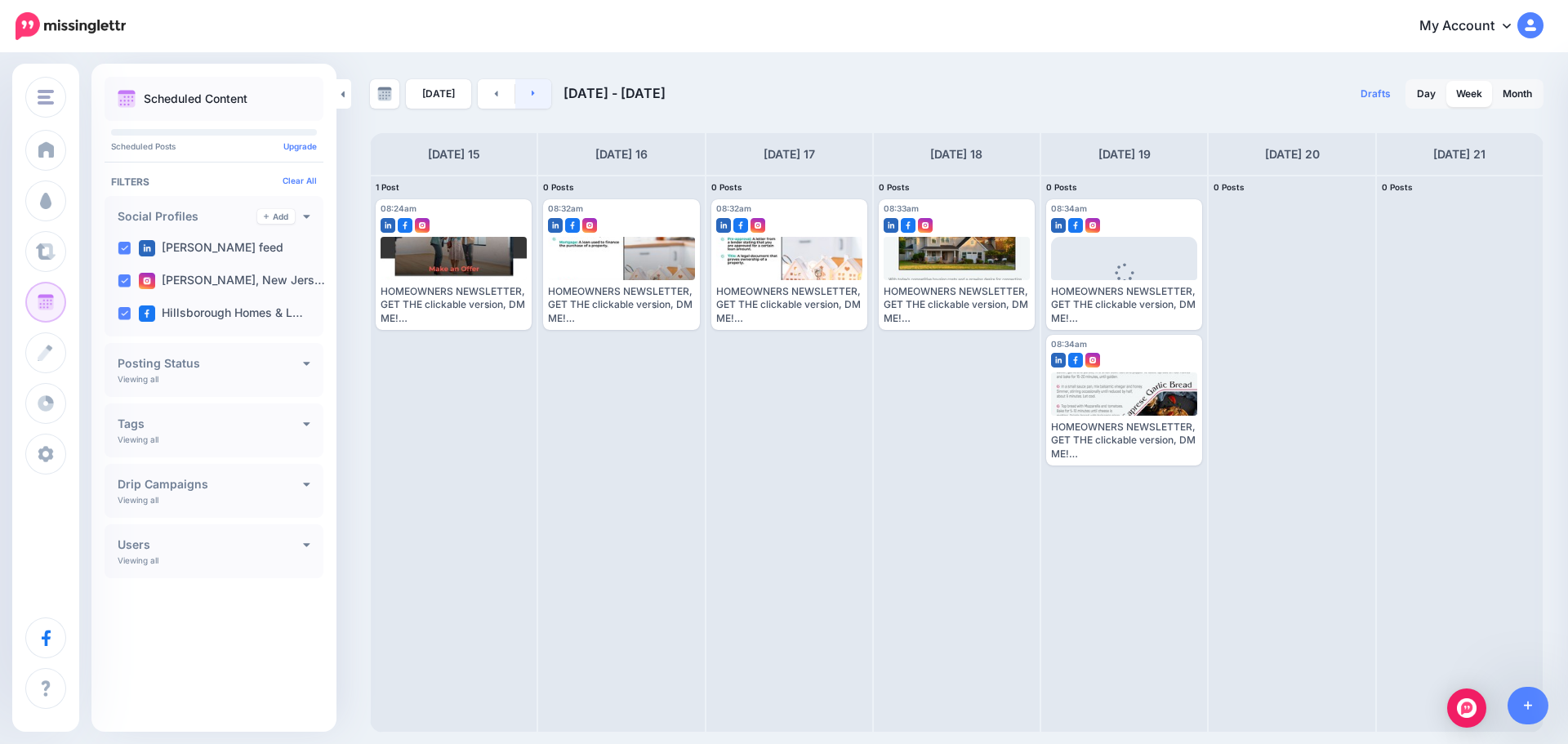
click at [527, 86] on link at bounding box center [534, 94] width 37 height 29
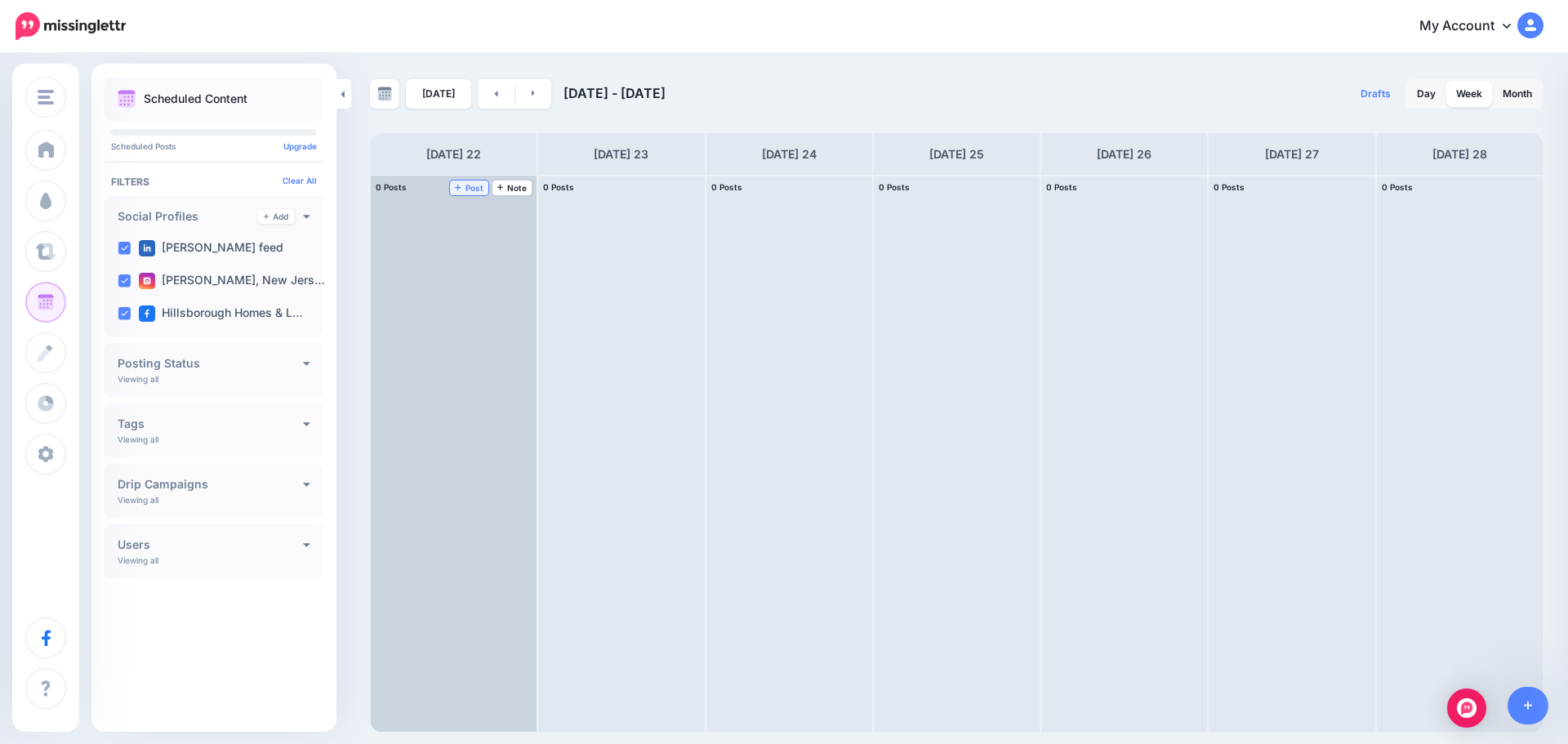
click at [470, 189] on span "Post" at bounding box center [469, 187] width 29 height 8
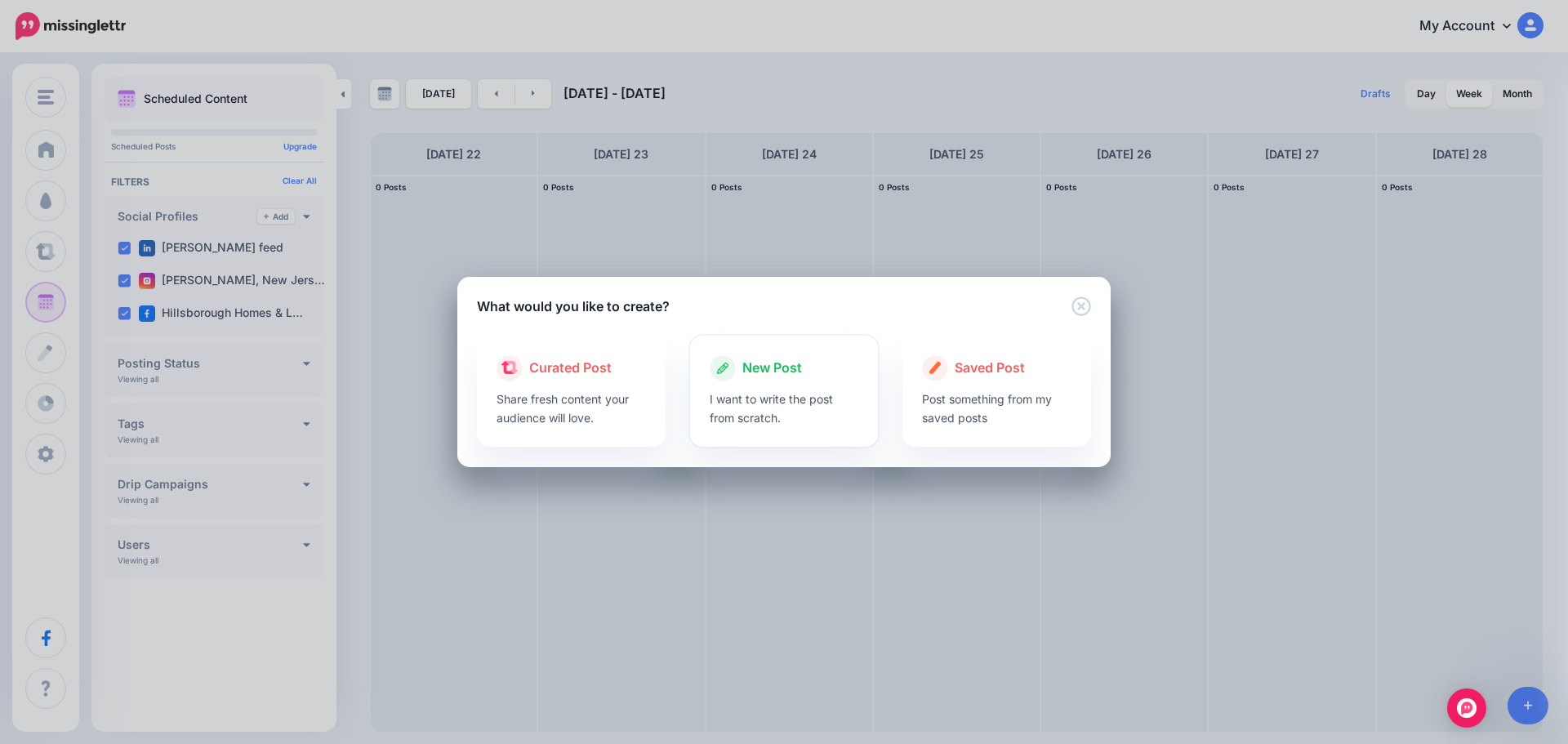
click at [745, 371] on span "New Post" at bounding box center [772, 369] width 60 height 21
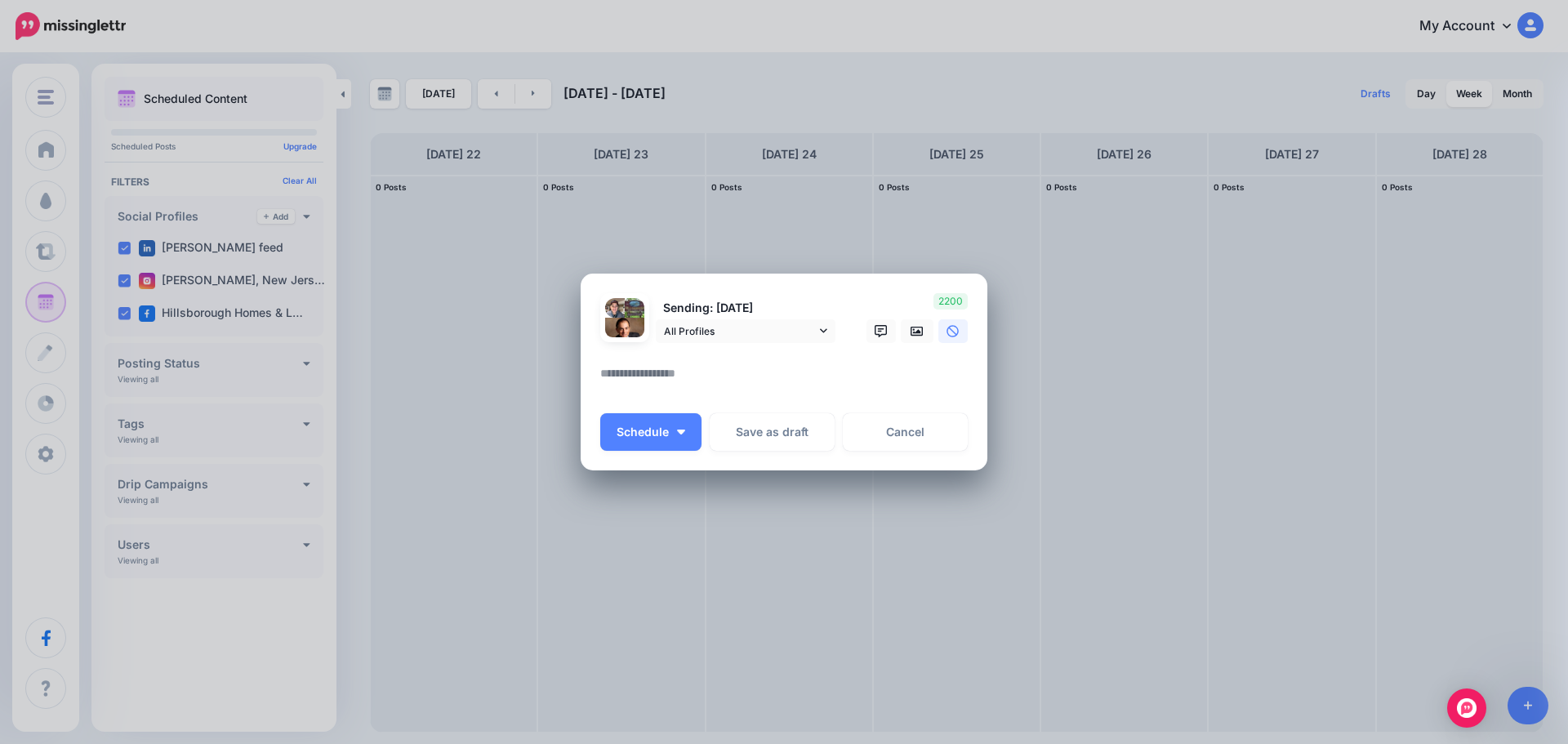
click at [616, 359] on div at bounding box center [784, 352] width 368 height 20
click at [654, 369] on textarea at bounding box center [788, 378] width 376 height 32
paste textarea "**********"
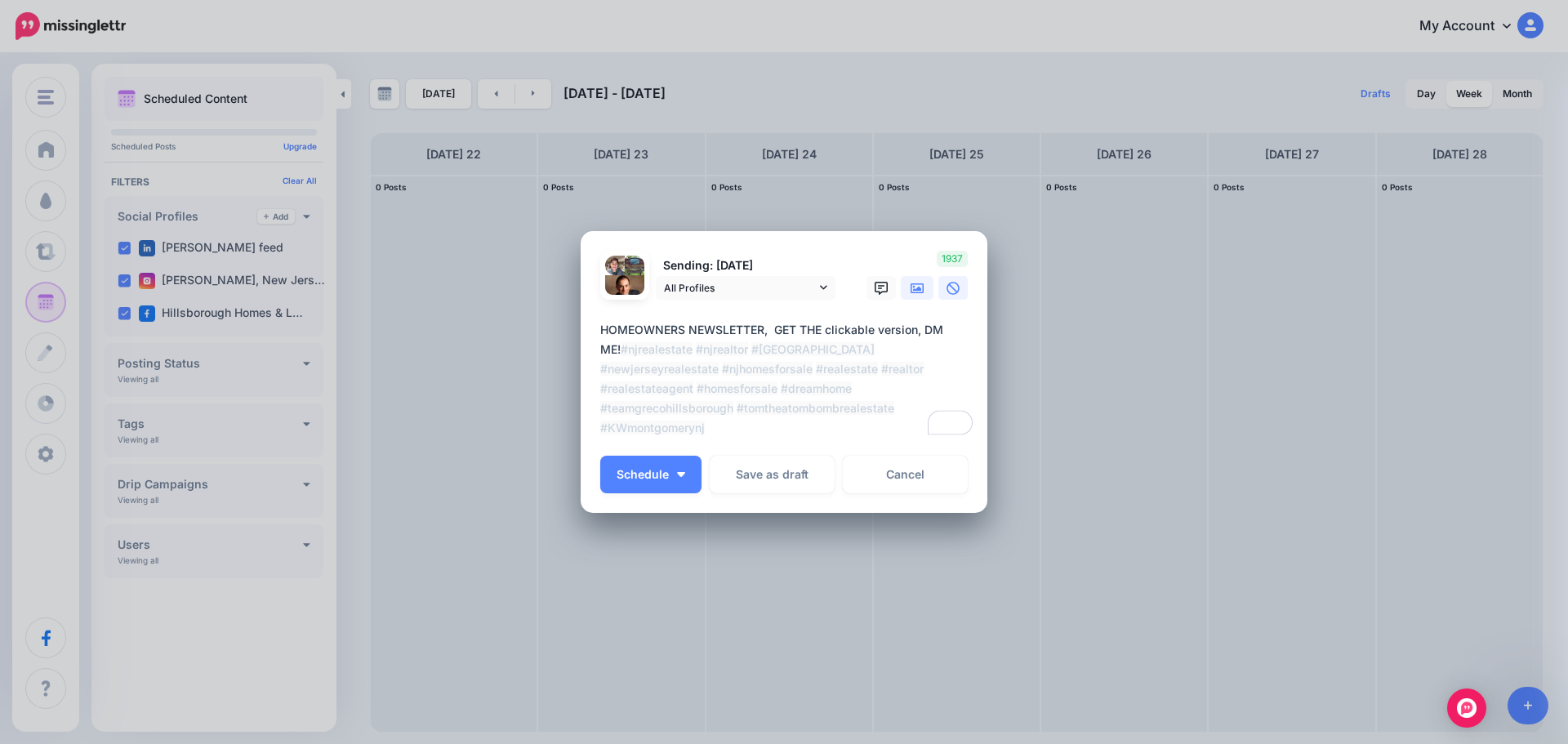
type textarea "**********"
click at [917, 292] on icon at bounding box center [917, 289] width 14 height 10
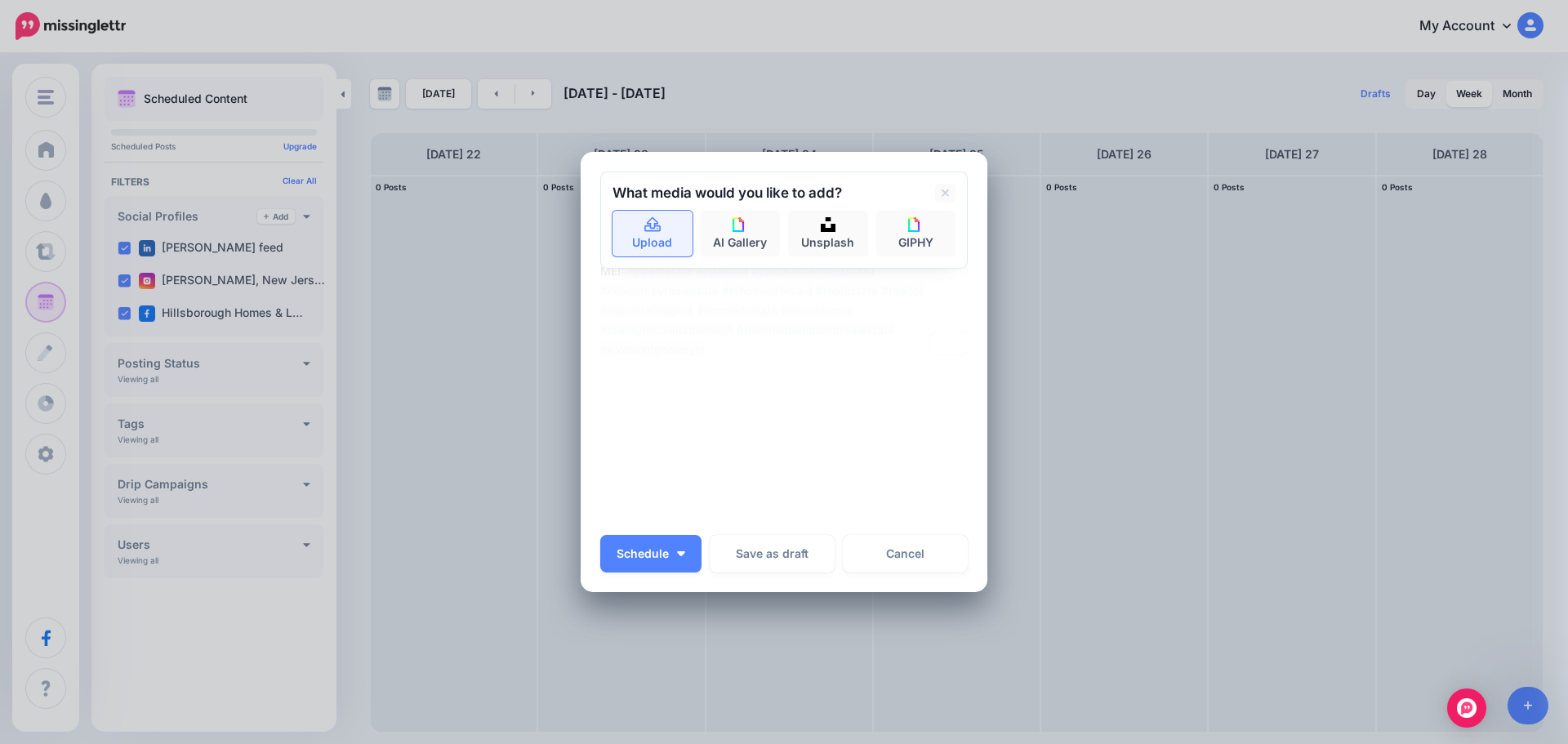
click at [663, 250] on link "Upload" at bounding box center [652, 233] width 80 height 45
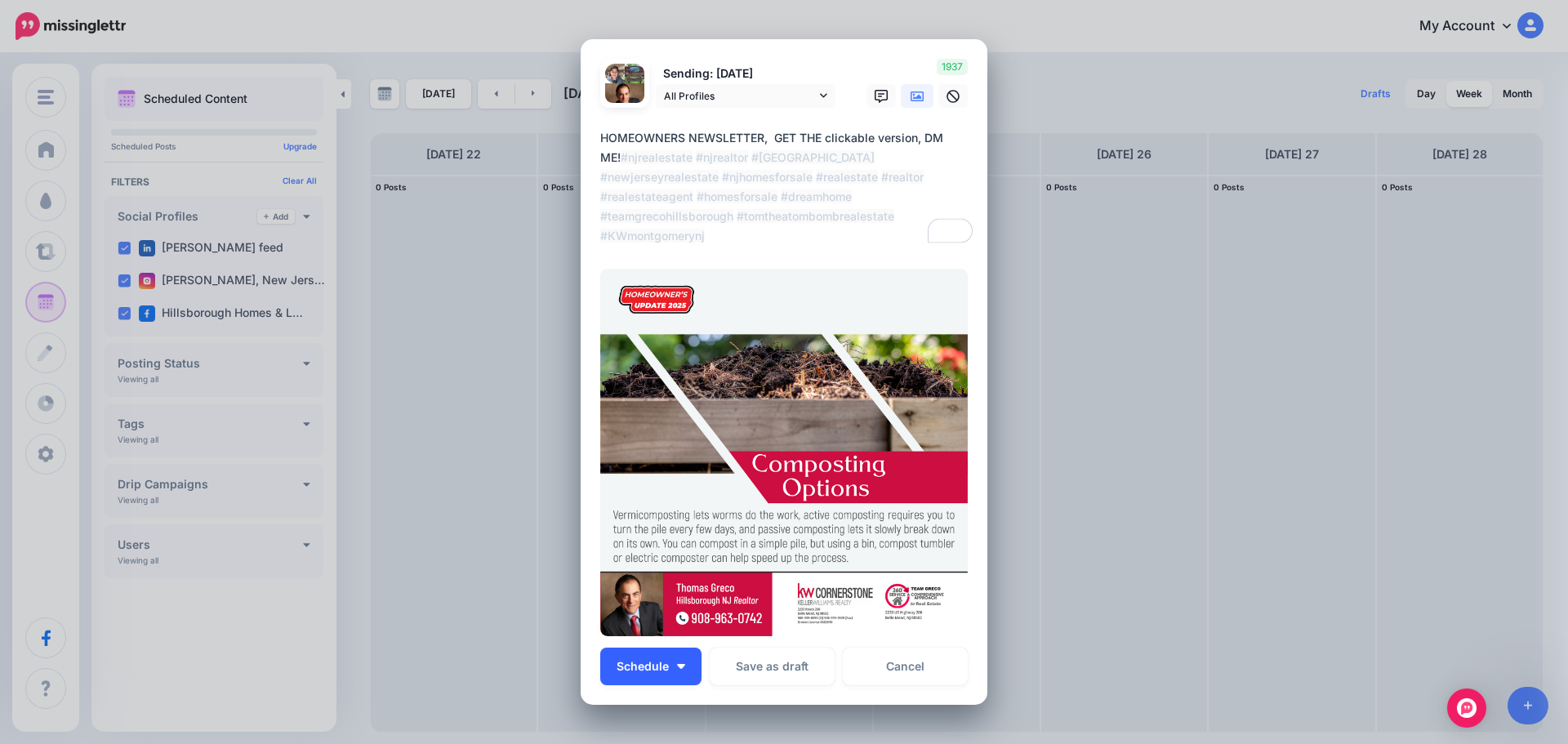
click at [676, 653] on button "Schedule" at bounding box center [651, 666] width 101 height 38
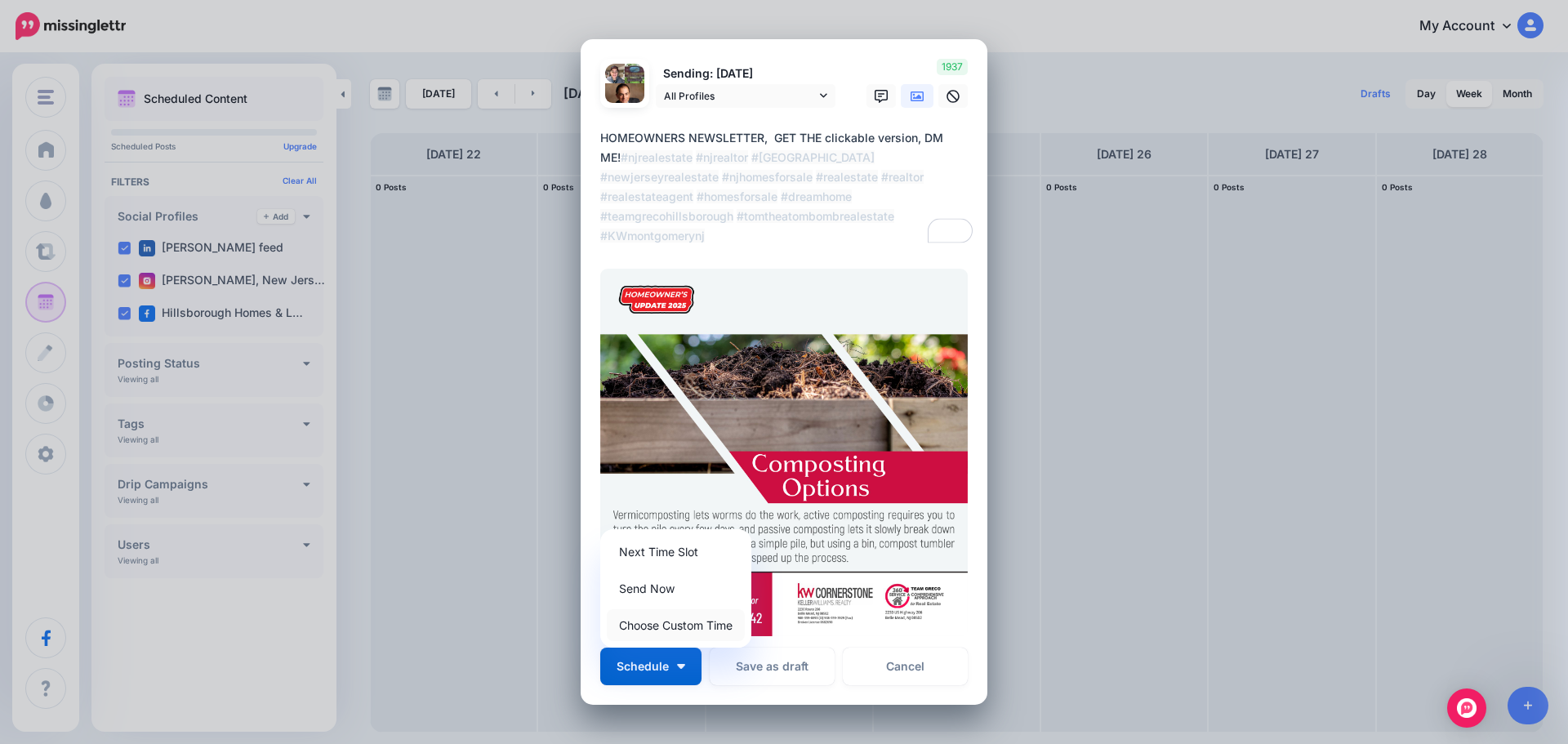
click at [672, 629] on link "Choose Custom Time" at bounding box center [676, 624] width 138 height 32
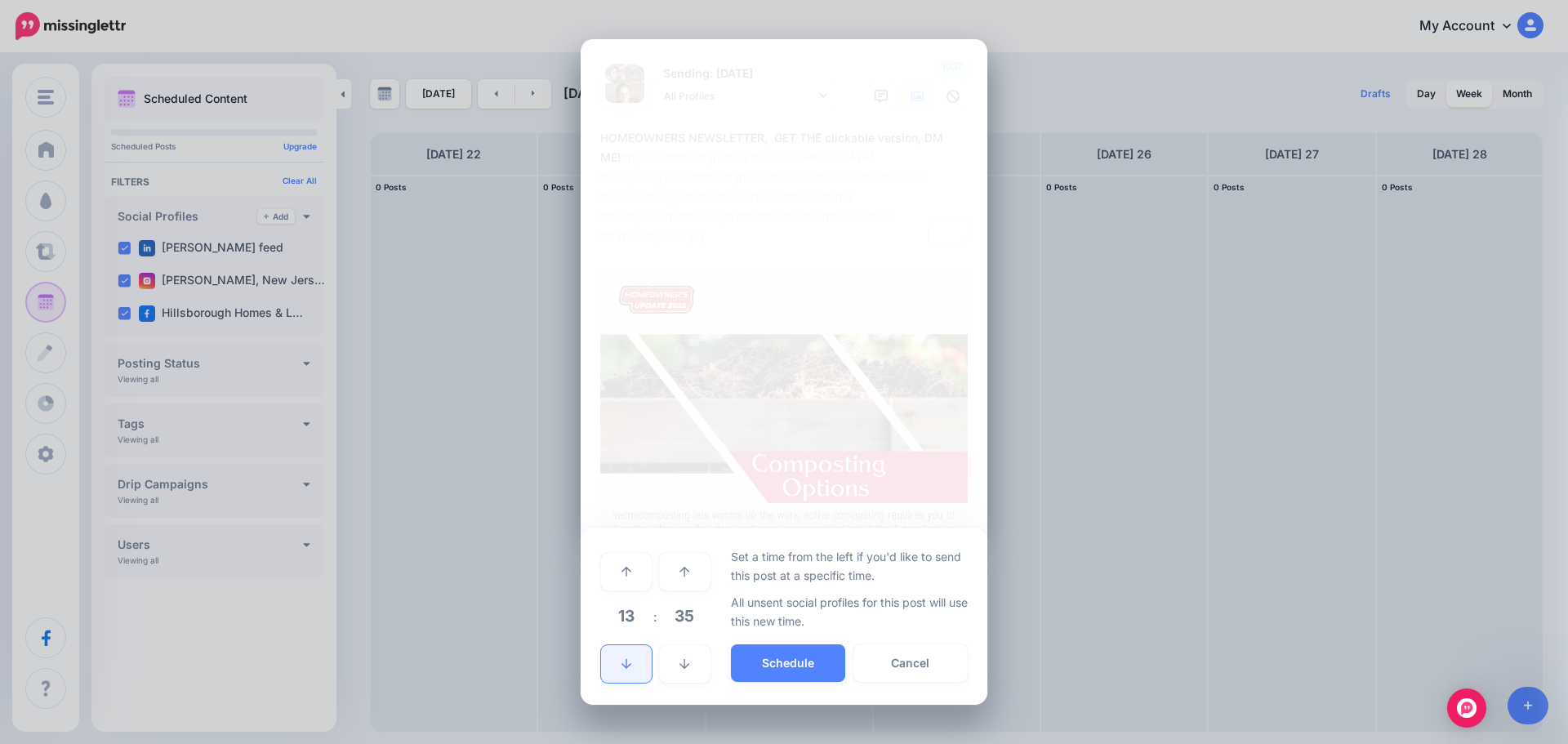
click at [619, 669] on link at bounding box center [627, 663] width 50 height 38
click at [623, 665] on icon at bounding box center [627, 664] width 10 height 12
click at [623, 665] on icon at bounding box center [627, 664] width 10 height 10
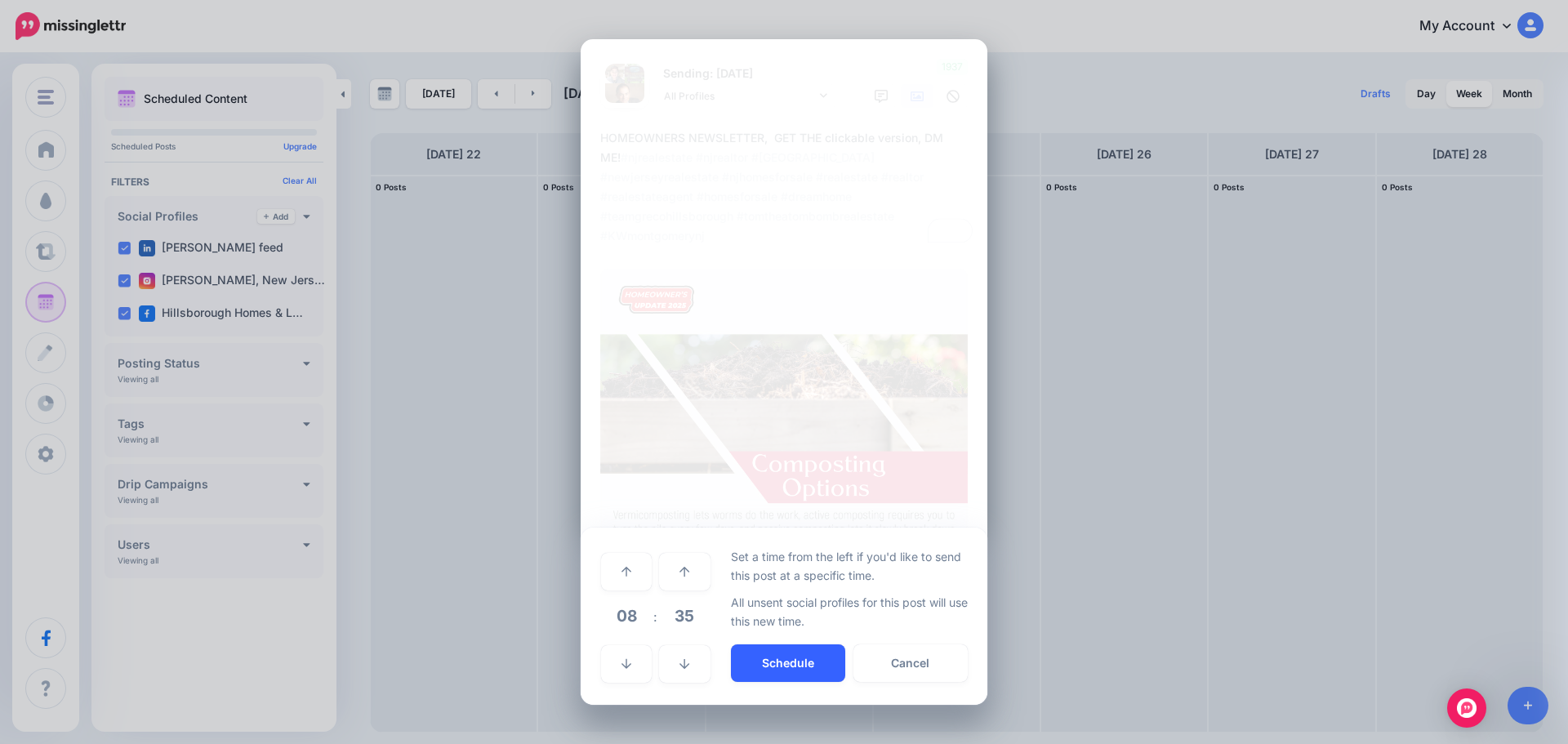
click at [770, 657] on button "Schedule" at bounding box center [788, 662] width 114 height 38
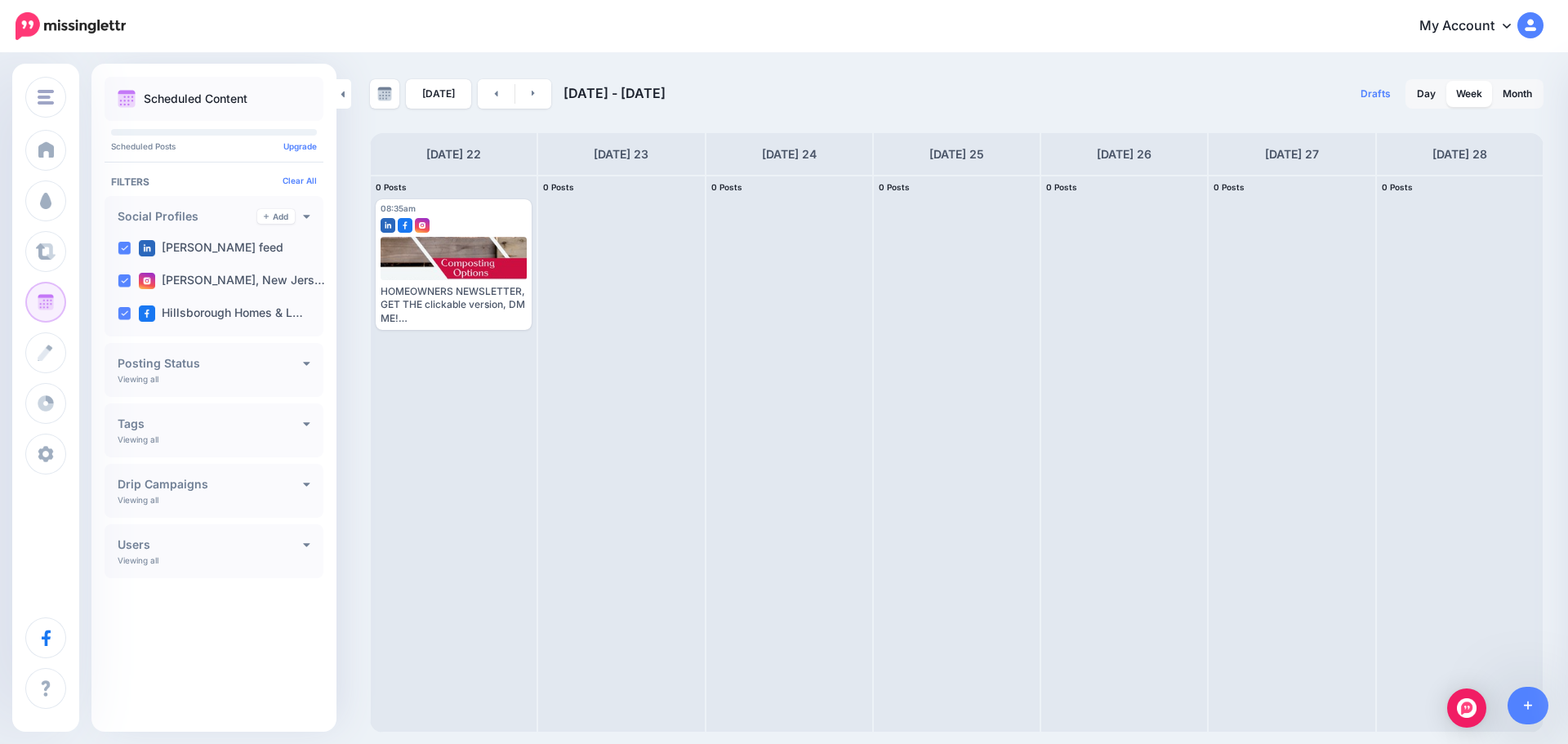
click at [1503, 20] on icon at bounding box center [1507, 25] width 8 height 14
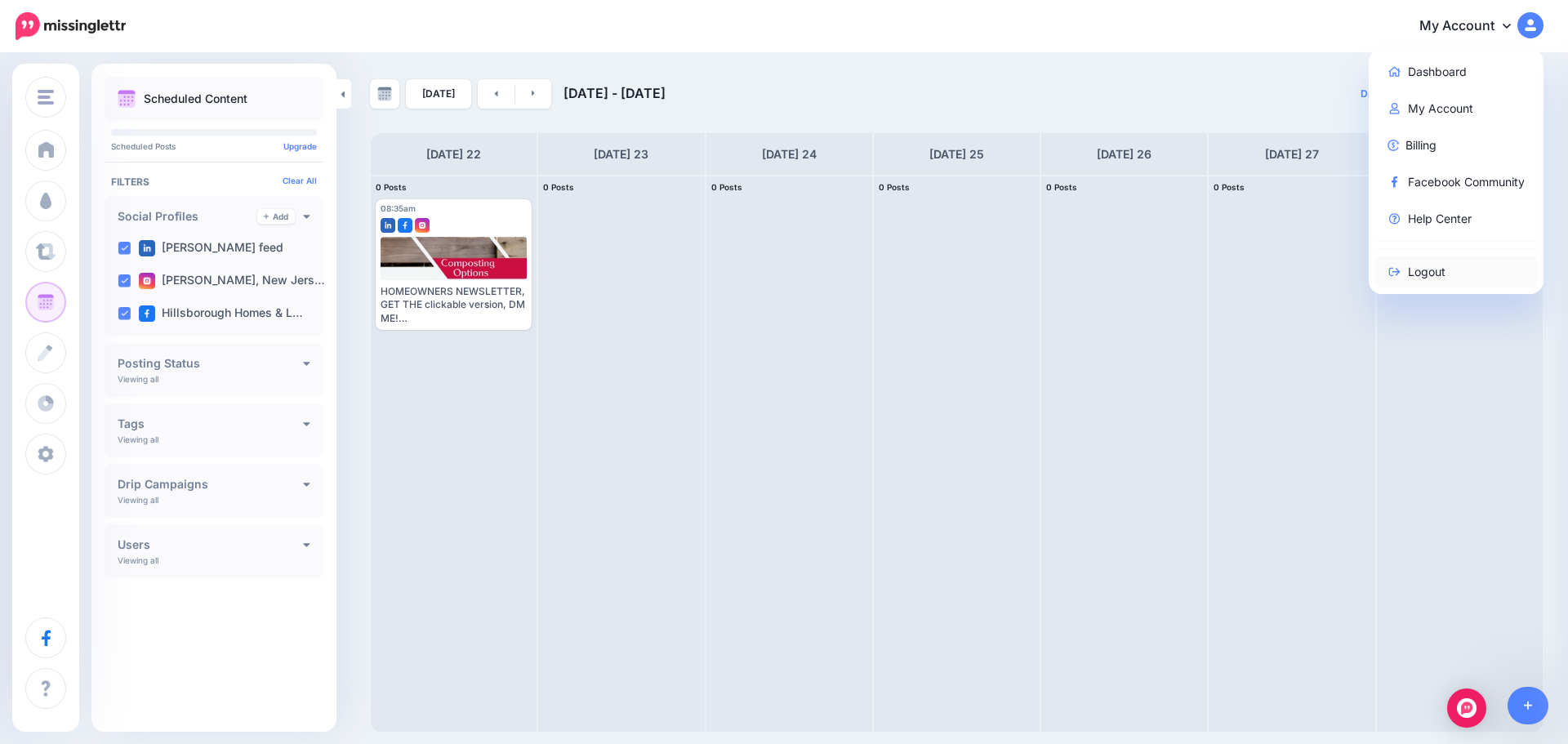
click at [1396, 276] on icon at bounding box center [1394, 272] width 14 height 12
